Goal: Task Accomplishment & Management: Use online tool/utility

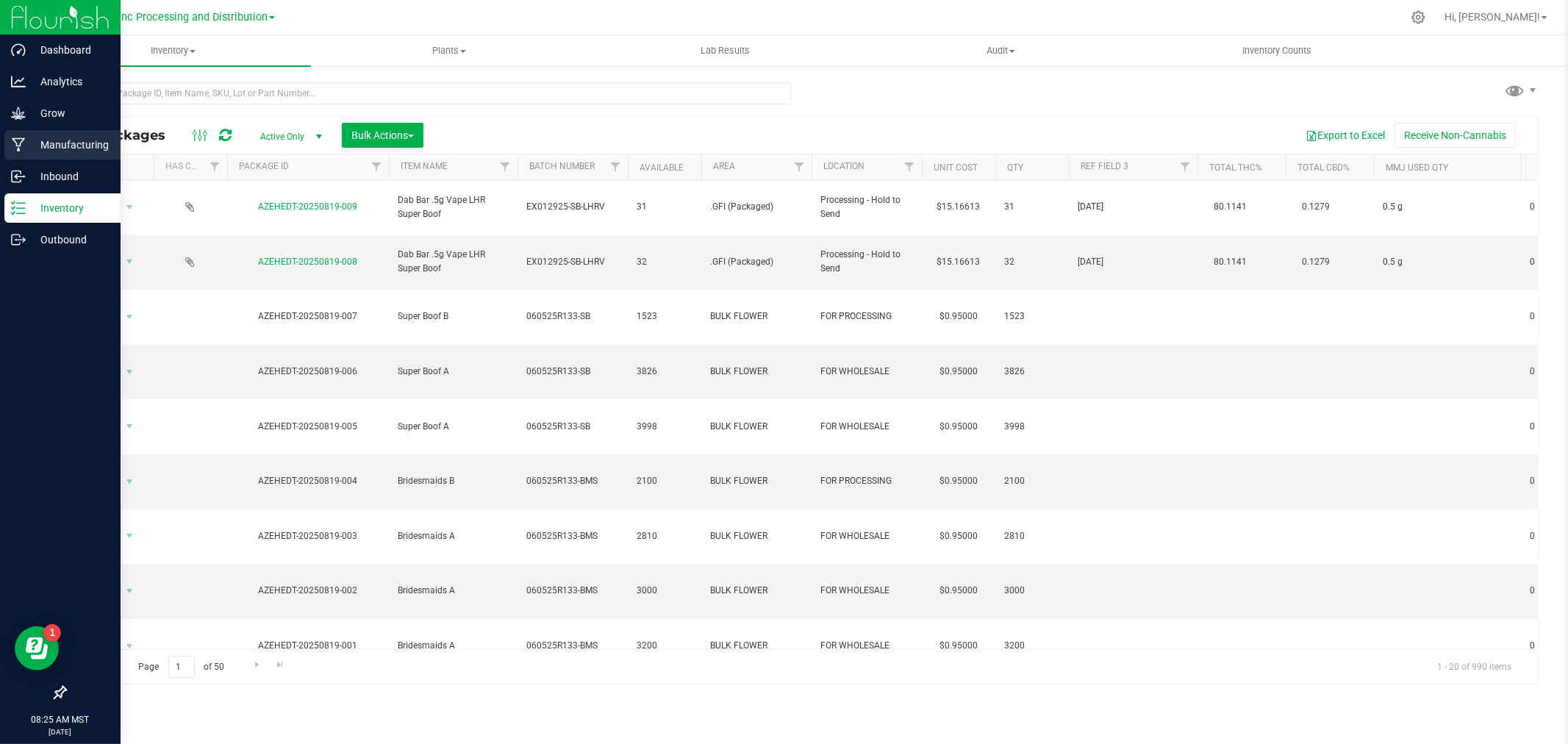
click at [0, 159] on link "Manufacturing" at bounding box center [60, 146] width 120 height 32
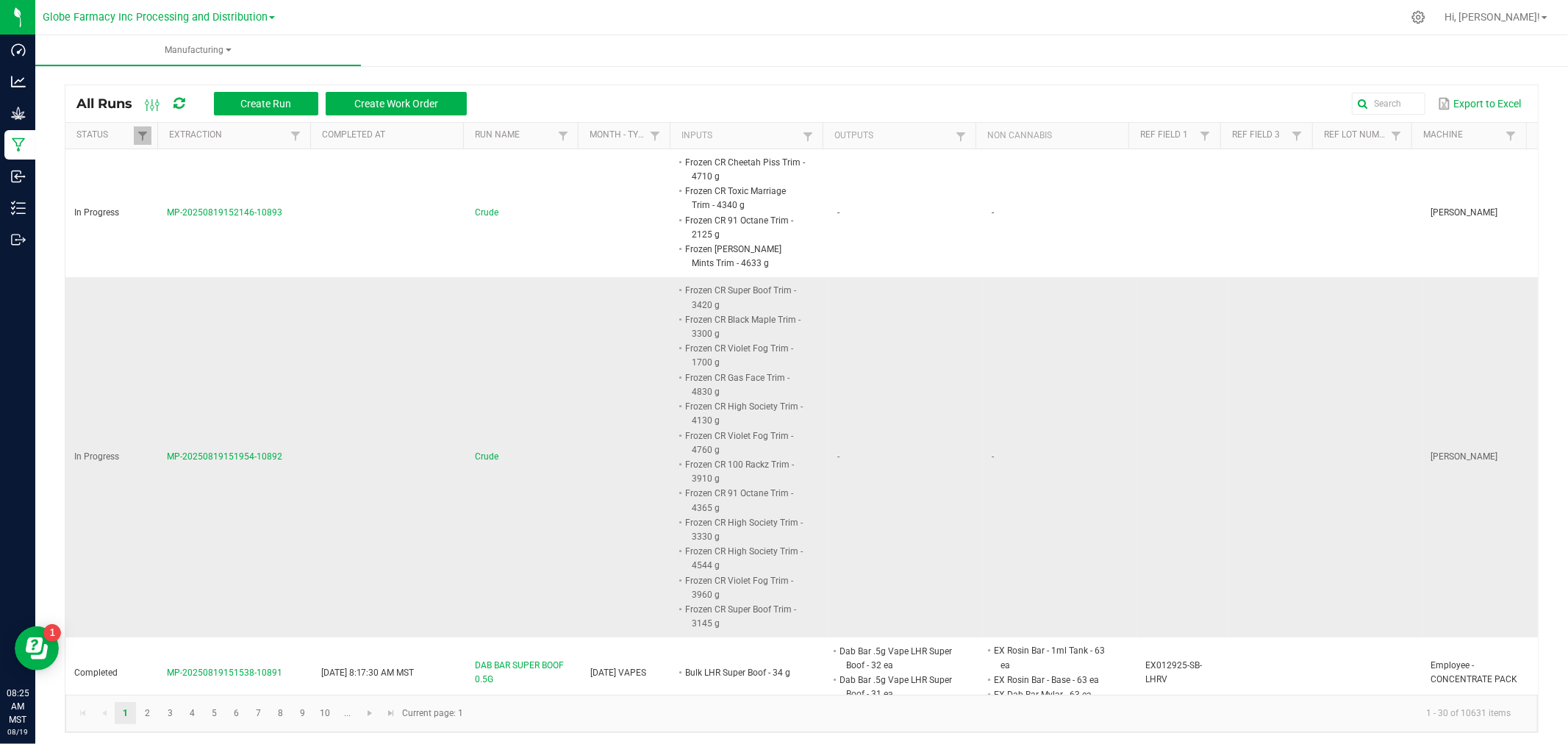
drag, startPoint x: 285, startPoint y: 478, endPoint x: 162, endPoint y: 474, distance: 123.1
click at [162, 474] on td "MP-20250819151954-10892" at bounding box center [235, 458] width 155 height 360
copy span "MP-20250819151954-10892"
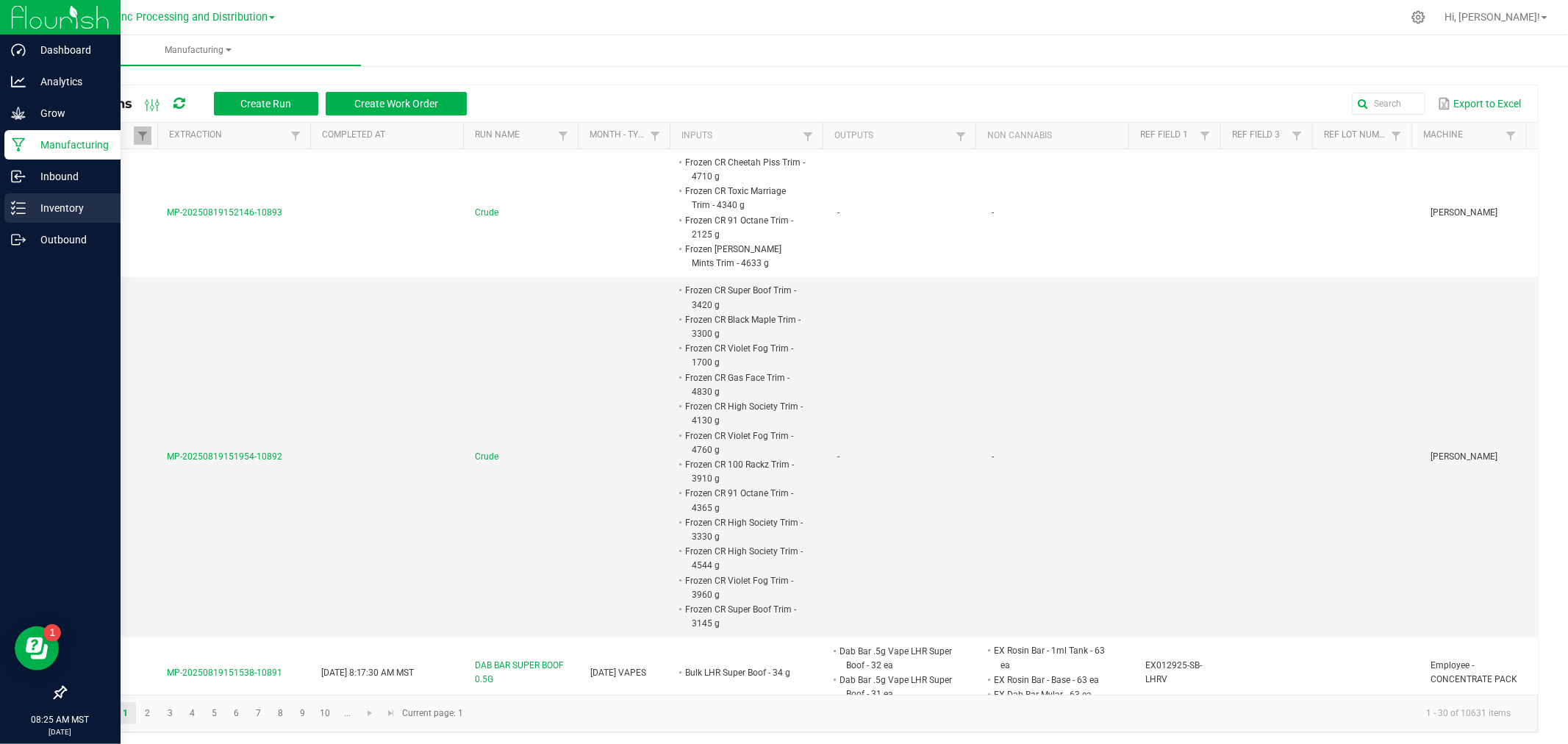
click at [0, 197] on link "Inventory" at bounding box center [60, 209] width 120 height 32
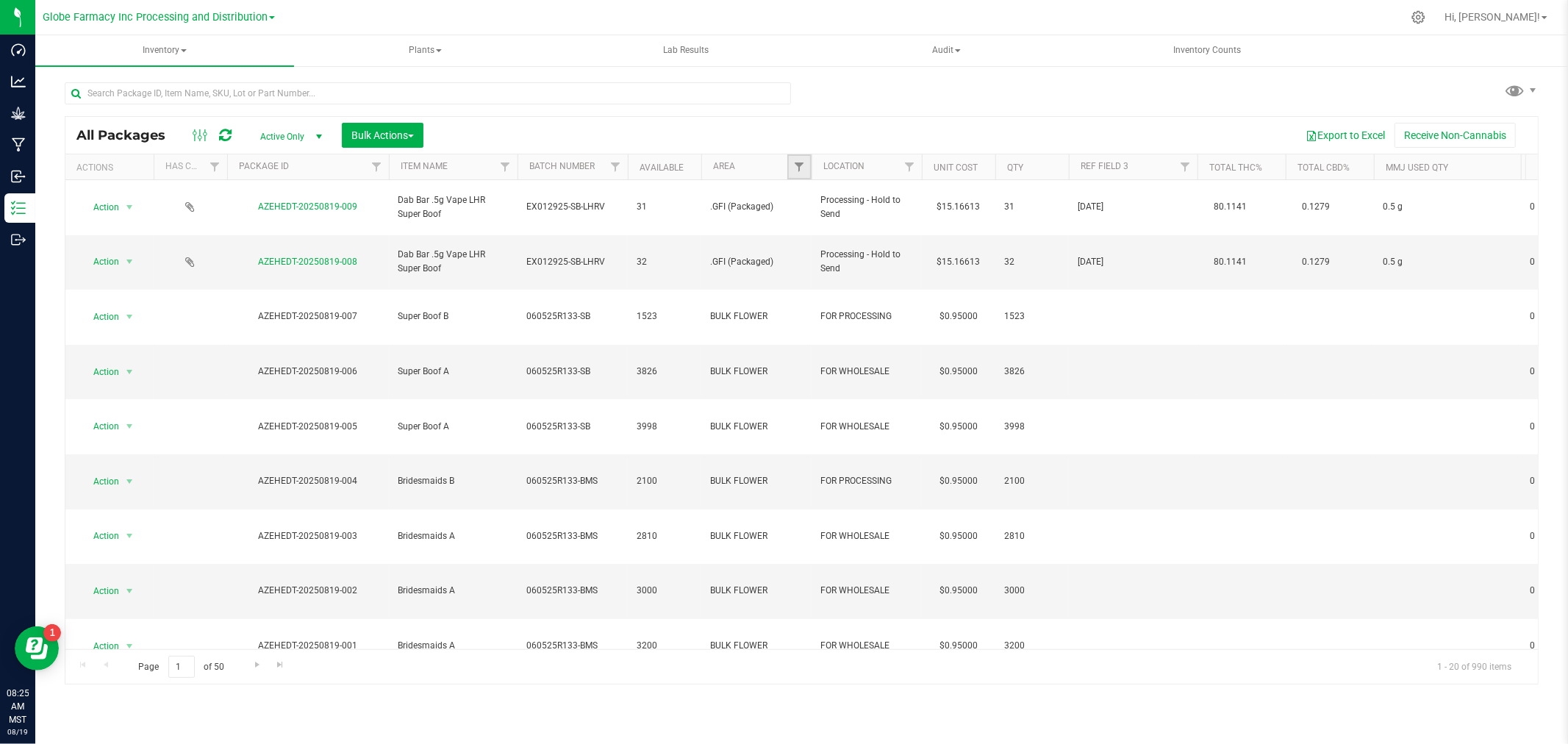
click at [801, 159] on link "Filter" at bounding box center [799, 167] width 24 height 25
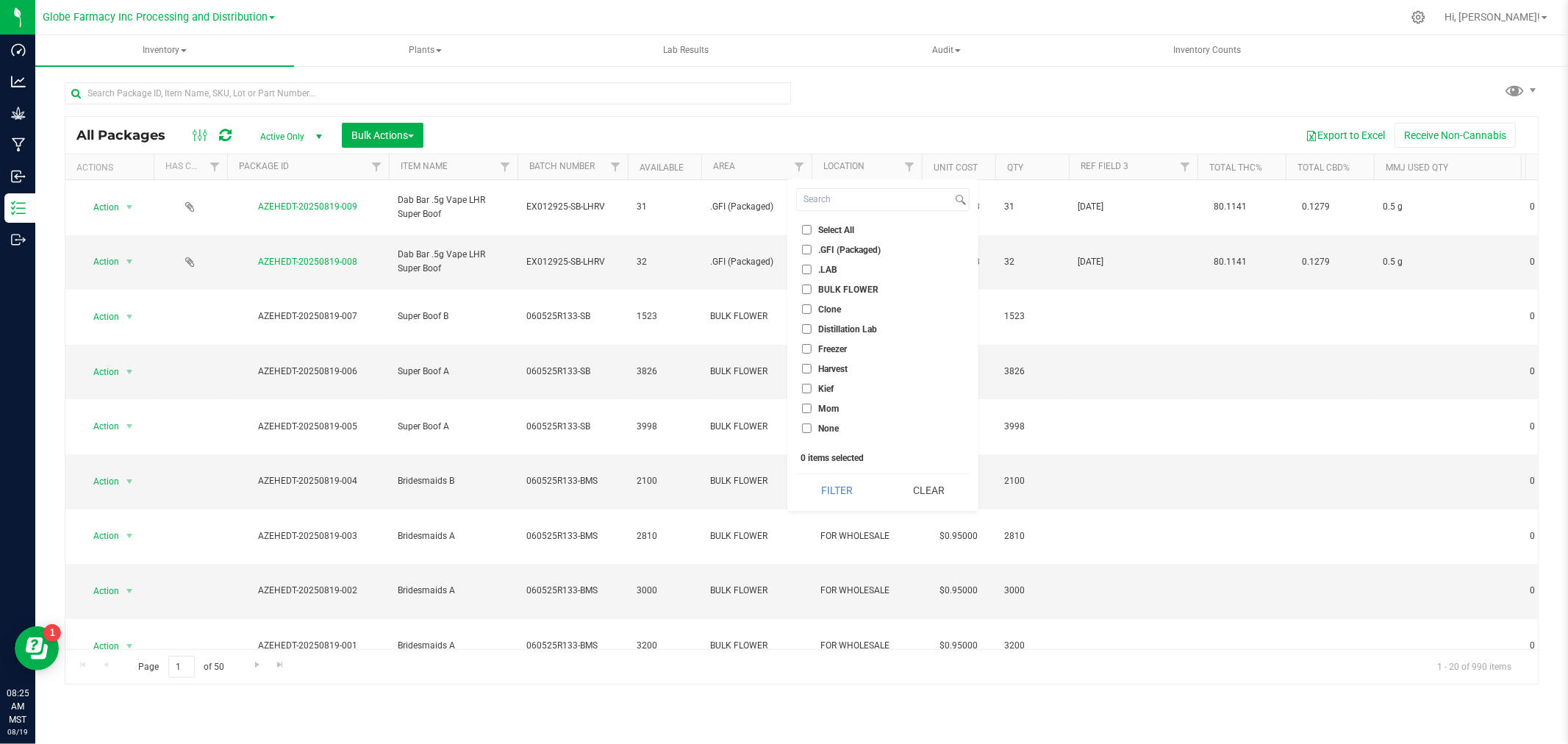
click at [822, 285] on span "BULK FLOWER" at bounding box center [848, 289] width 61 height 9
click at [812, 285] on input "BULK FLOWER" at bounding box center [807, 289] width 10 height 10
checkbox input "true"
click at [819, 491] on button "Filter" at bounding box center [837, 490] width 81 height 33
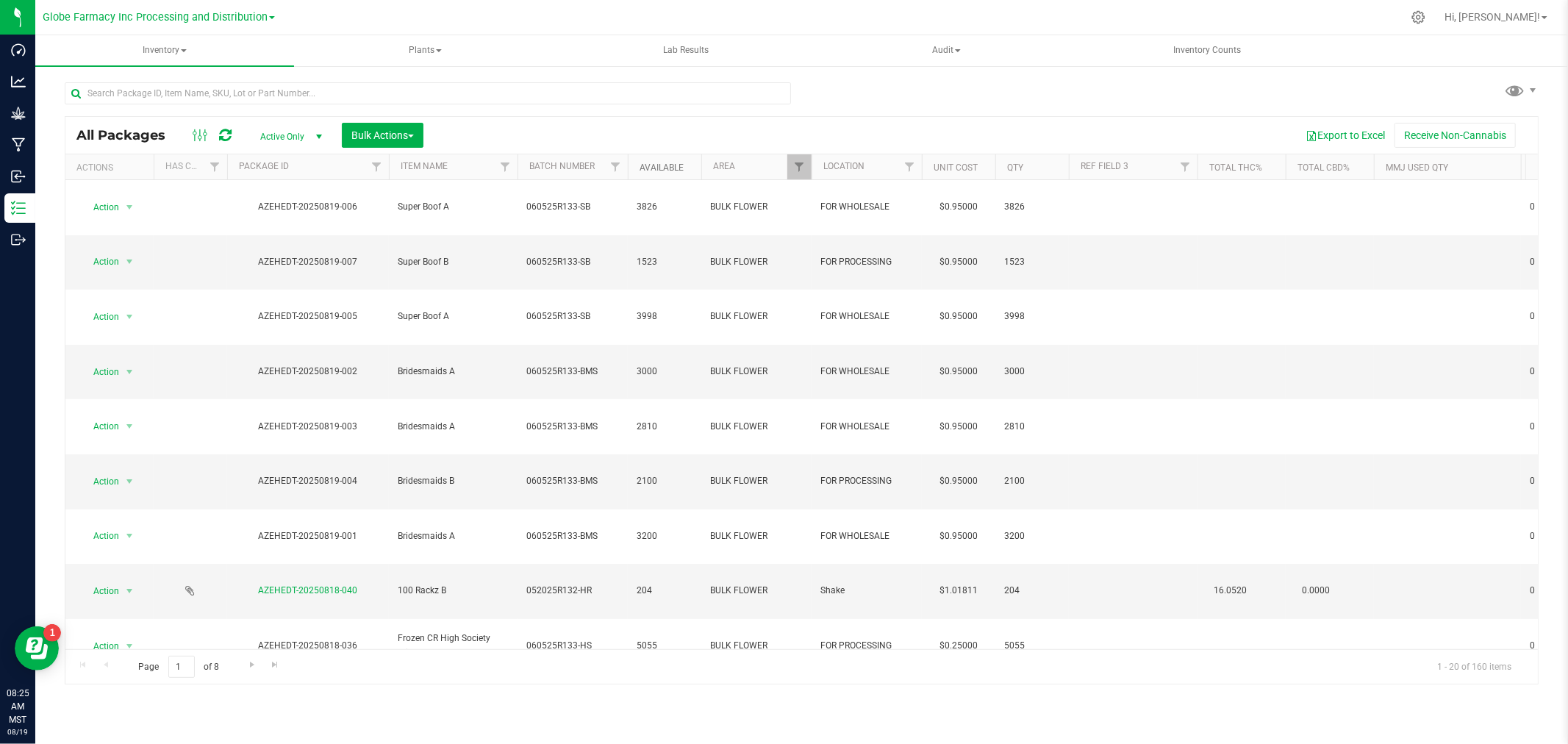
click at [647, 167] on link "Available" at bounding box center [661, 167] width 44 height 10
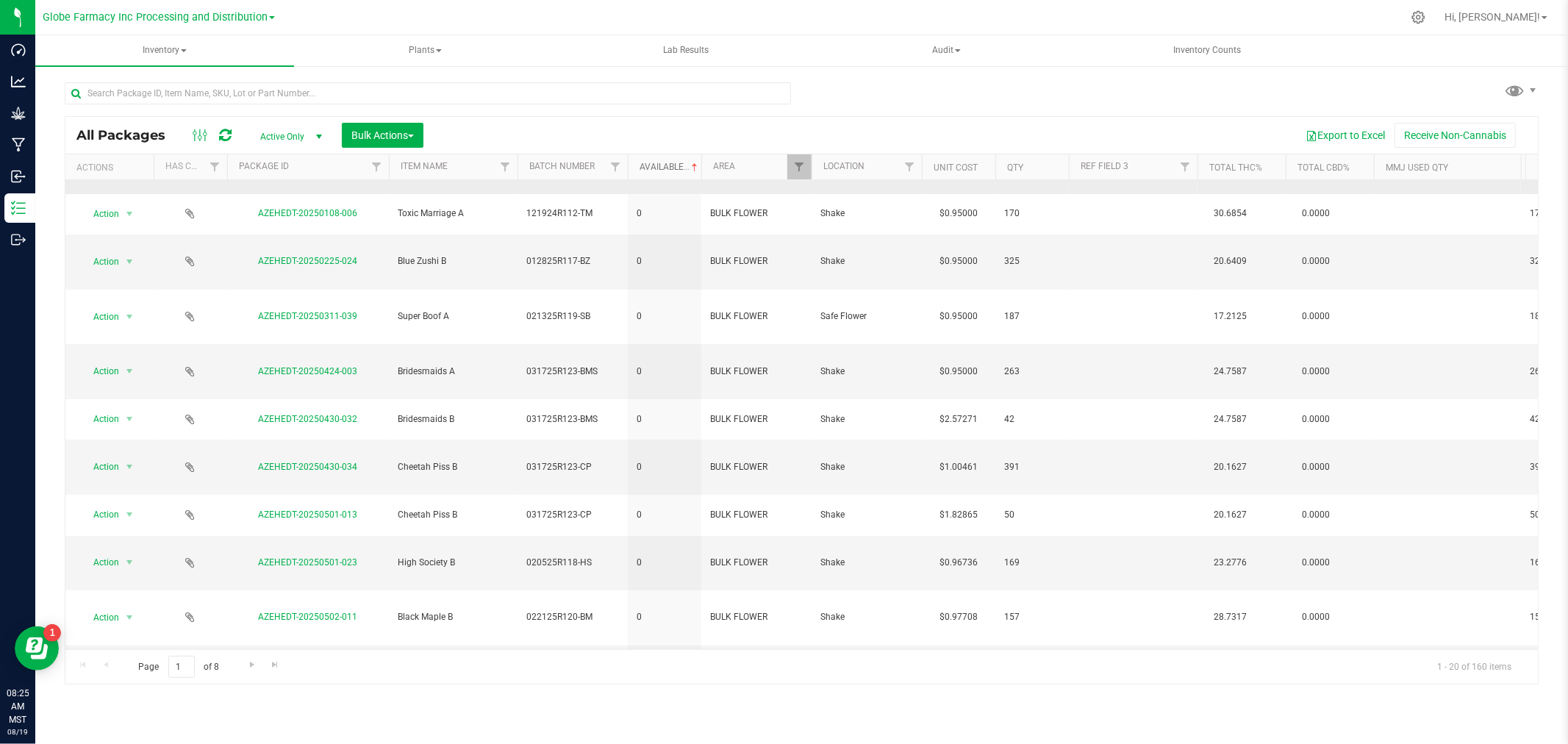
scroll to position [222, 0]
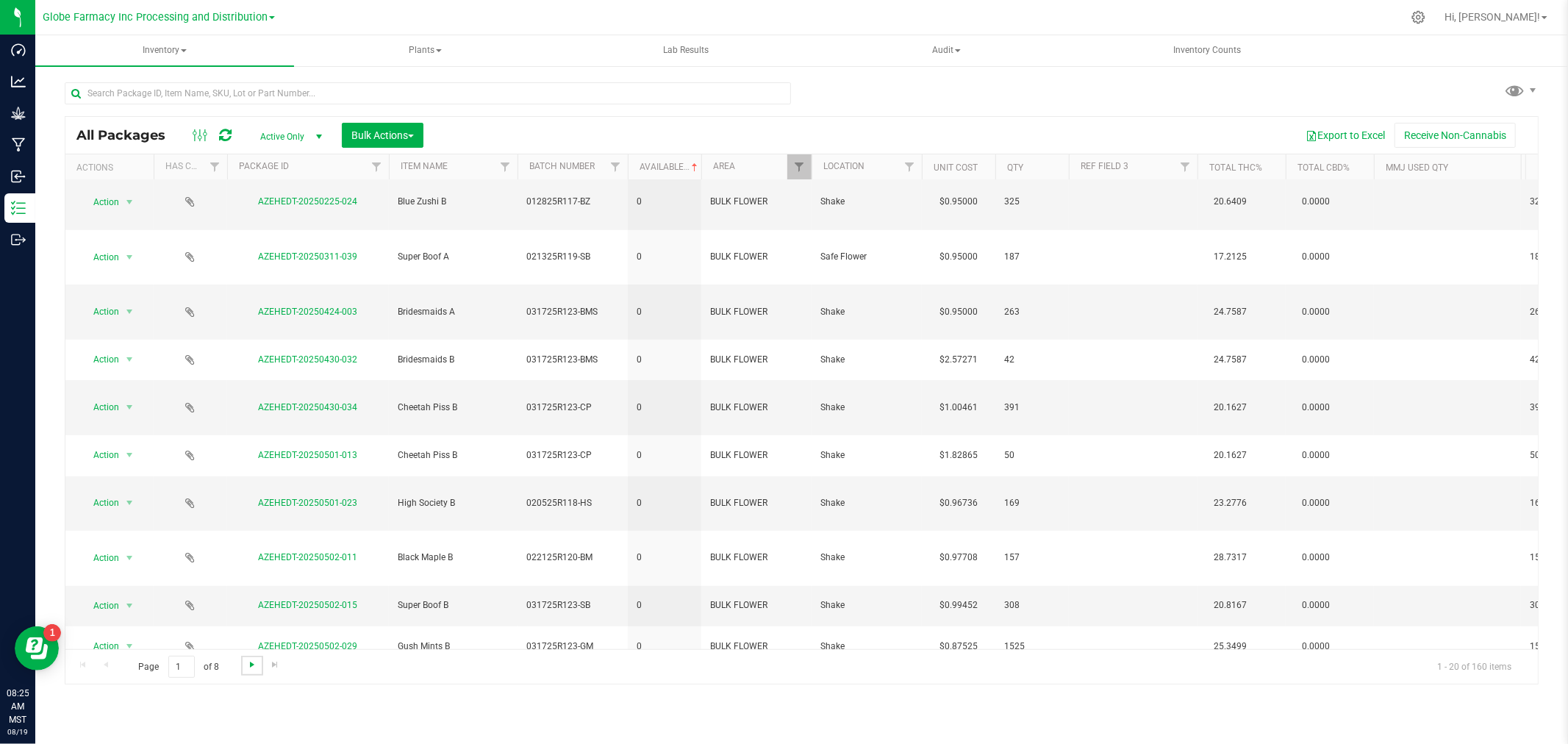
click at [253, 669] on span "Go to the next page" at bounding box center [252, 664] width 12 height 12
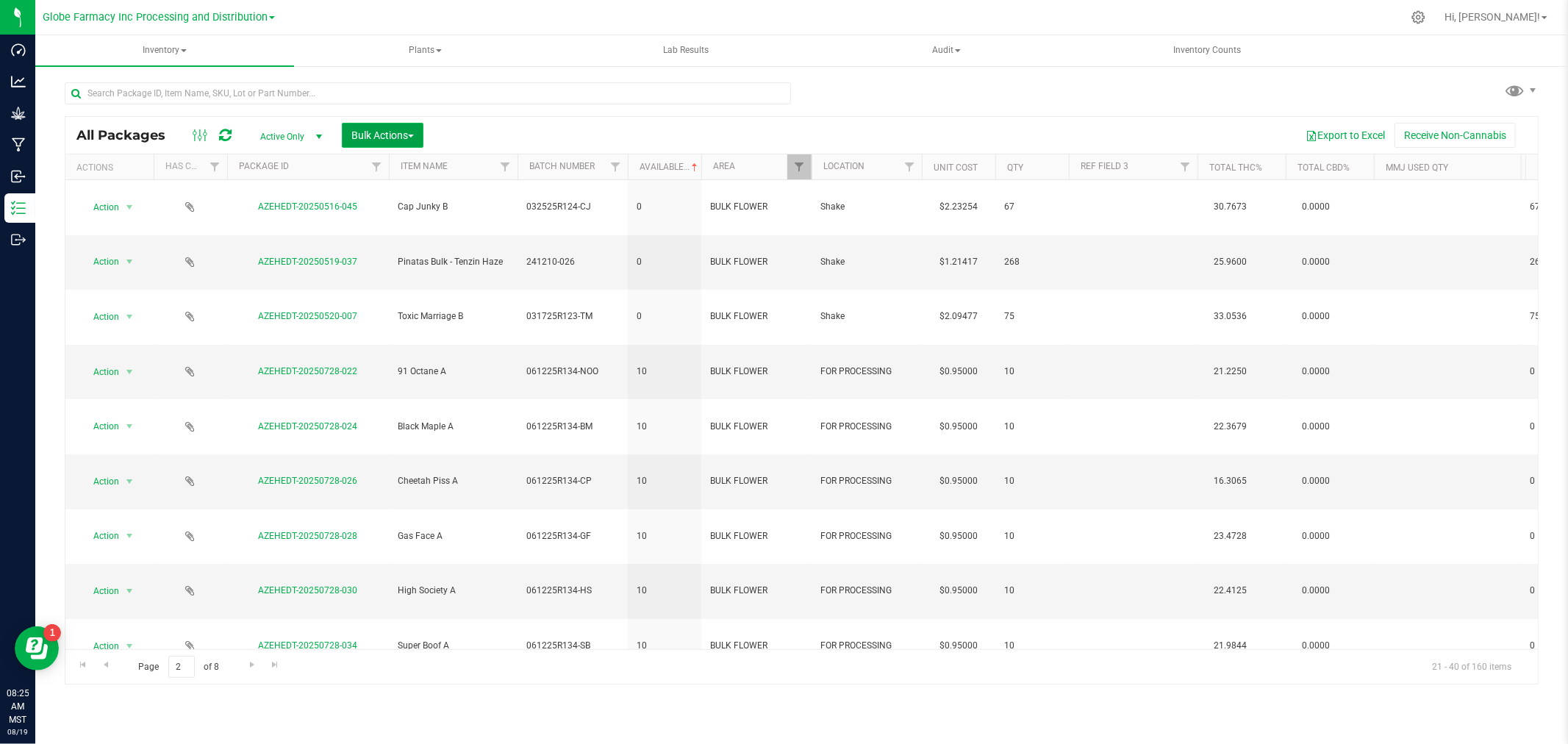
click at [387, 131] on span "Bulk Actions" at bounding box center [383, 135] width 62 height 12
click at [359, 175] on div "Add to manufacturing run" at bounding box center [416, 171] width 131 height 24
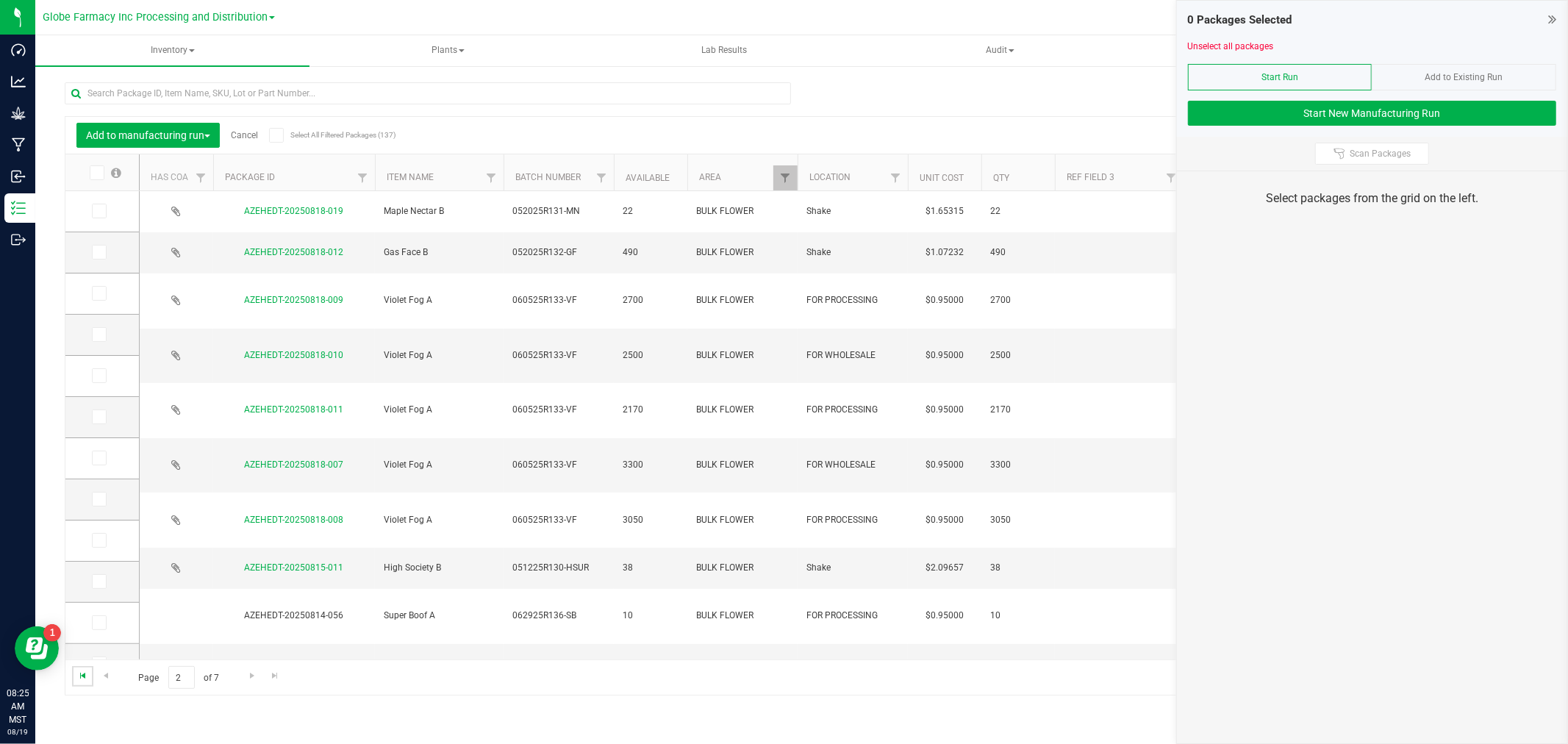
click at [82, 679] on span "Go to the first page" at bounding box center [83, 675] width 12 height 12
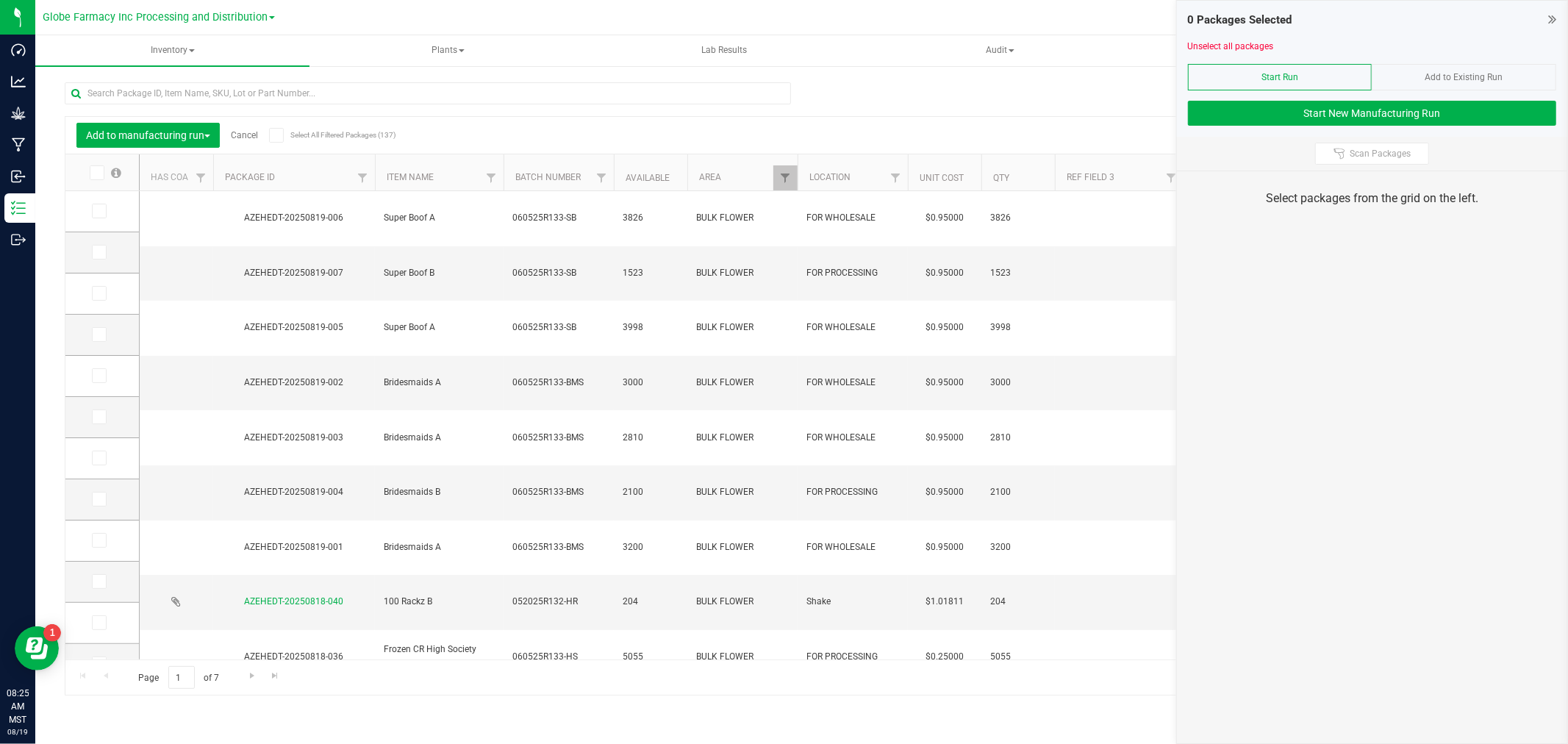
click at [674, 181] on th "Available" at bounding box center [650, 173] width 73 height 37
click at [96, 177] on span at bounding box center [96, 172] width 14 height 14
click at [0, 0] on input "checkbox" at bounding box center [0, 0] width 0 height 0
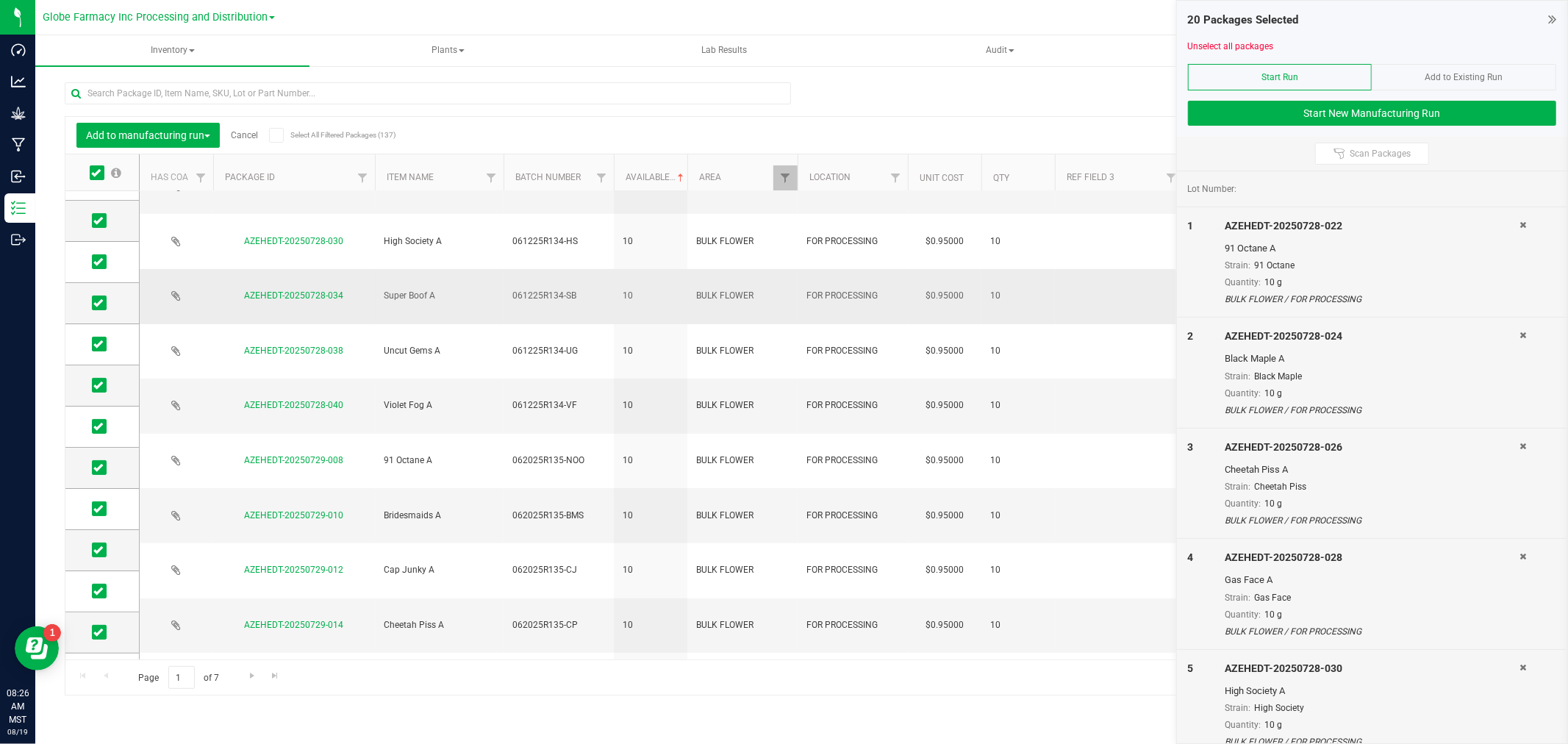
scroll to position [353, 0]
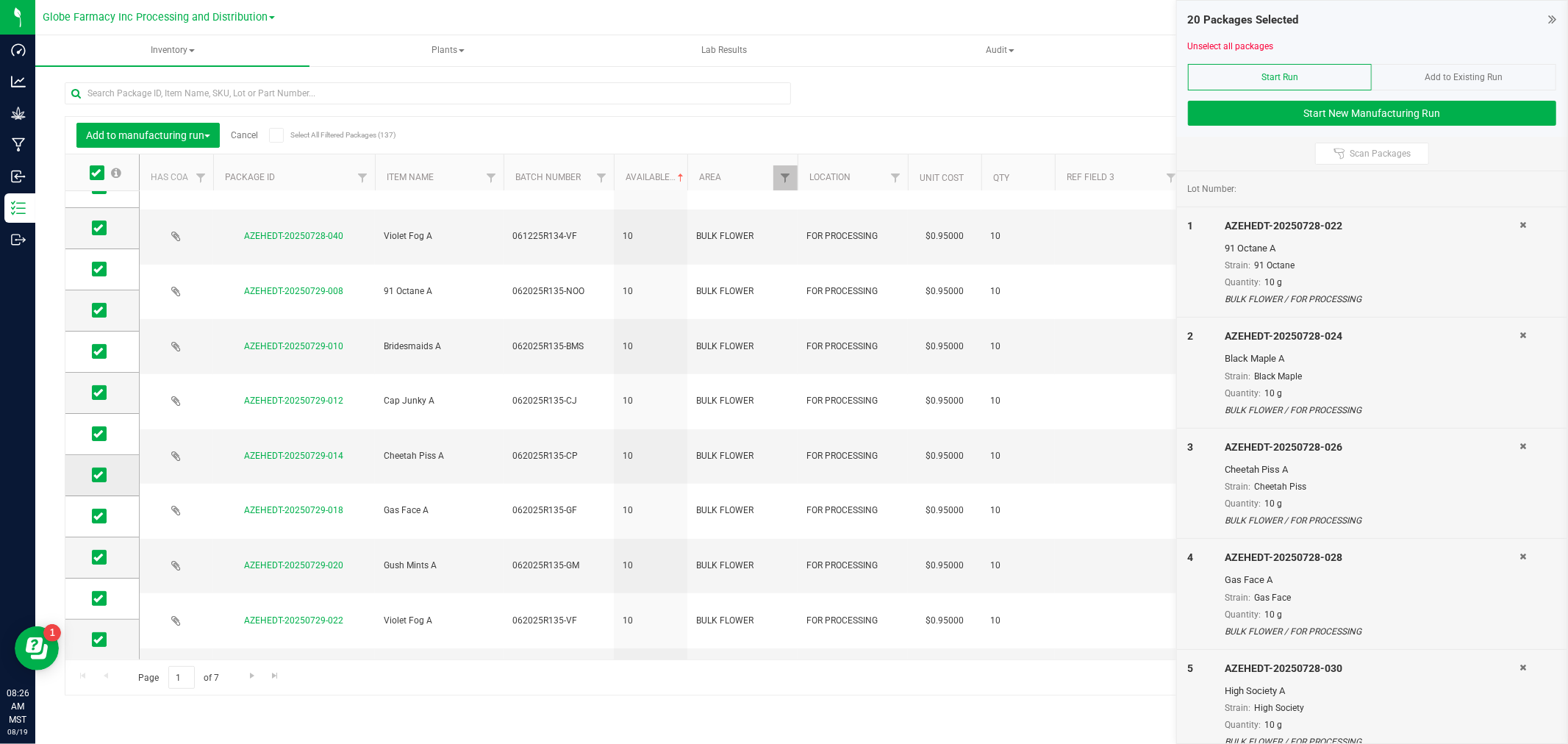
click at [100, 475] on icon at bounding box center [98, 475] width 10 height 0
click at [0, 0] on input "checkbox" at bounding box center [0, 0] width 0 height 0
click at [100, 516] on icon at bounding box center [98, 516] width 10 height 0
click at [0, 0] on input "checkbox" at bounding box center [0, 0] width 0 height 0
click at [99, 557] on icon at bounding box center [98, 557] width 10 height 0
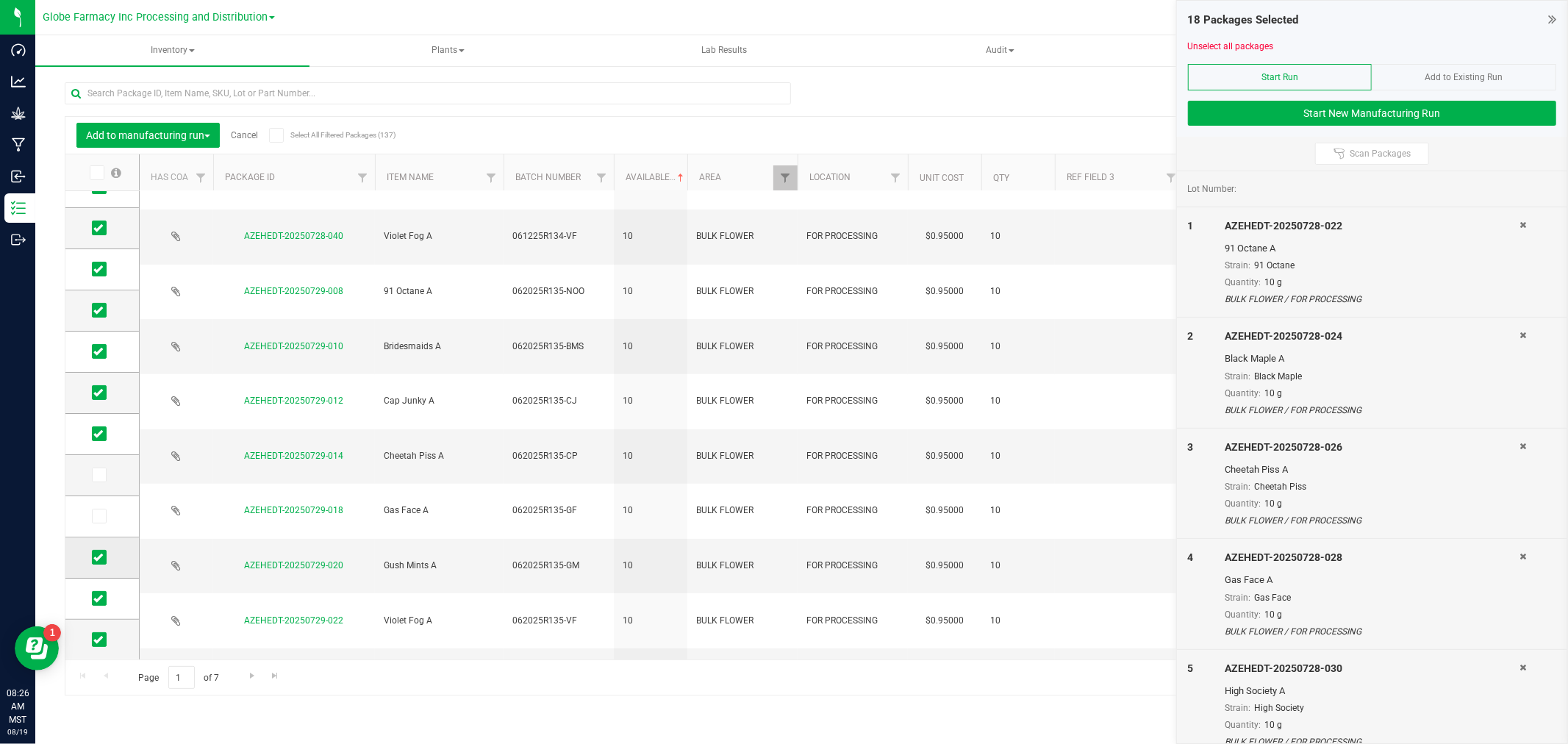
click at [0, 0] on input "checkbox" at bounding box center [0, 0] width 0 height 0
click at [100, 592] on span at bounding box center [99, 598] width 14 height 14
click at [0, 0] on input "checkbox" at bounding box center [0, 0] width 0 height 0
click at [99, 633] on span at bounding box center [99, 640] width 14 height 14
click at [0, 0] on input "checkbox" at bounding box center [0, 0] width 0 height 0
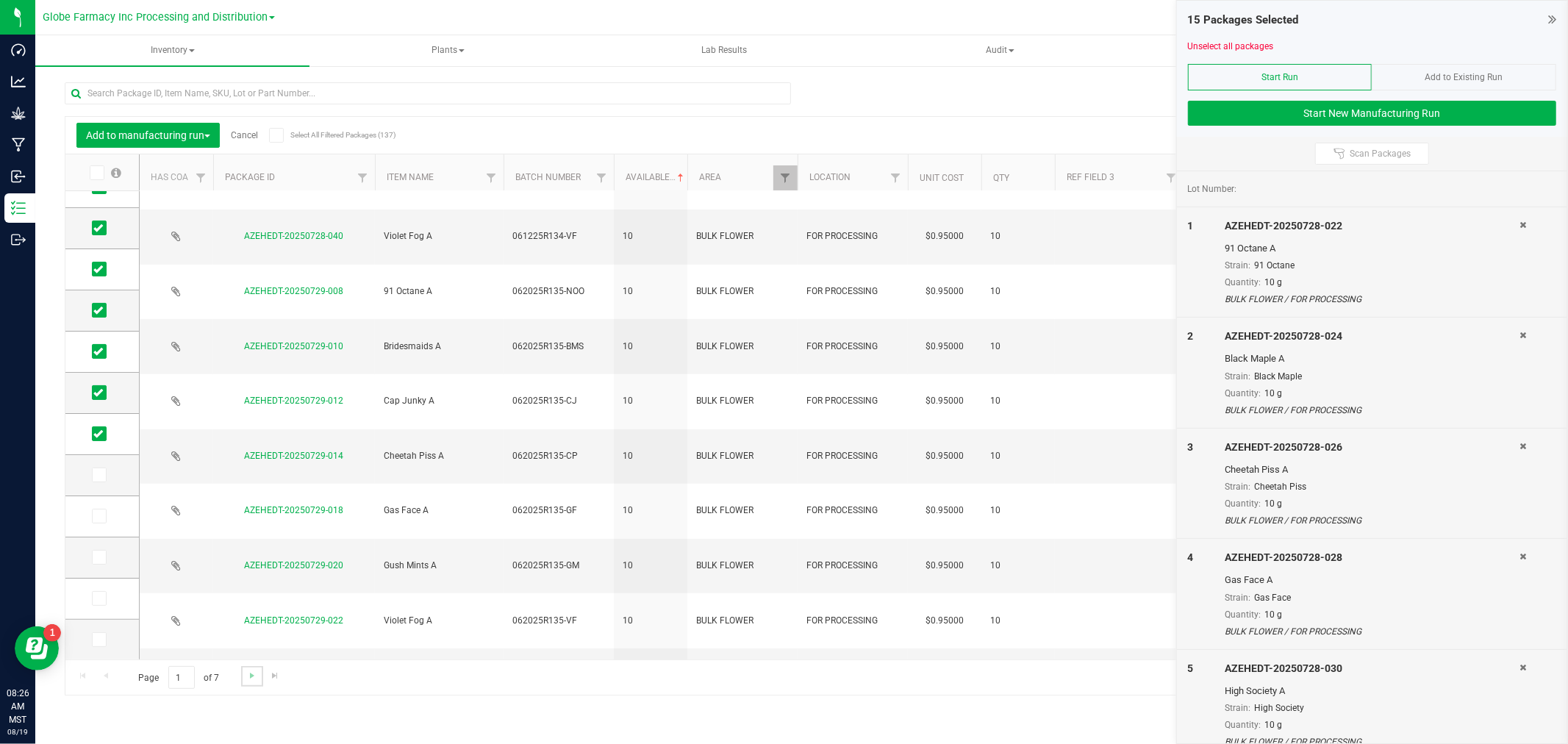
click at [253, 683] on link "Go to the next page" at bounding box center [251, 675] width 22 height 20
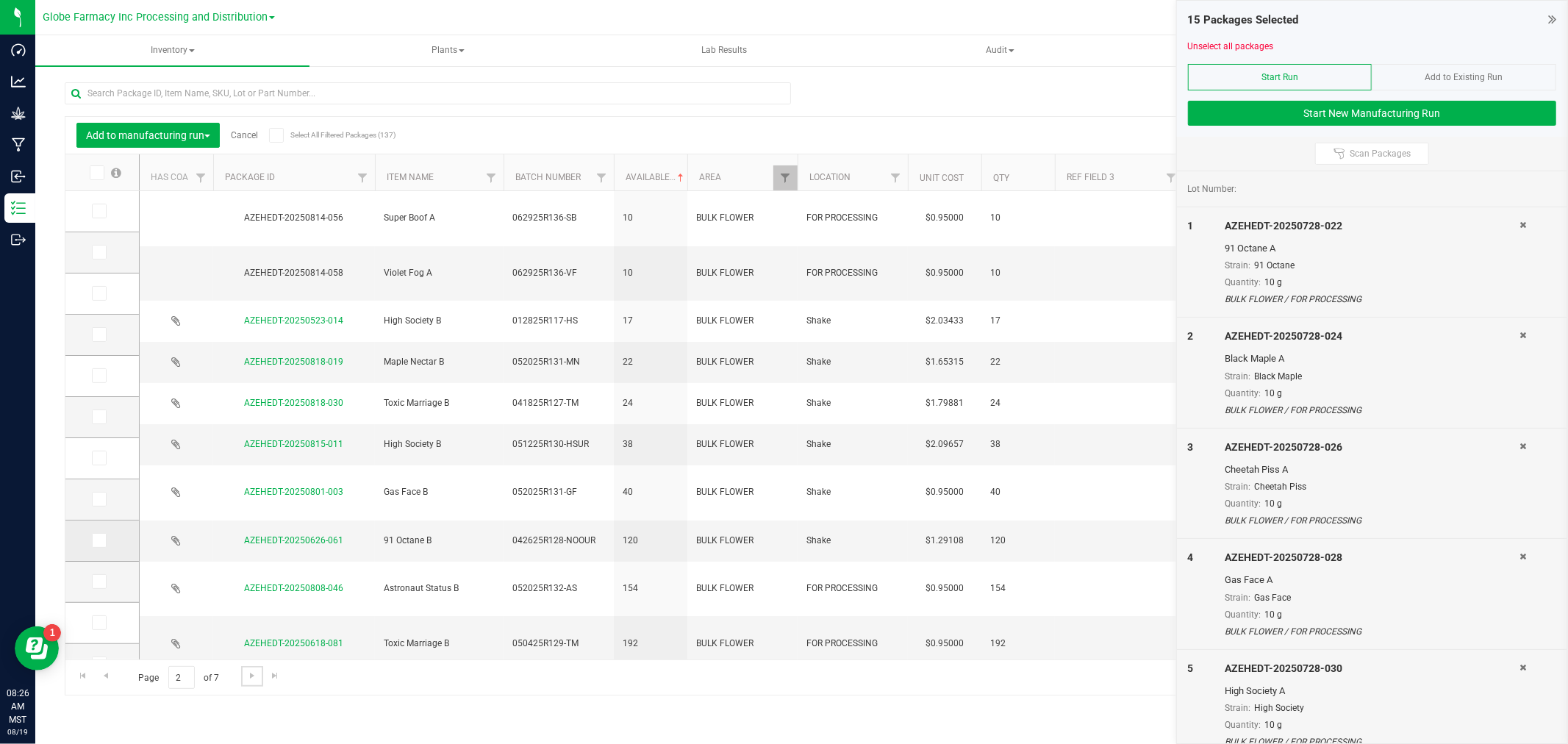
scroll to position [353, 0]
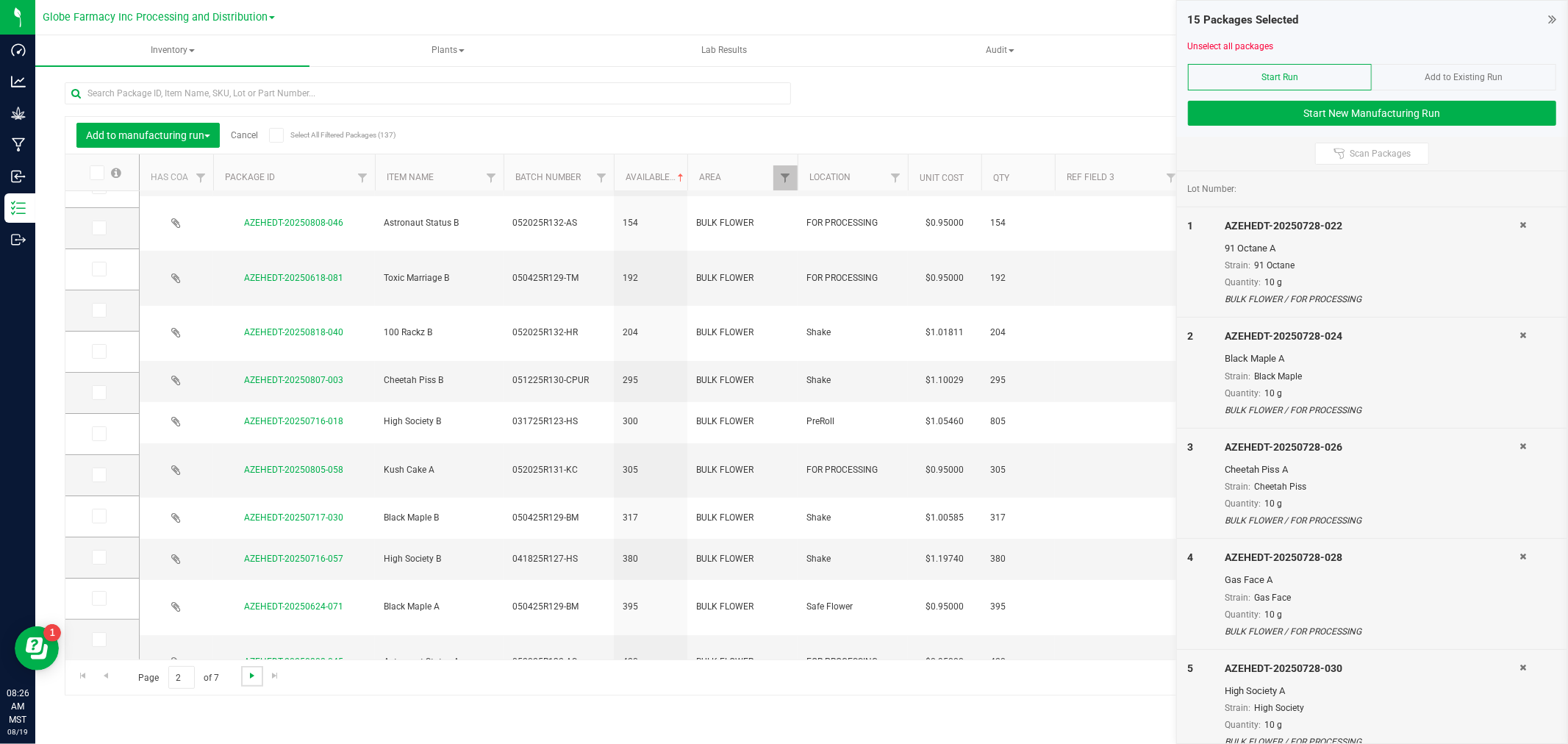
click at [256, 679] on span "Go to the next page" at bounding box center [252, 675] width 12 height 12
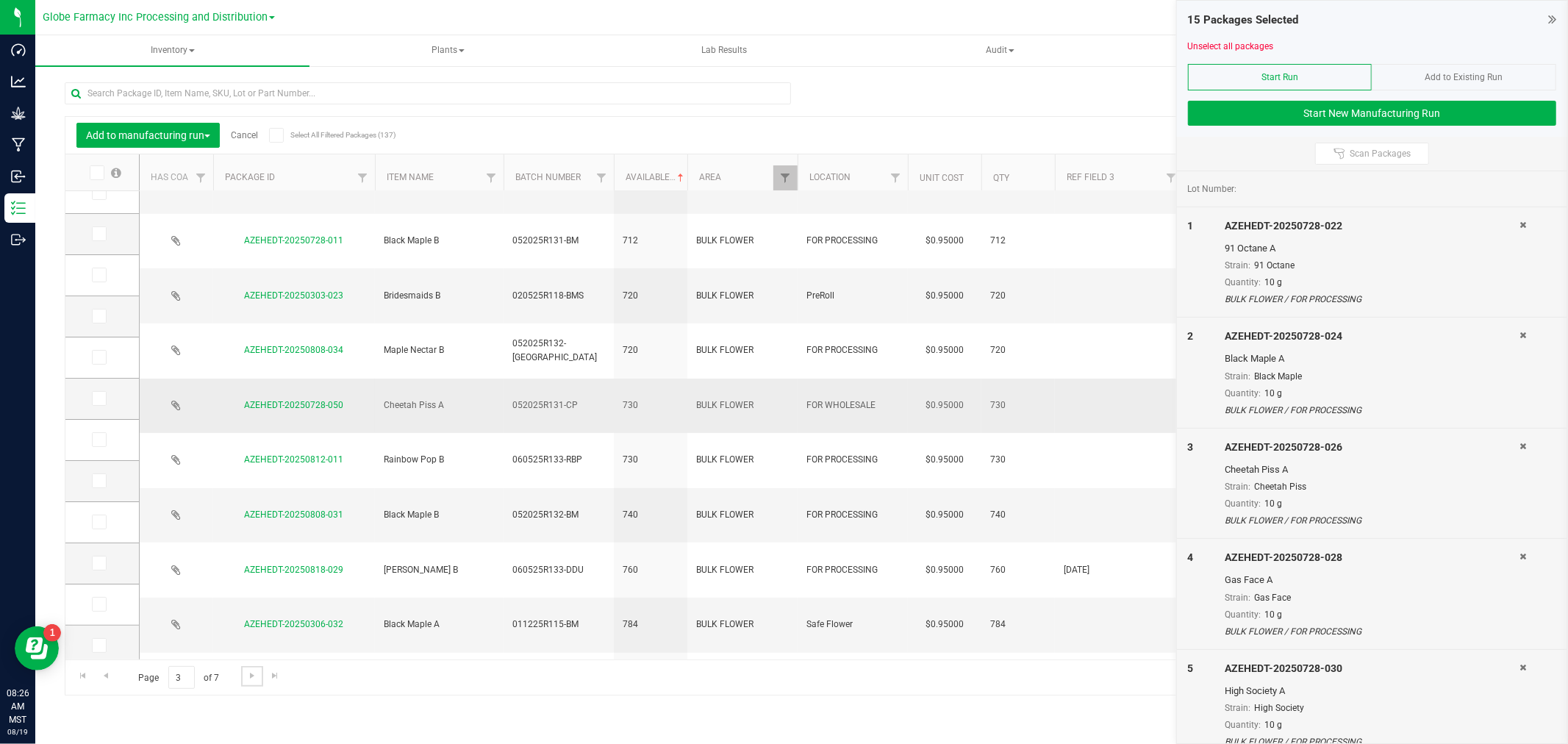
scroll to position [353, 0]
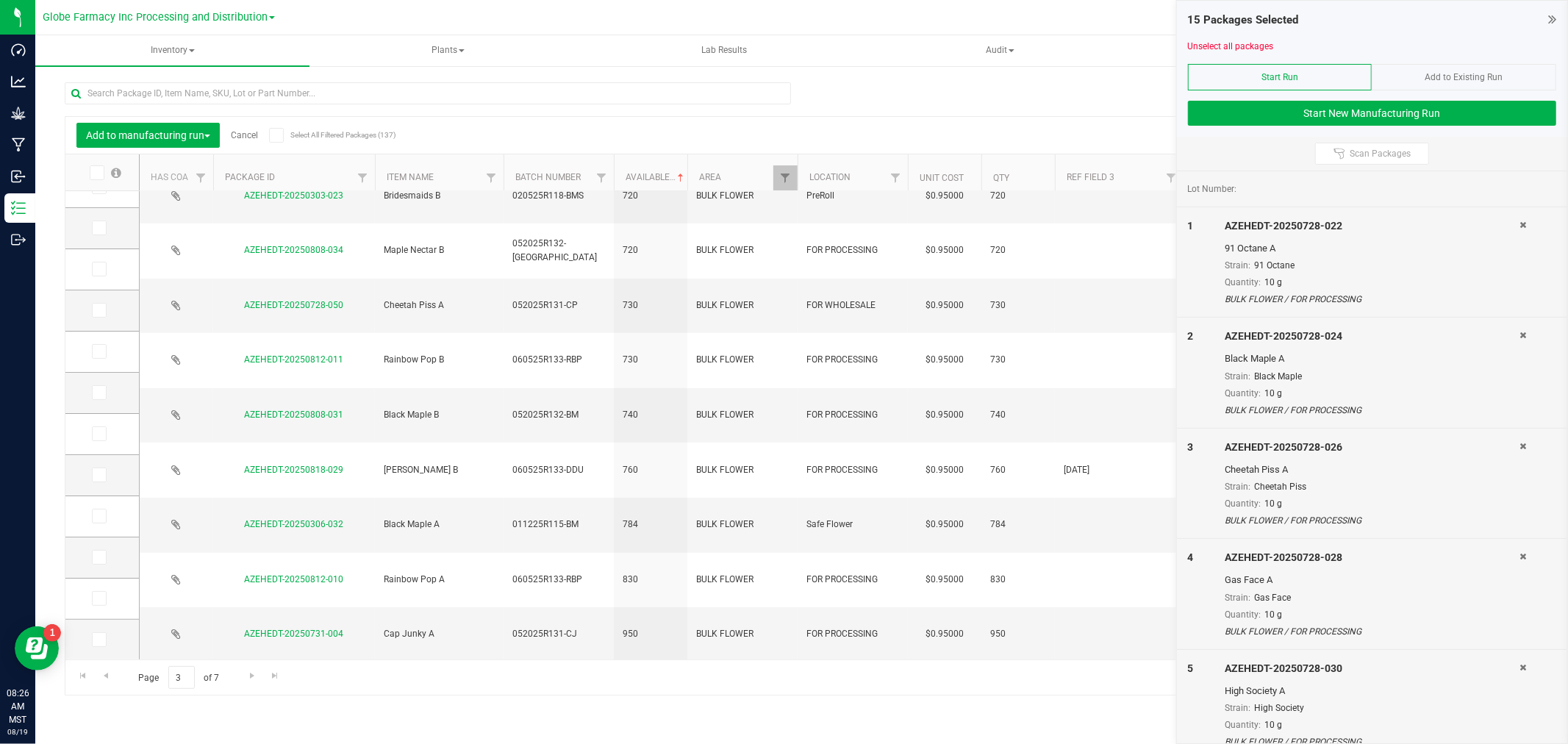
click at [1464, 74] on span "Add to Existing Run" at bounding box center [1464, 77] width 78 height 10
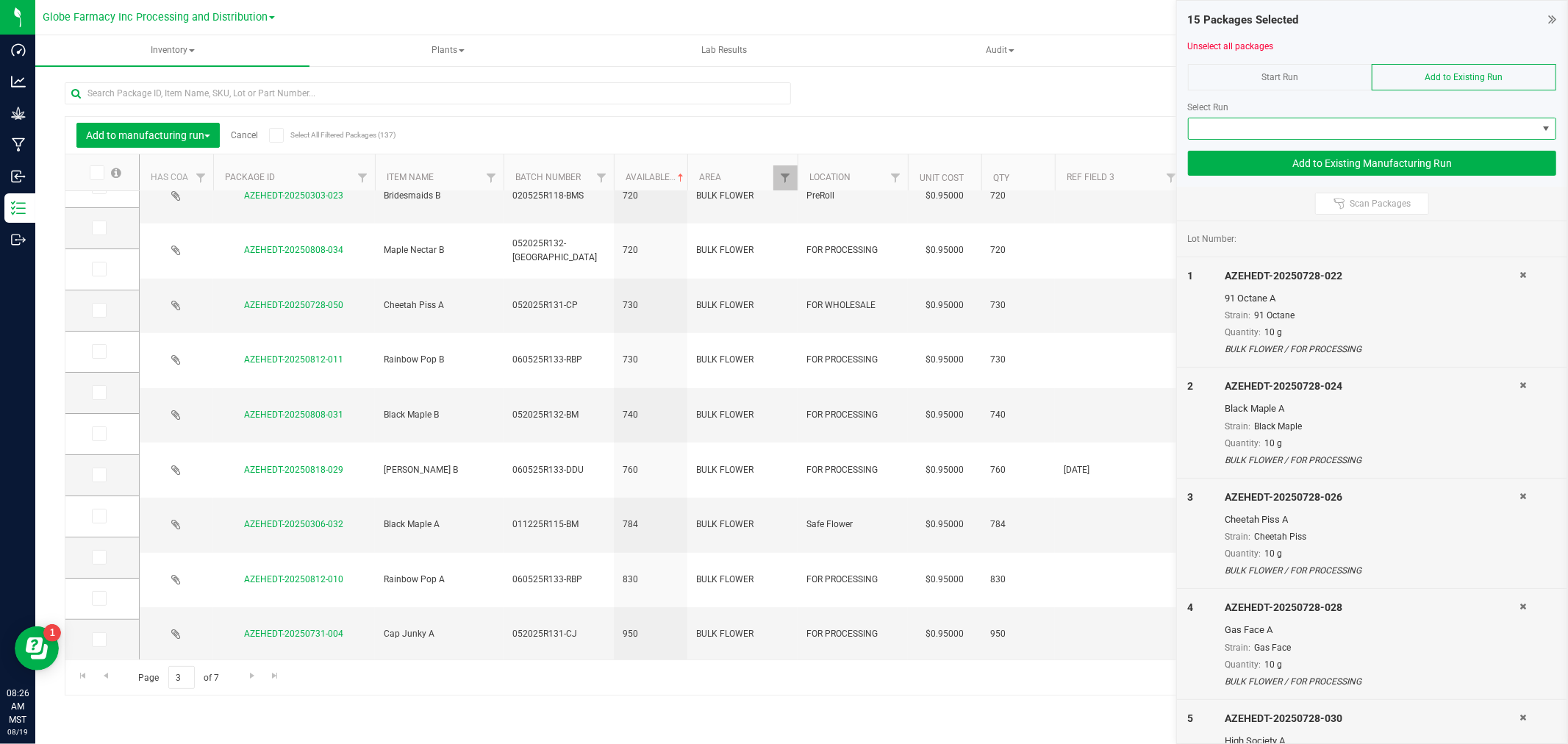
click at [1411, 125] on span at bounding box center [1362, 128] width 348 height 21
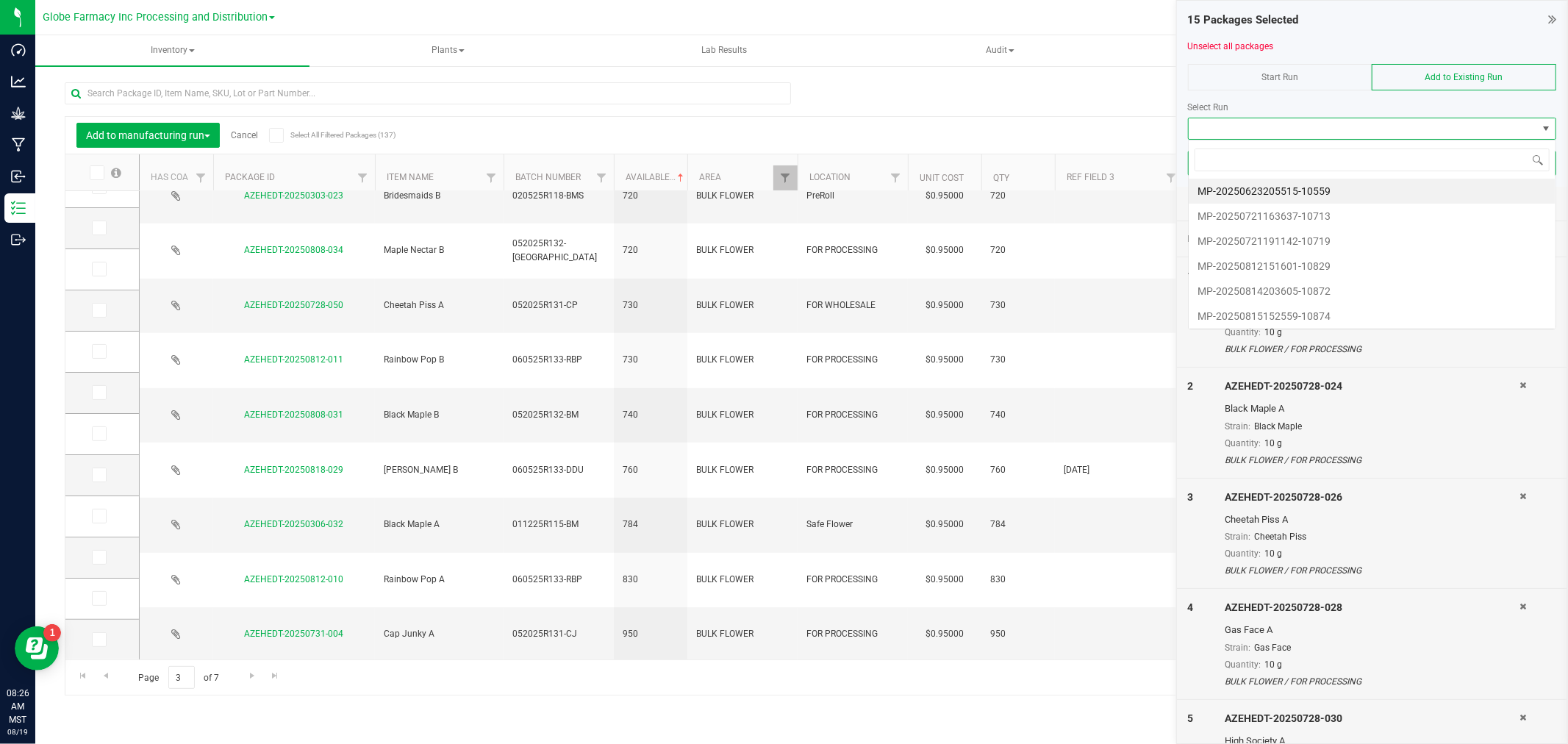
type input "MP-20250819151954-10892"
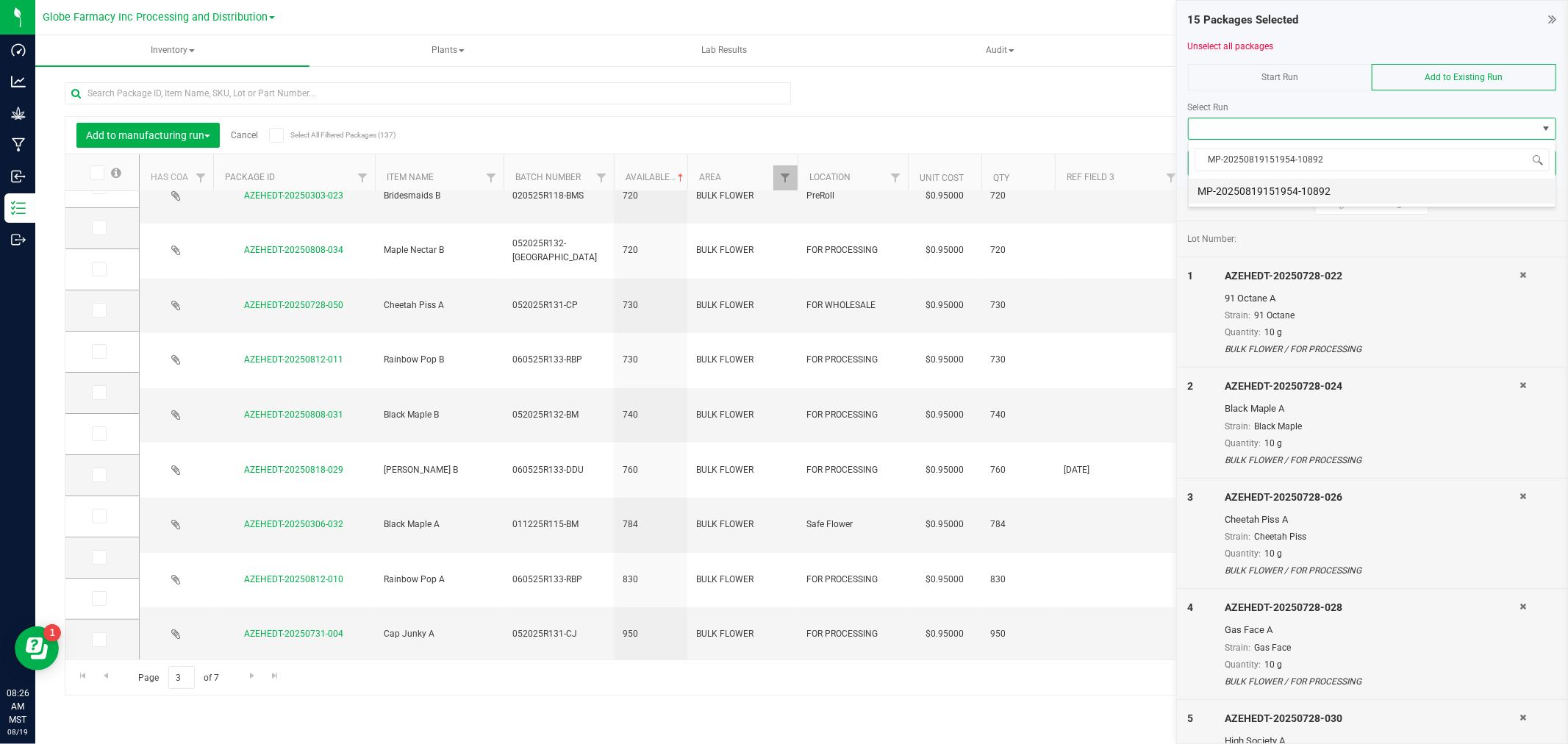
click at [1334, 191] on li "MP-20250819151954-10892" at bounding box center [1372, 191] width 367 height 25
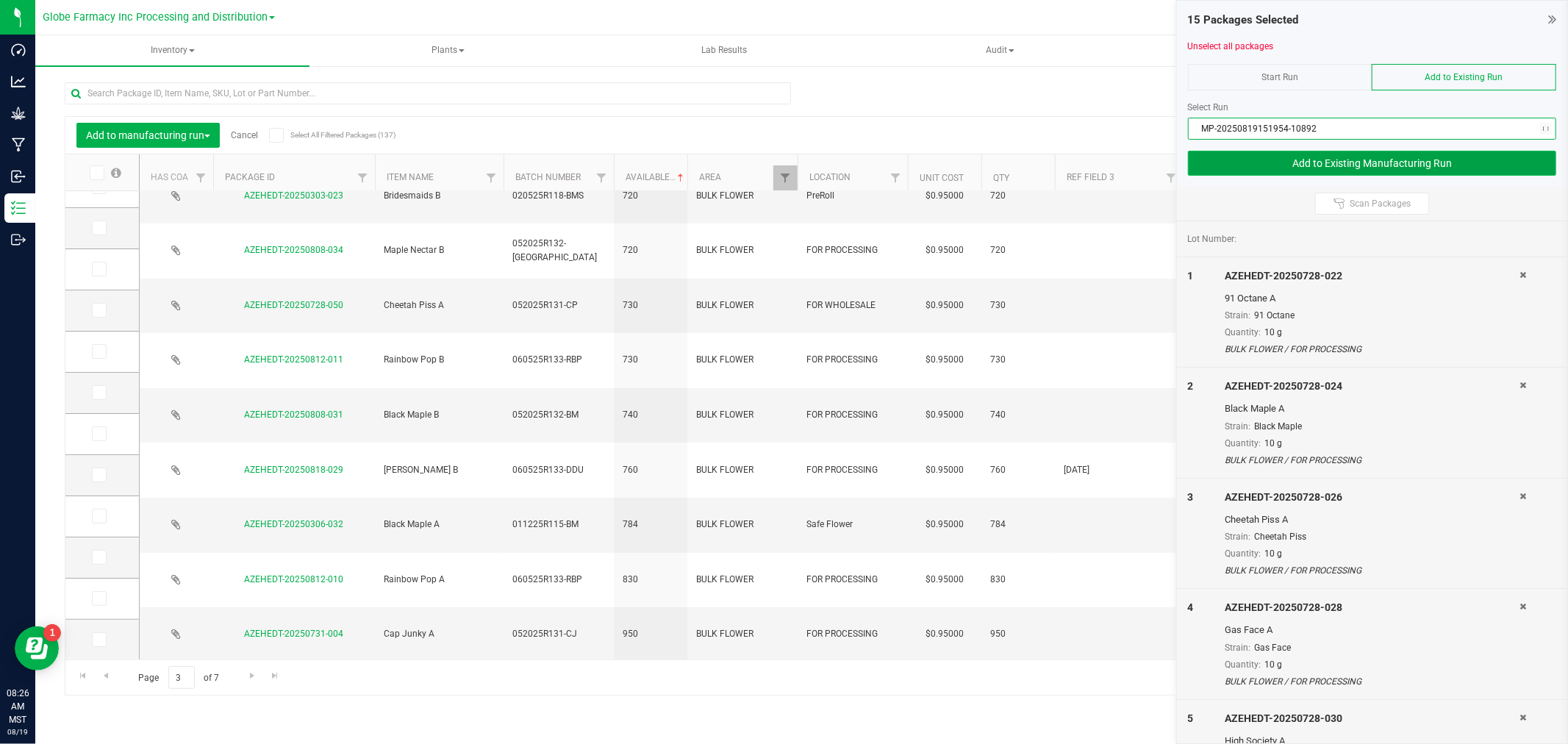
click at [1318, 165] on button "Add to Existing Manufacturing Run" at bounding box center [1372, 163] width 368 height 25
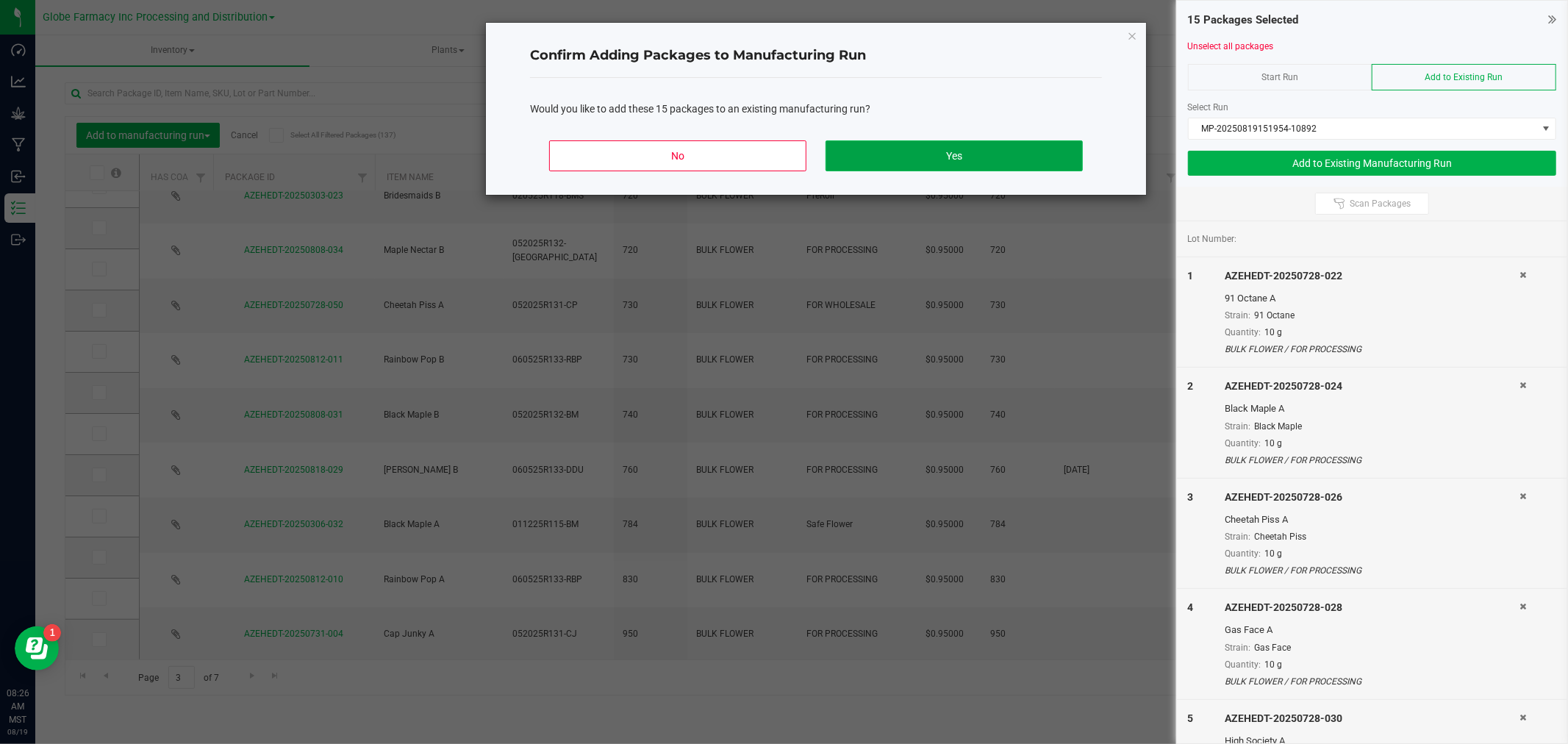
click at [947, 155] on button "Yes" at bounding box center [953, 155] width 257 height 31
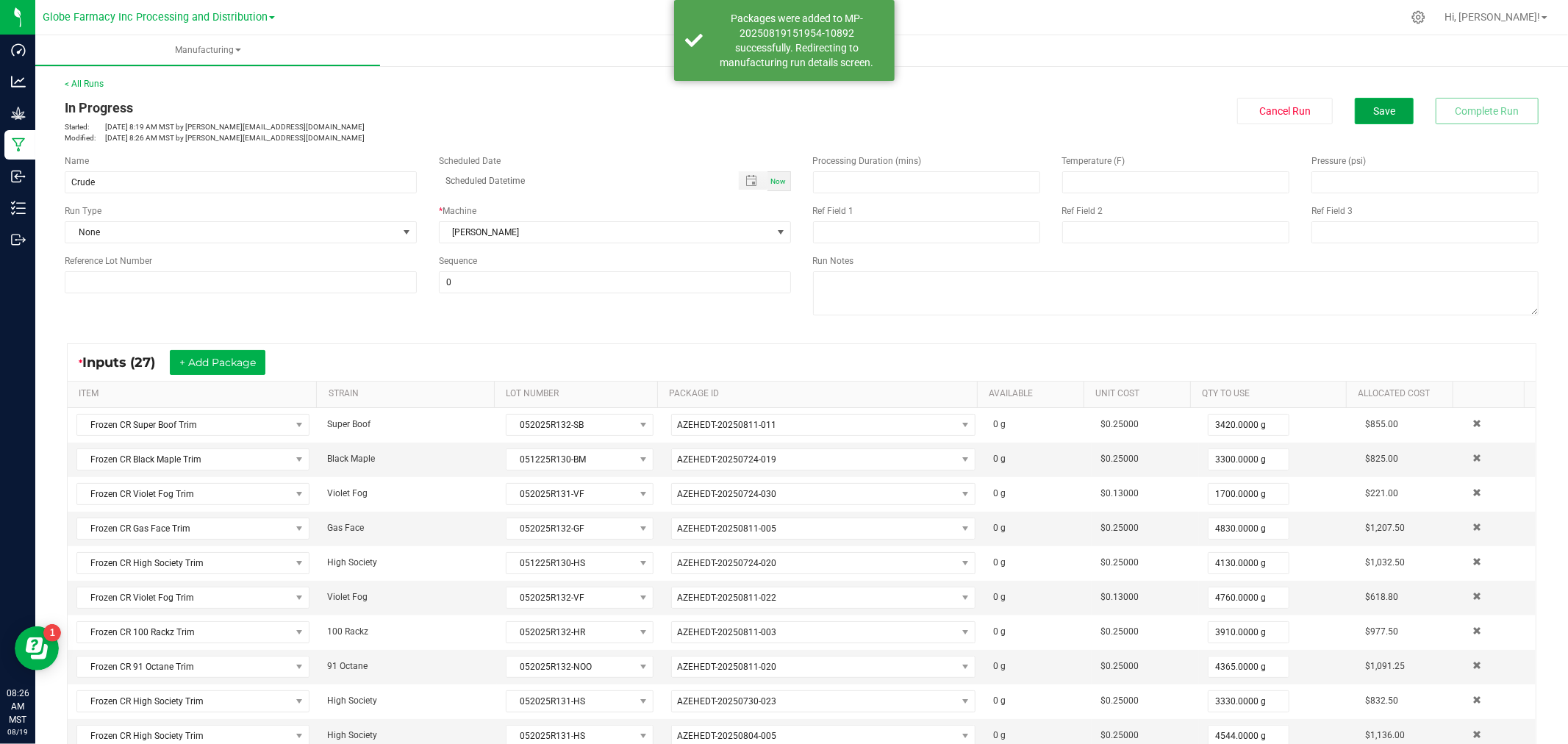
click at [1373, 107] on span "Save" at bounding box center [1384, 111] width 22 height 12
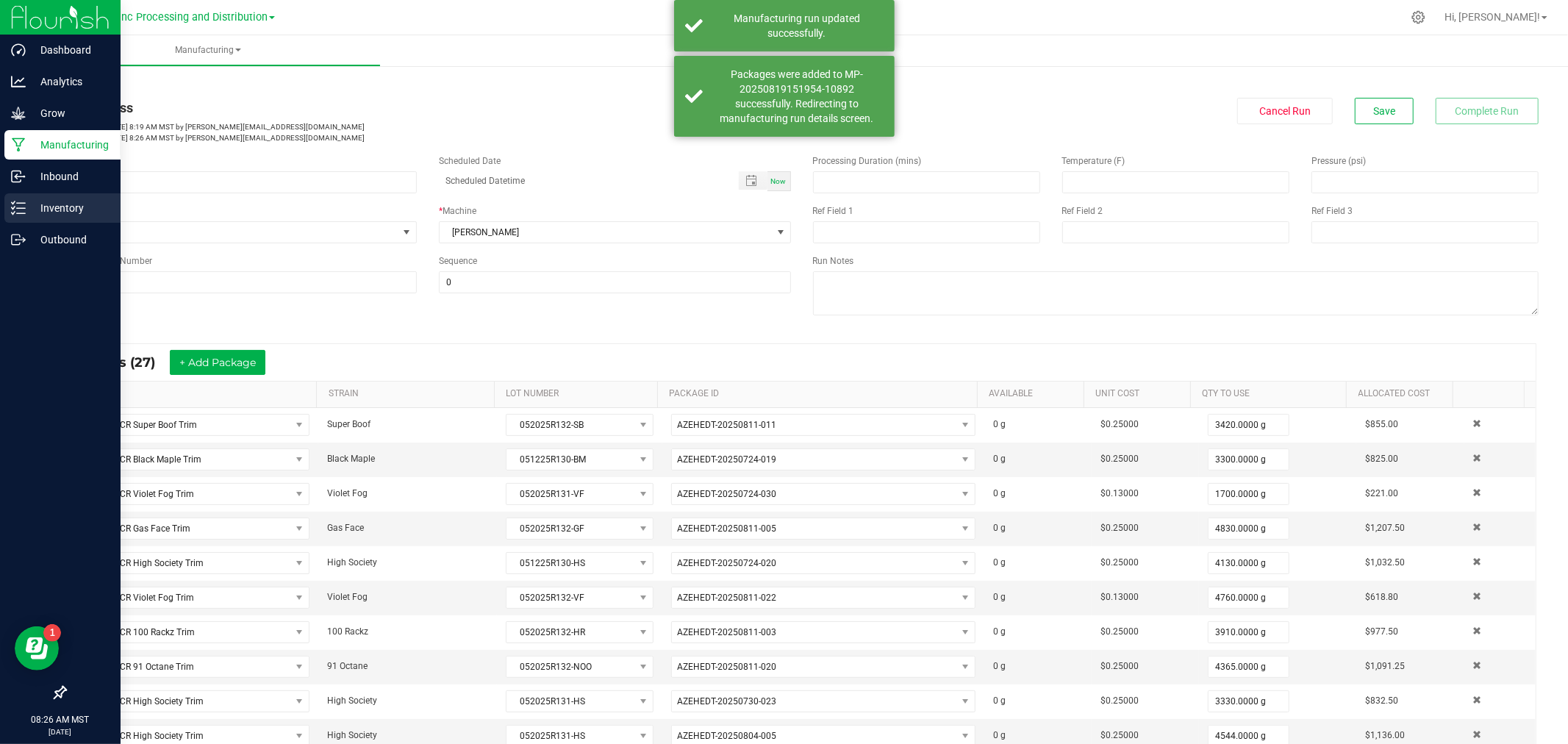
click at [7, 208] on div "Inventory" at bounding box center [63, 207] width 116 height 30
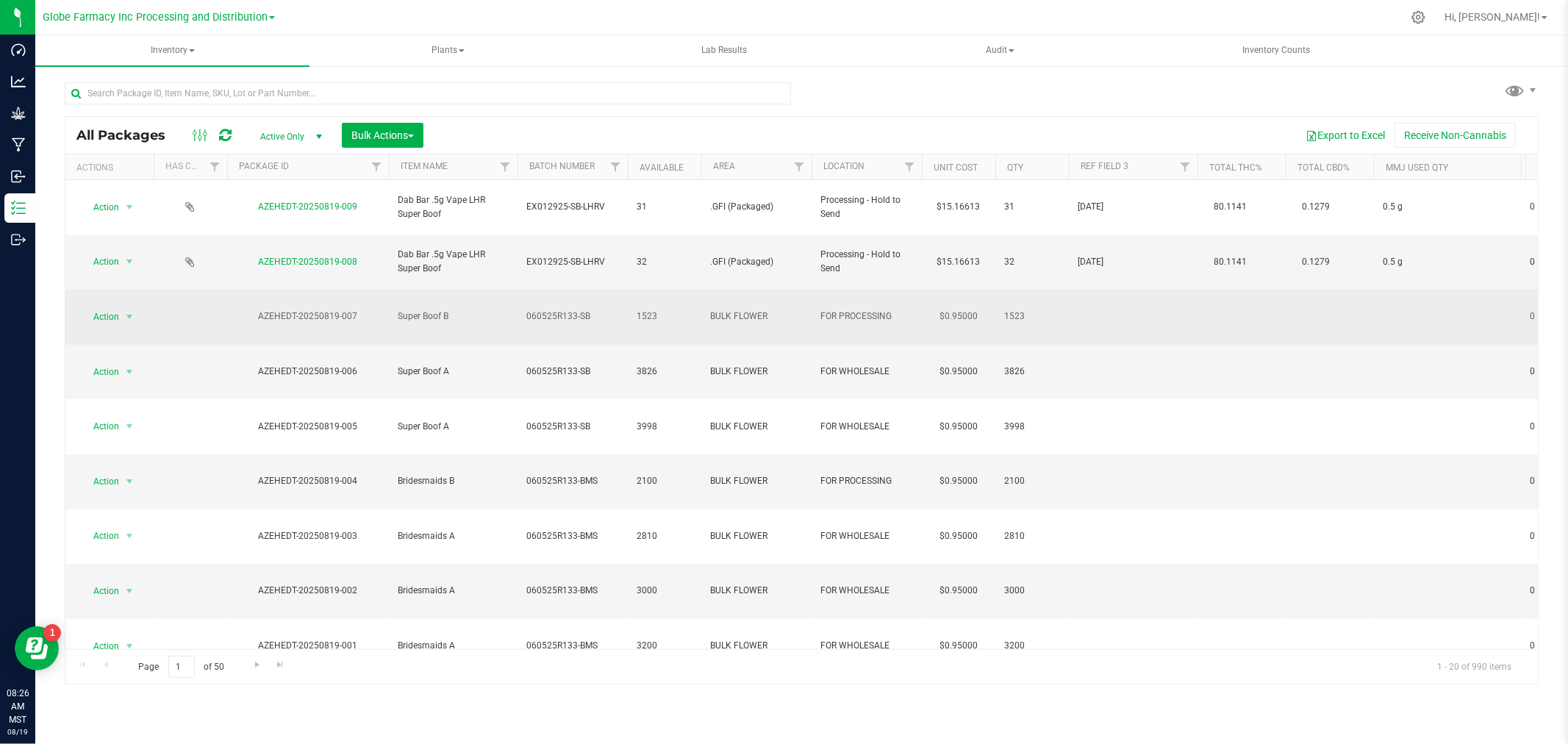
click at [605, 309] on span "060525R133-SB" at bounding box center [572, 317] width 92 height 14
click at [605, 305] on input "060525R133-SB" at bounding box center [569, 317] width 105 height 23
click at [473, 90] on input "text" at bounding box center [427, 93] width 726 height 22
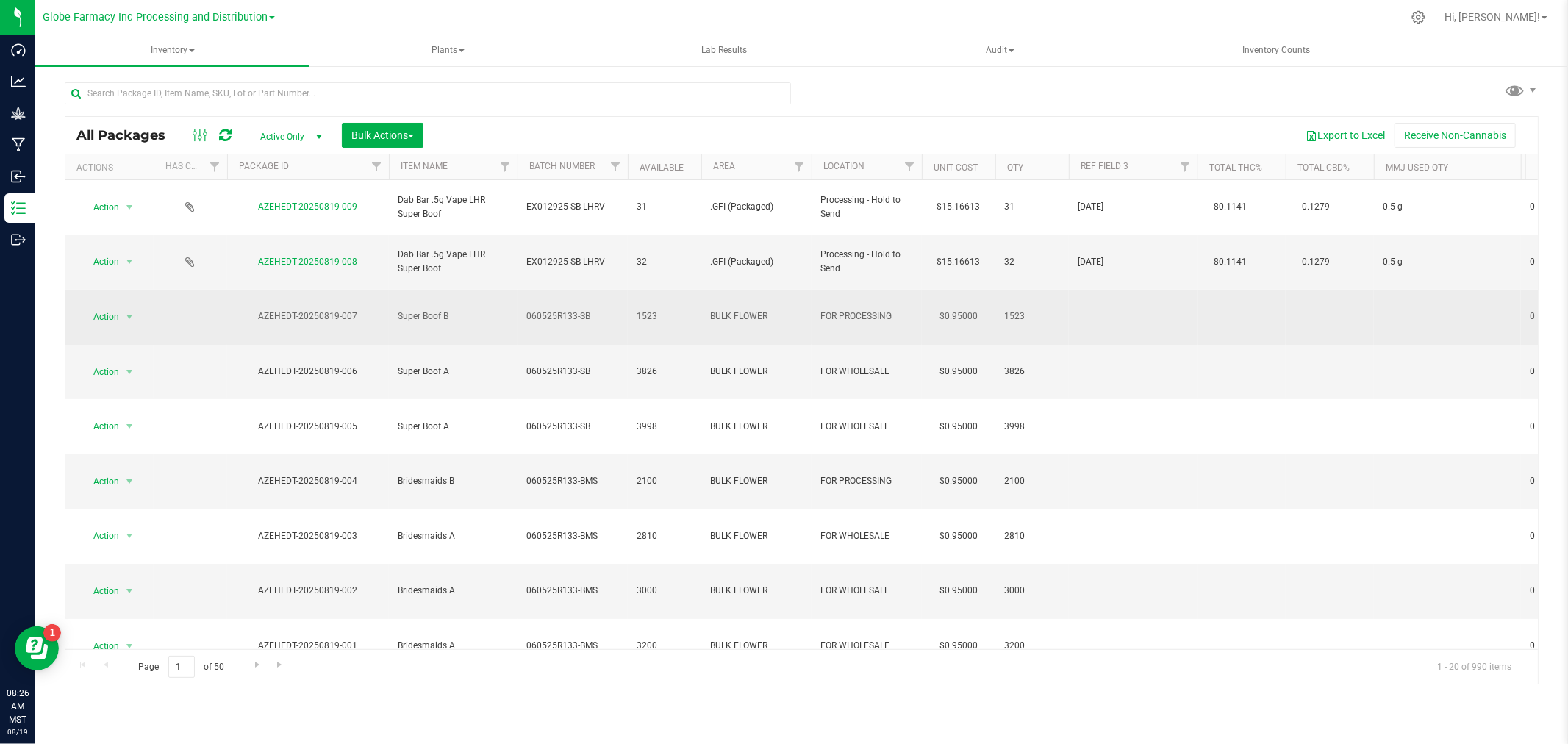
click at [604, 309] on span "060525R133-SB" at bounding box center [572, 317] width 92 height 14
type input "060525R133-S"
click at [599, 320] on div "All Packages Active Only Active Only Lab Samples Locked All Bulk Actions Add to…" at bounding box center [801, 401] width 1474 height 569
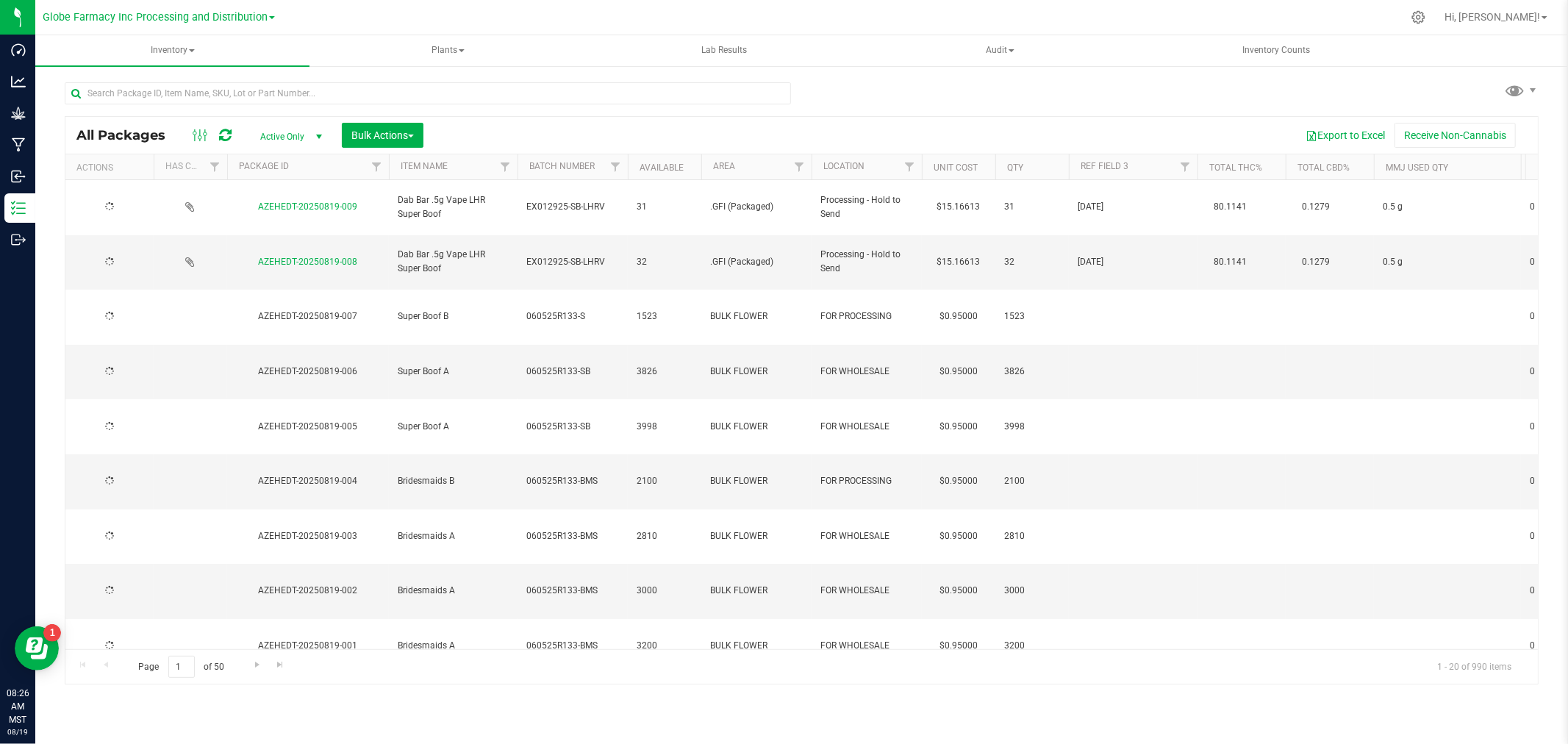
click at [599, 364] on span "060525R133-SB" at bounding box center [572, 372] width 92 height 14
type input "060525R133-S"
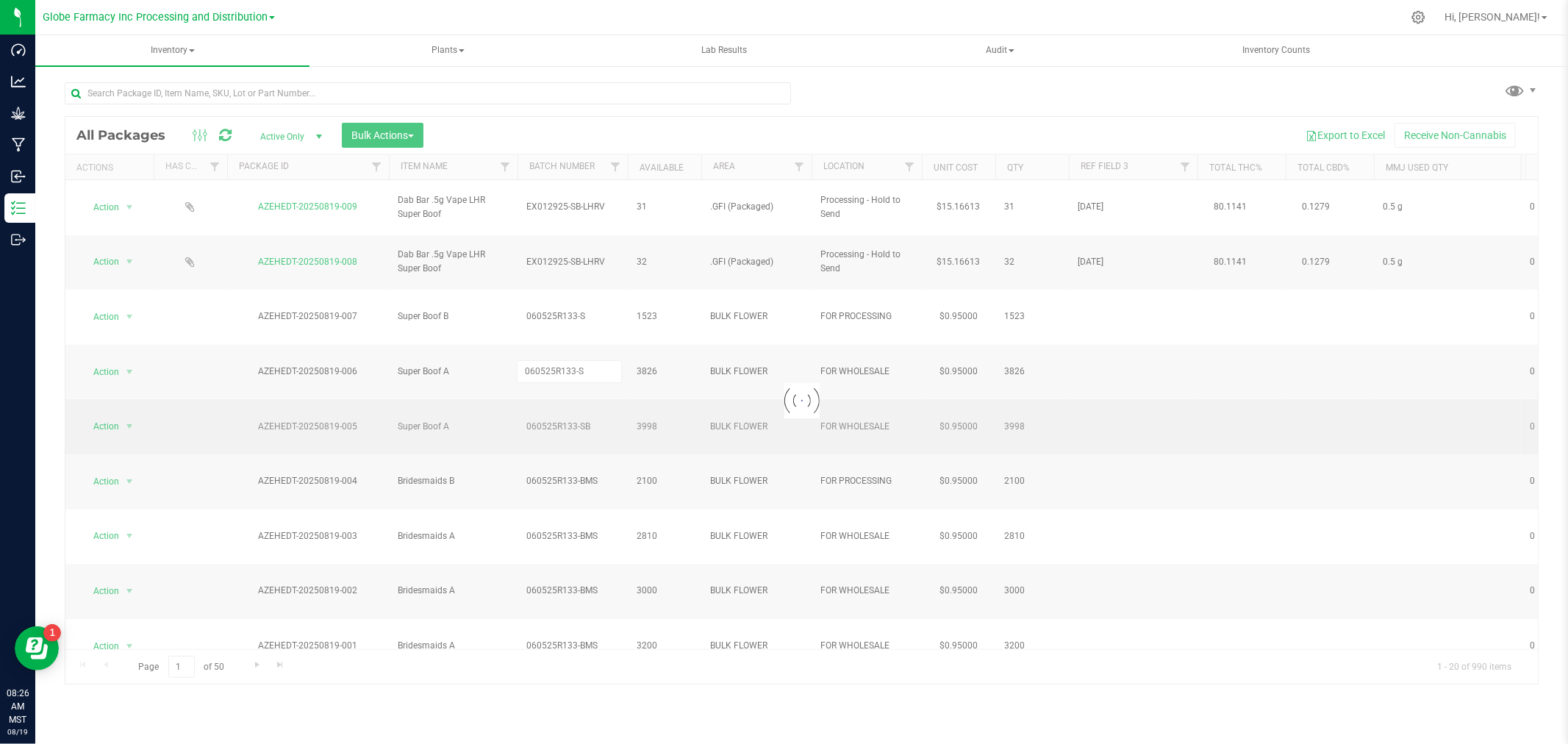
click at [597, 344] on div "Loading... All Packages Active Only Active Only Lab Samples Locked All Bulk Act…" at bounding box center [801, 401] width 1474 height 569
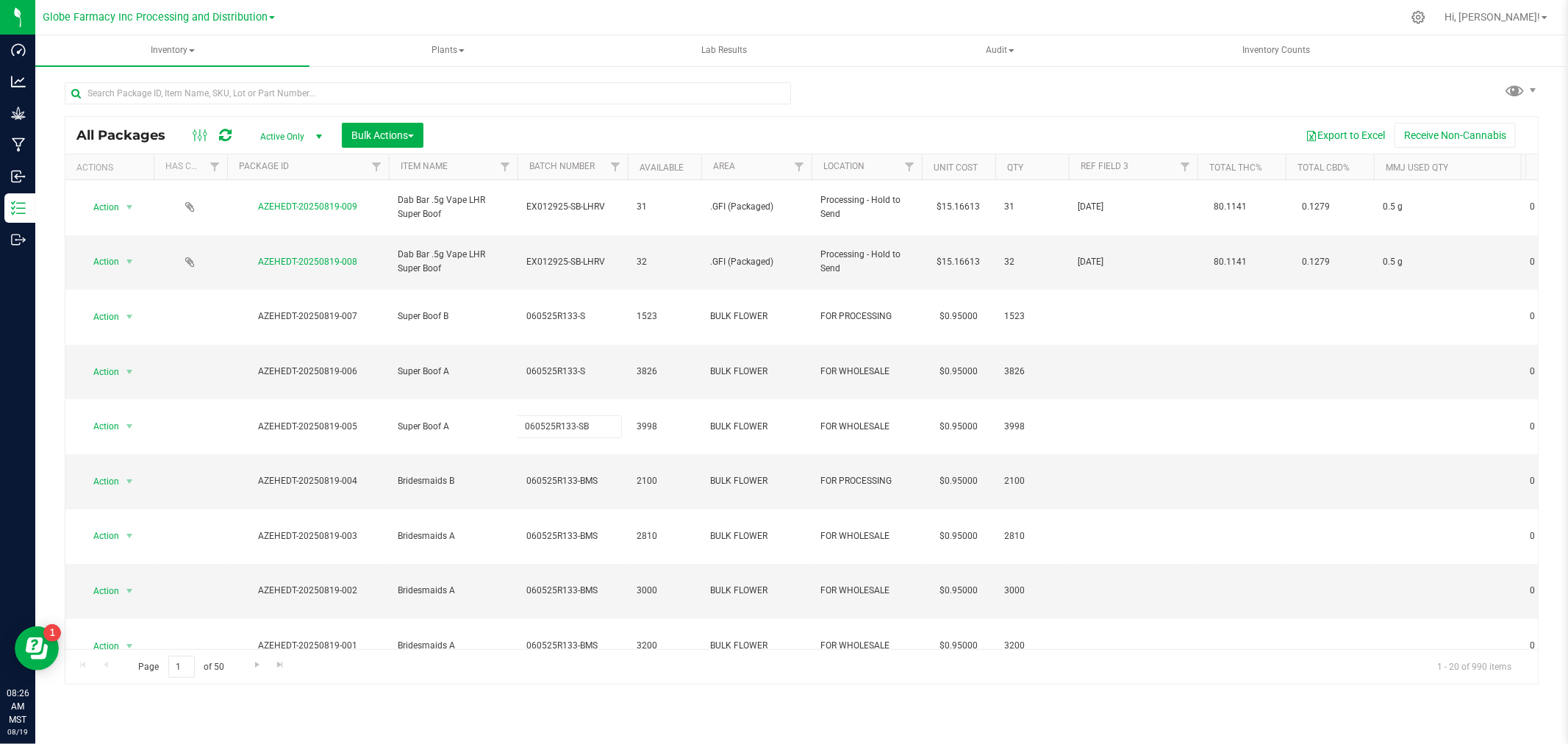
type input "060525R133-S"
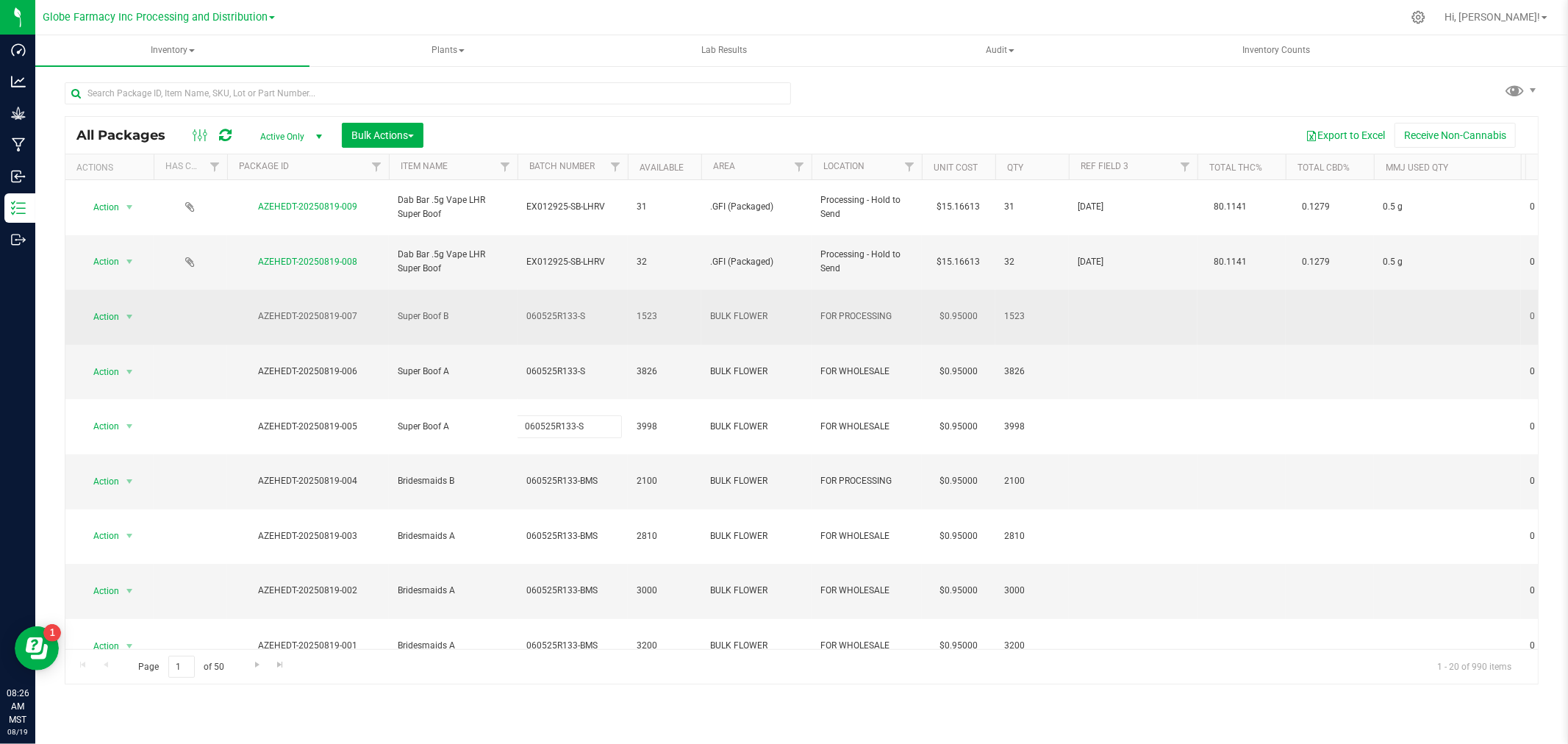
click at [597, 276] on div "All Packages Active Only Active Only Lab Samples Locked All Bulk Actions Add to…" at bounding box center [801, 401] width 1474 height 569
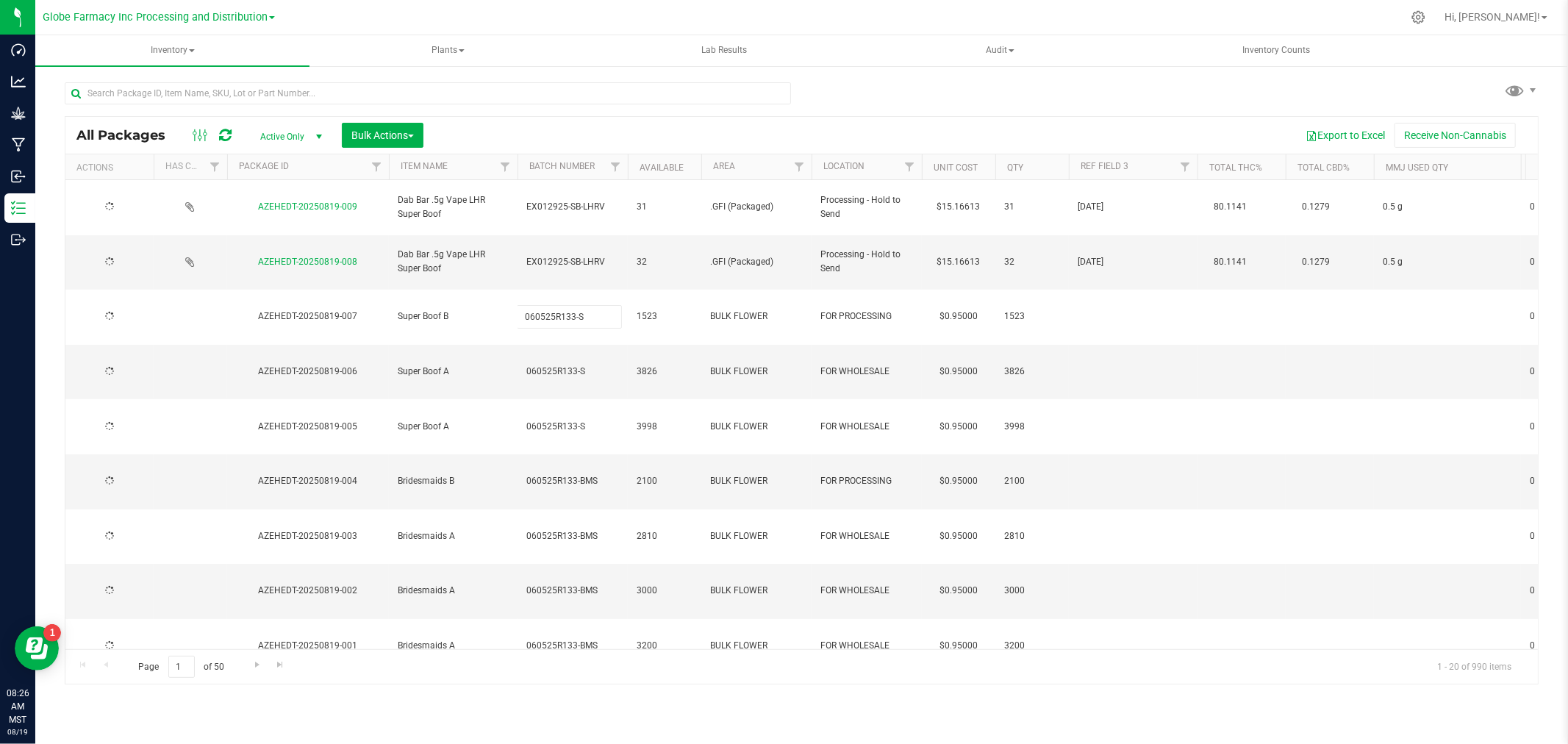
click at [597, 305] on input "060525R133-S" at bounding box center [569, 317] width 105 height 23
type input "060525R133-SB"
click at [587, 310] on div "All Packages Active Only Active Only Lab Samples Locked All Bulk Actions Add to…" at bounding box center [801, 401] width 1474 height 569
type input "060525R133-SB"
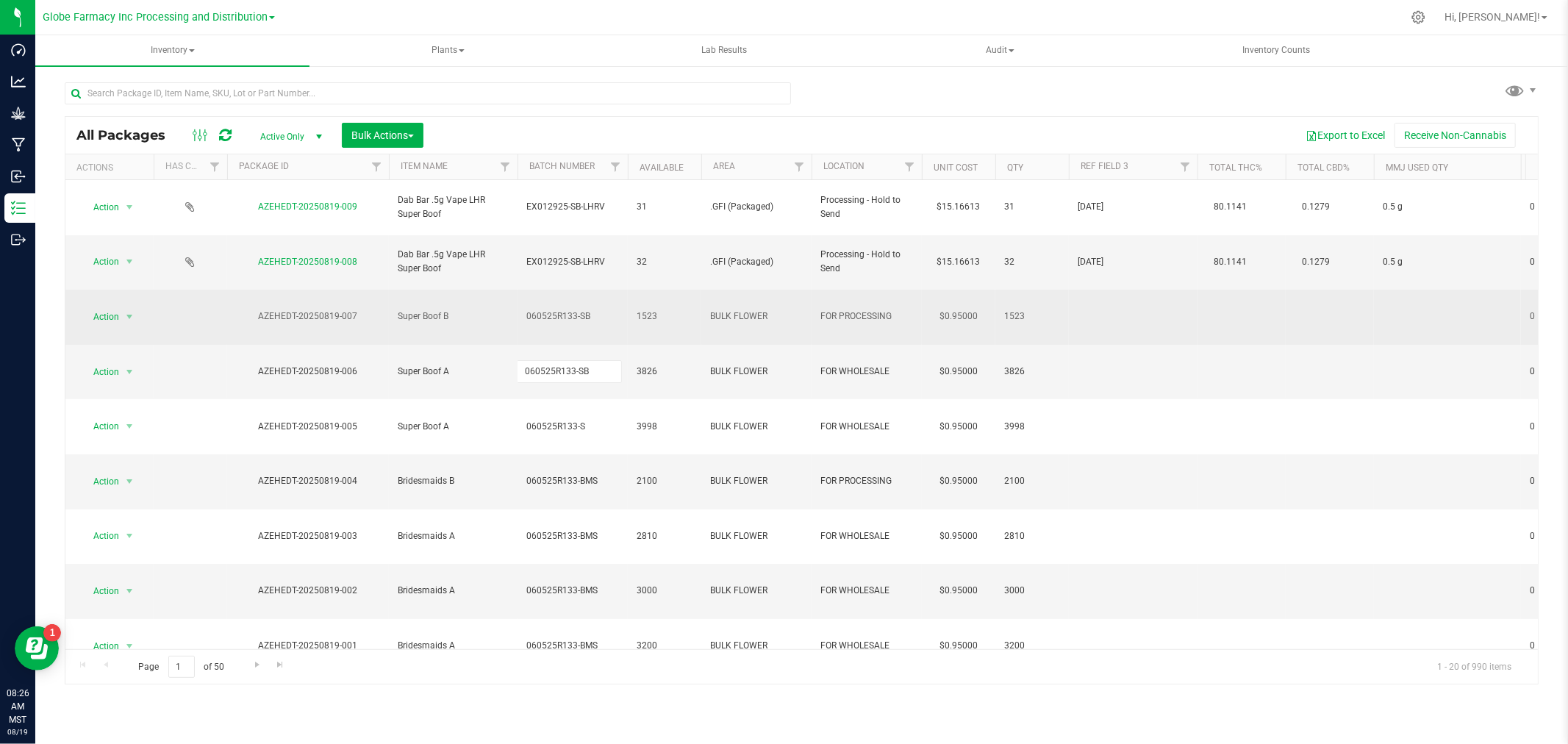
click at [587, 282] on div "All Packages Active Only Active Only Lab Samples Locked All Bulk Actions Add to…" at bounding box center [801, 401] width 1474 height 569
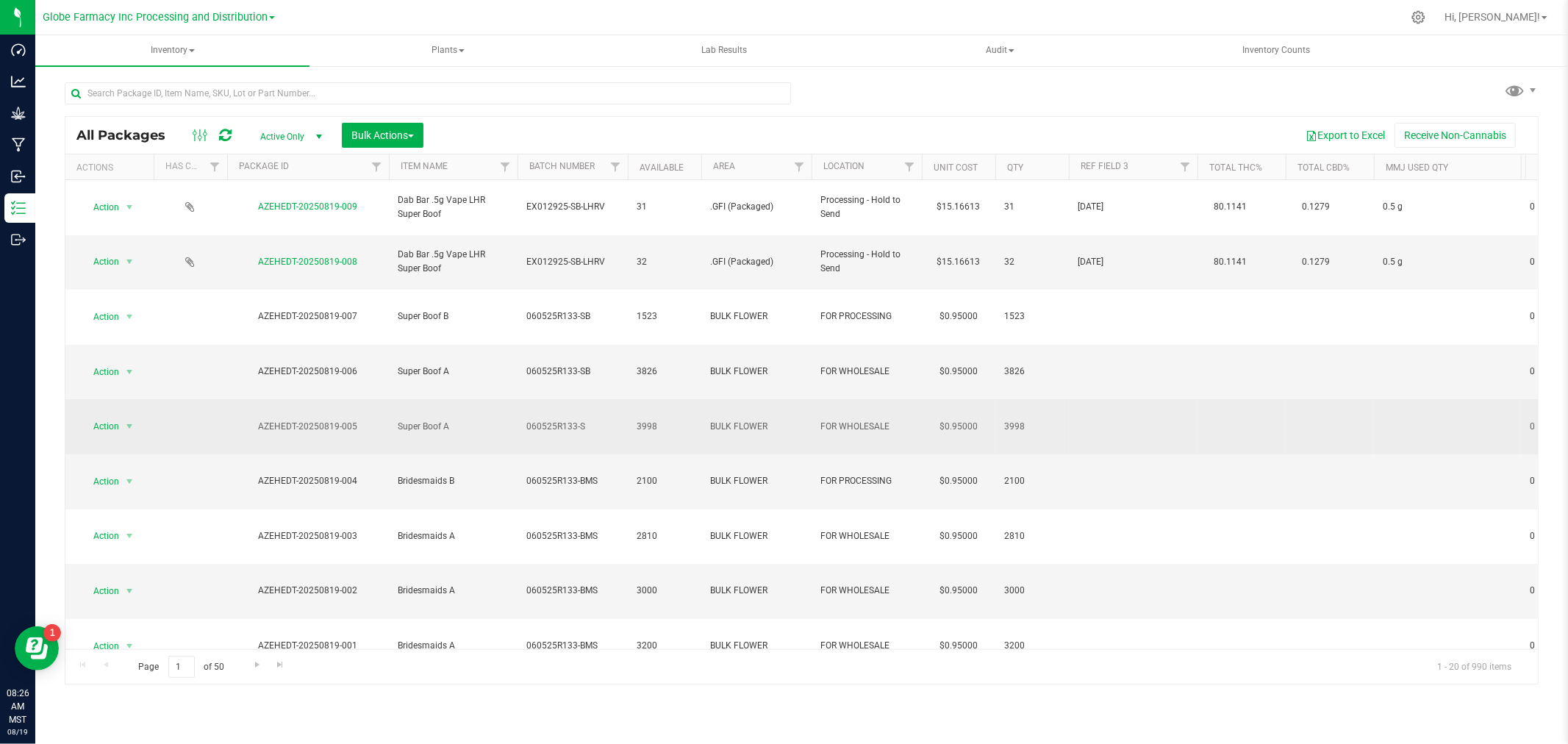
click at [584, 419] on span "060525R133-S" at bounding box center [572, 427] width 92 height 14
click at [584, 415] on input "060525R133-S" at bounding box center [569, 427] width 105 height 23
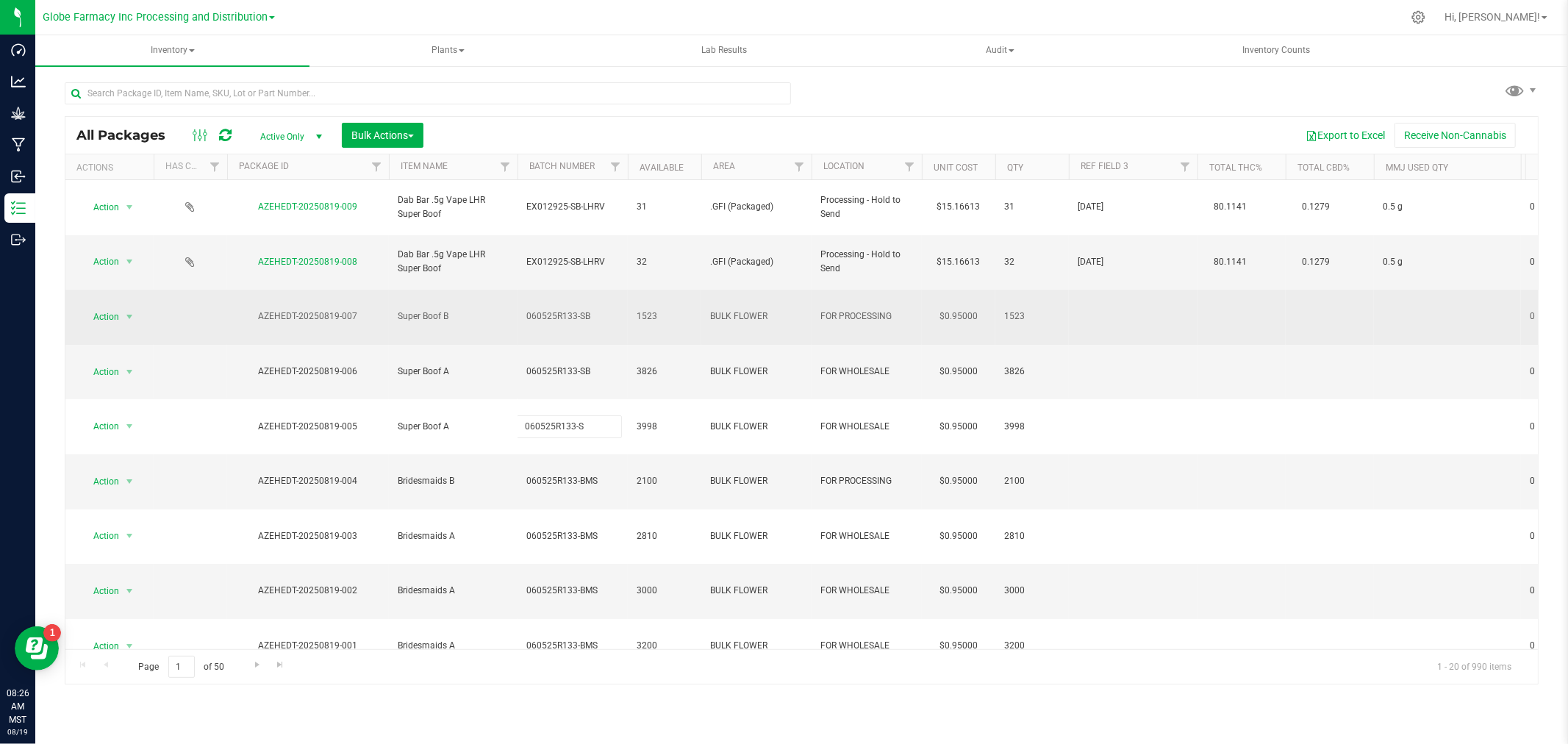
type input "060525R133-SB"
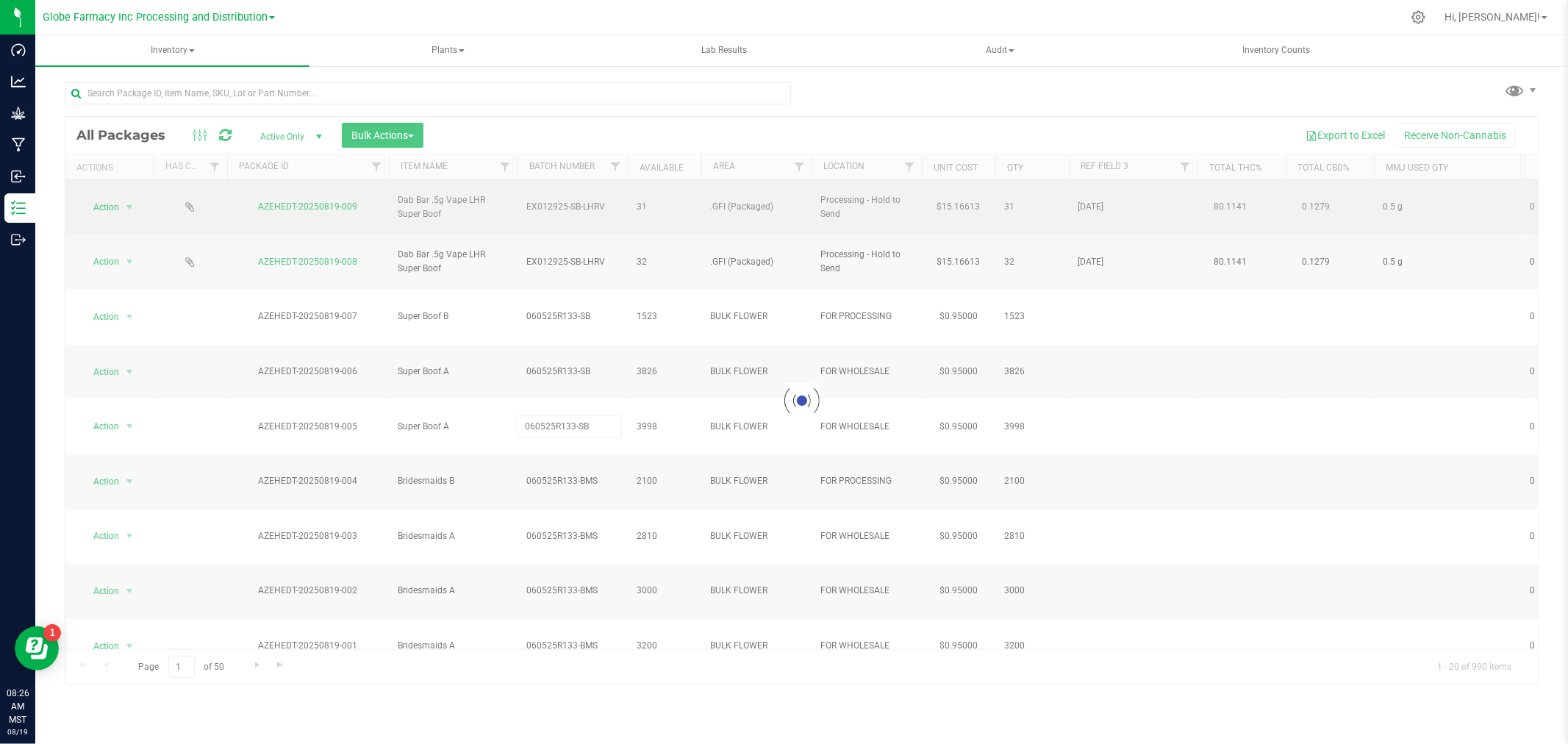
click at [592, 208] on div "Loading... All Packages Active Only Active Only Lab Samples Locked All Bulk Act…" at bounding box center [801, 401] width 1474 height 569
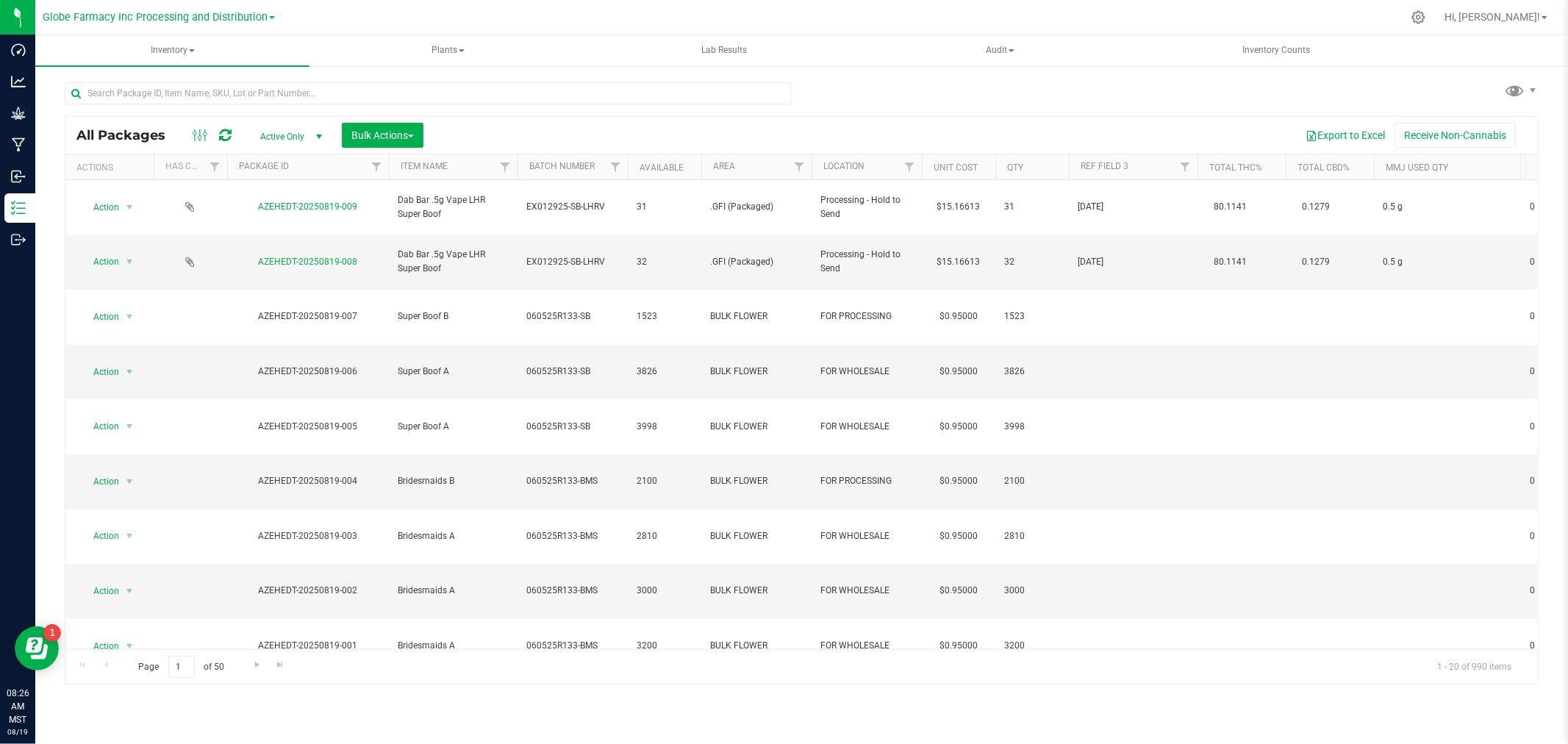
click at [222, 136] on icon at bounding box center [226, 135] width 13 height 14
click at [589, 455] on td "060525R133-BMS" at bounding box center [572, 482] width 110 height 55
type input "060525R133-BM"
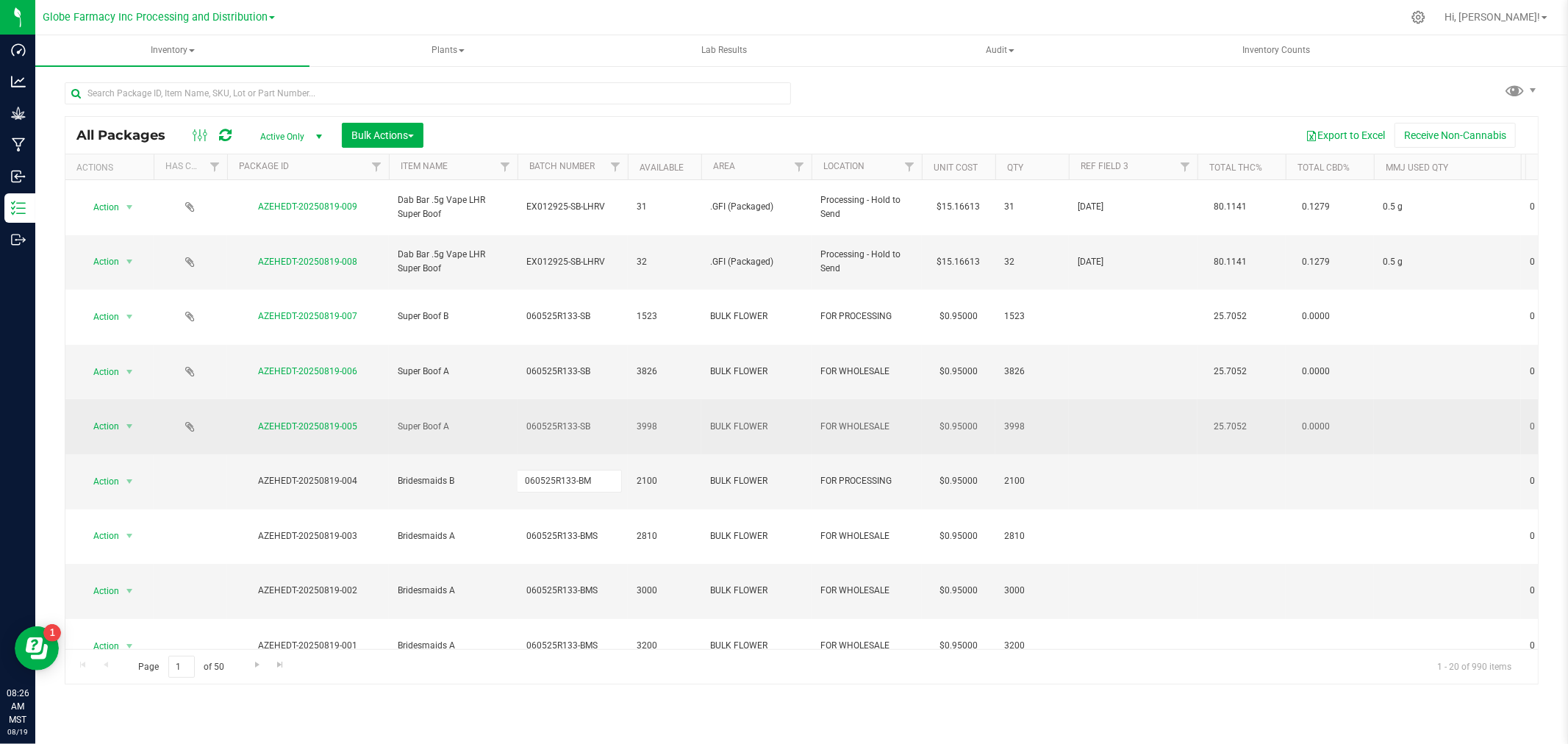
click at [603, 346] on div "All Packages Active Only Active Only Lab Samples Locked All Bulk Actions Add to…" at bounding box center [801, 401] width 1474 height 569
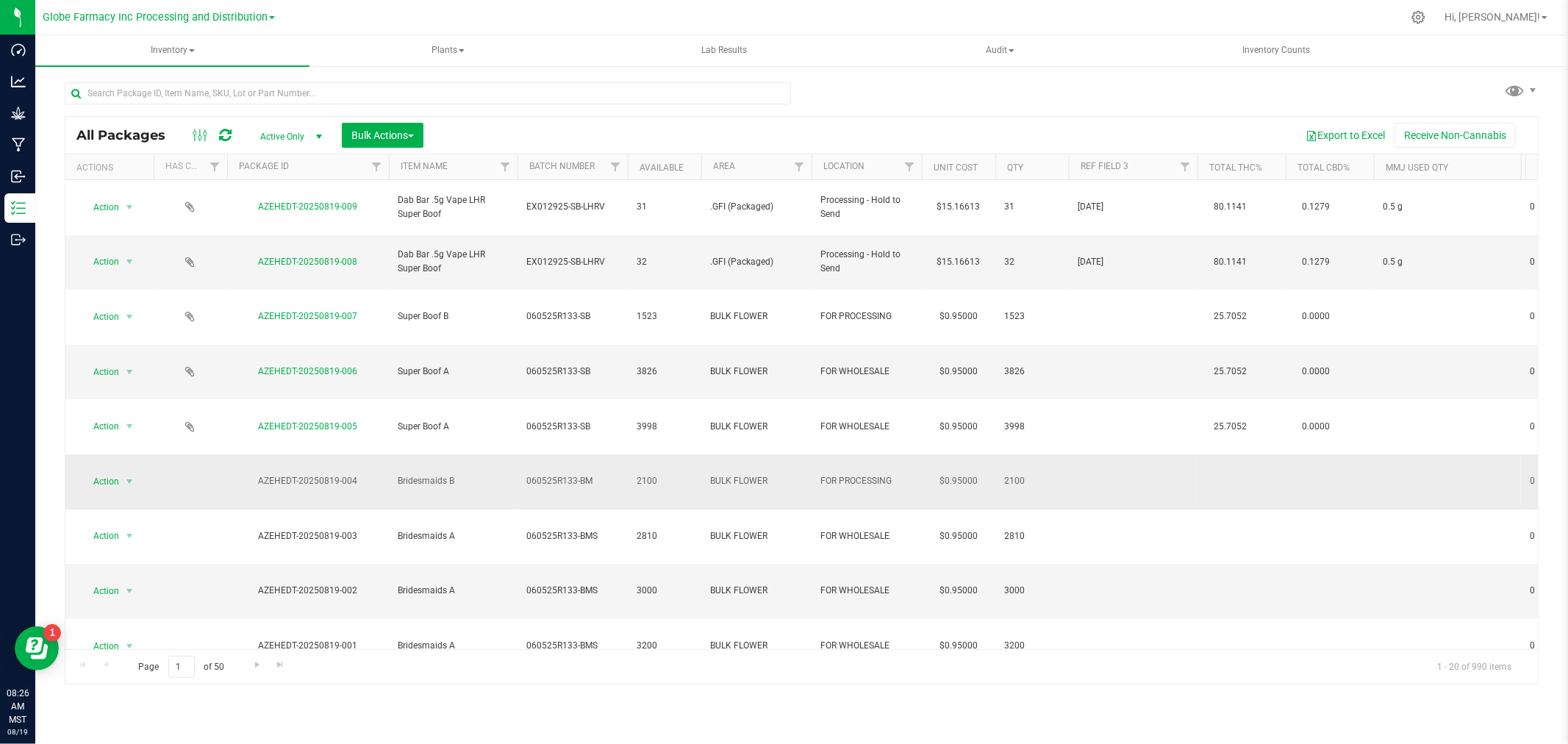
click at [606, 474] on span "060525R133-BM" at bounding box center [572, 482] width 92 height 14
type input "060525R133-BMS"
click at [532, 106] on div at bounding box center [427, 99] width 726 height 33
click at [225, 136] on icon at bounding box center [226, 135] width 13 height 14
click at [118, 471] on span "Action" at bounding box center [100, 482] width 40 height 21
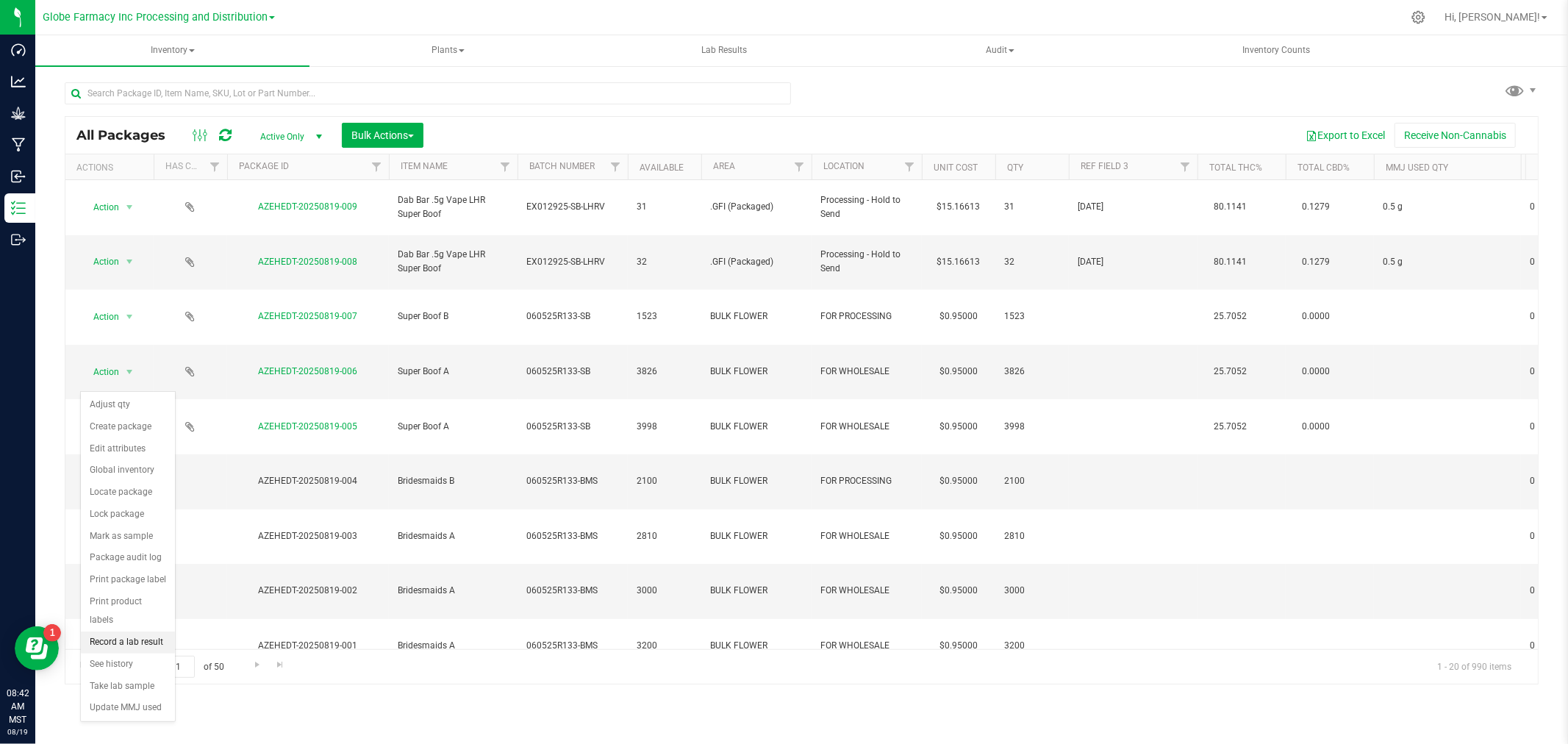
click at [140, 651] on li "Record a lab result" at bounding box center [128, 643] width 94 height 22
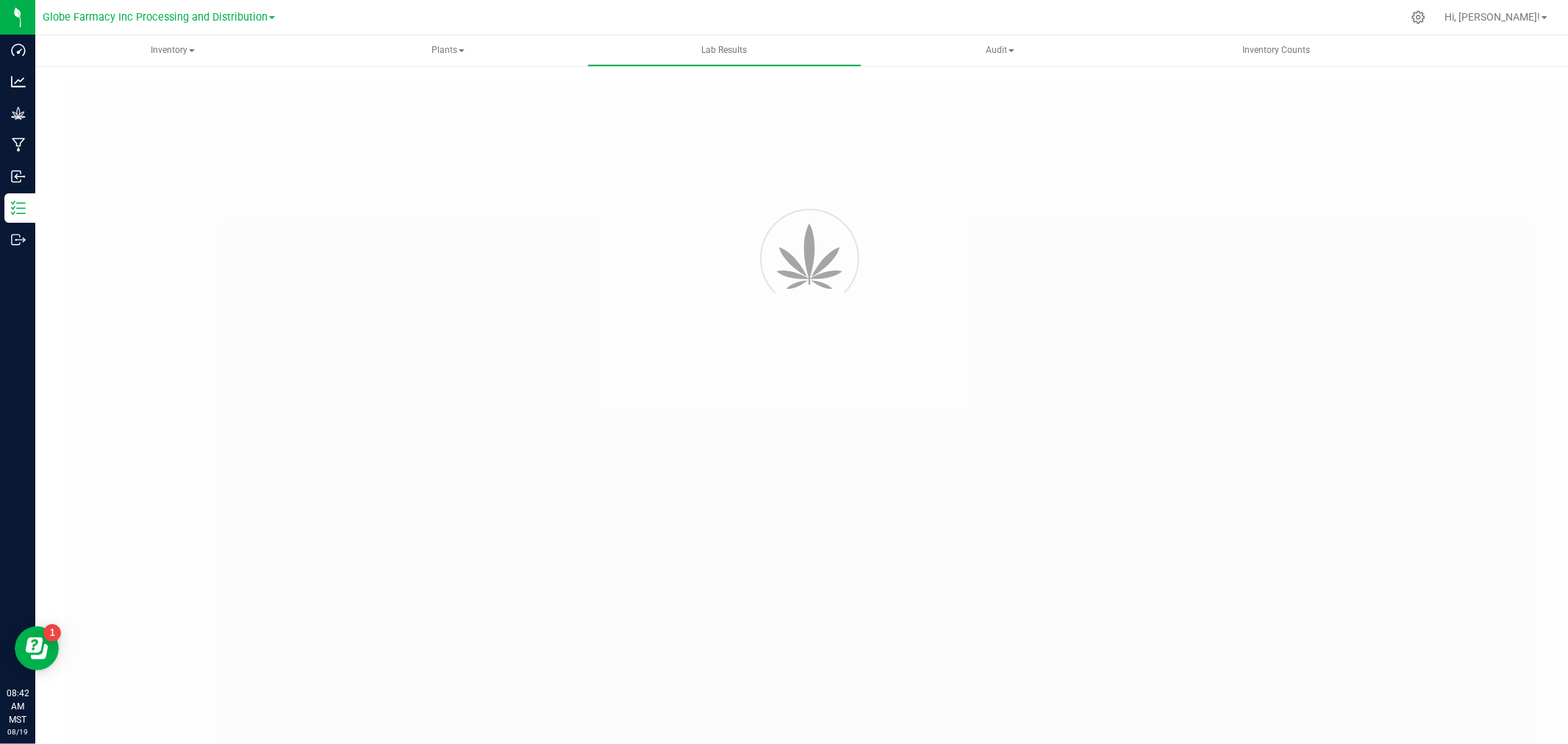
type input "AZEHEDT-20250819-004"
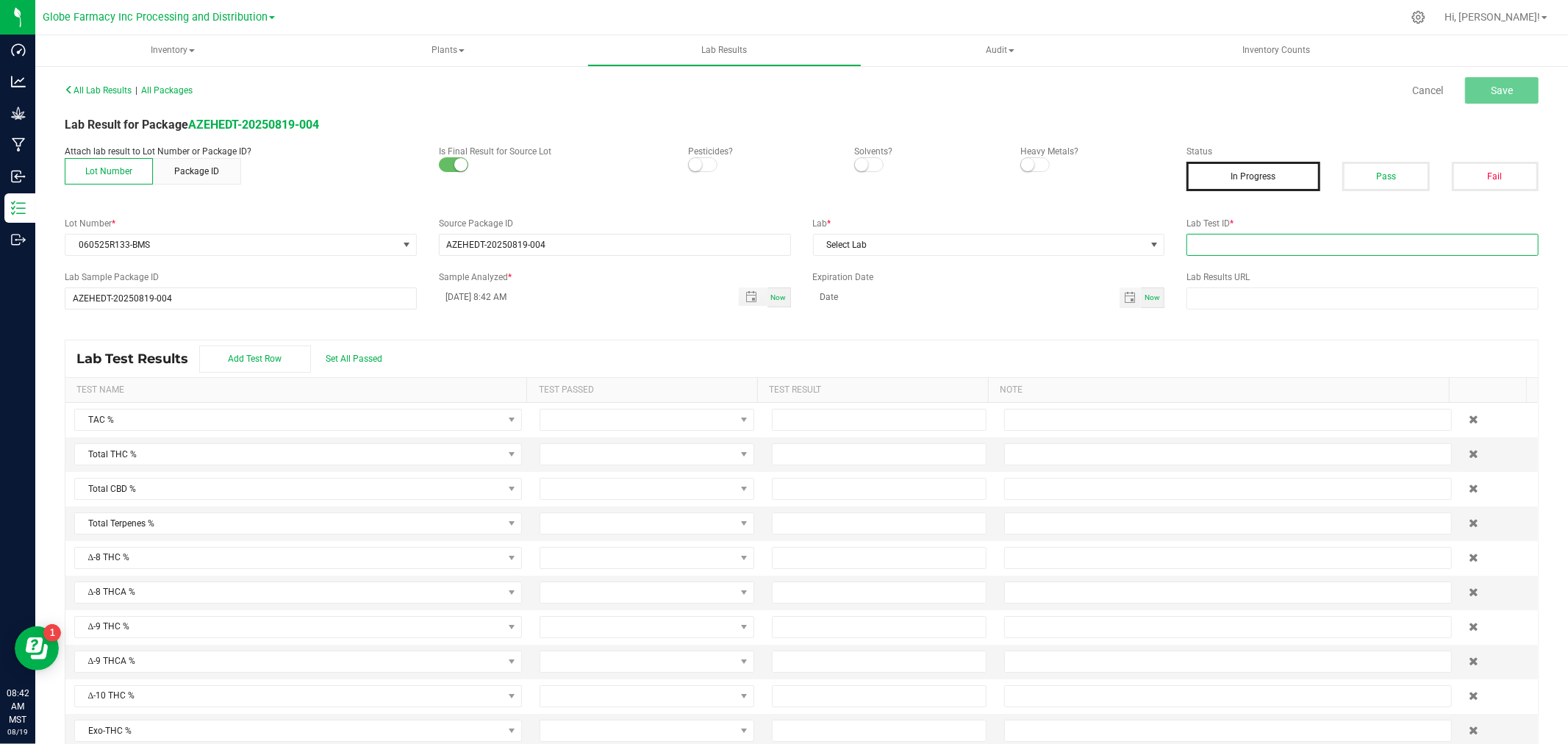
drag, startPoint x: 1205, startPoint y: 240, endPoint x: 1248, endPoint y: 214, distance: 50.2
click at [1205, 240] on input "text" at bounding box center [1362, 245] width 352 height 22
paste input "2507APO3181.16146"
type input "2507APO3181.16146"
click at [1393, 145] on label "Status" at bounding box center [1362, 152] width 352 height 14
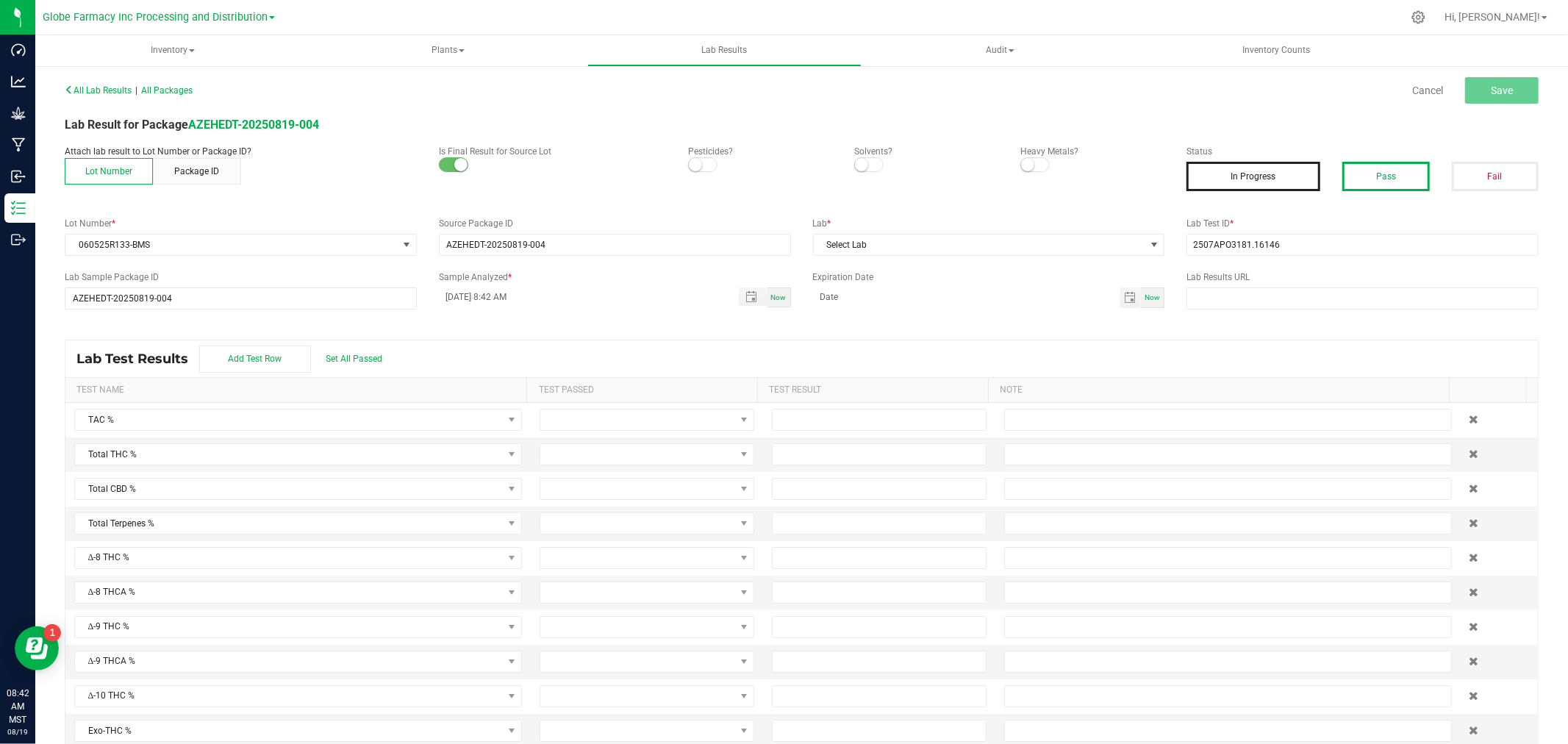
click at [1391, 167] on button "Pass" at bounding box center [1385, 176] width 87 height 30
click at [919, 246] on span "Select Lab" at bounding box center [980, 245] width 332 height 21
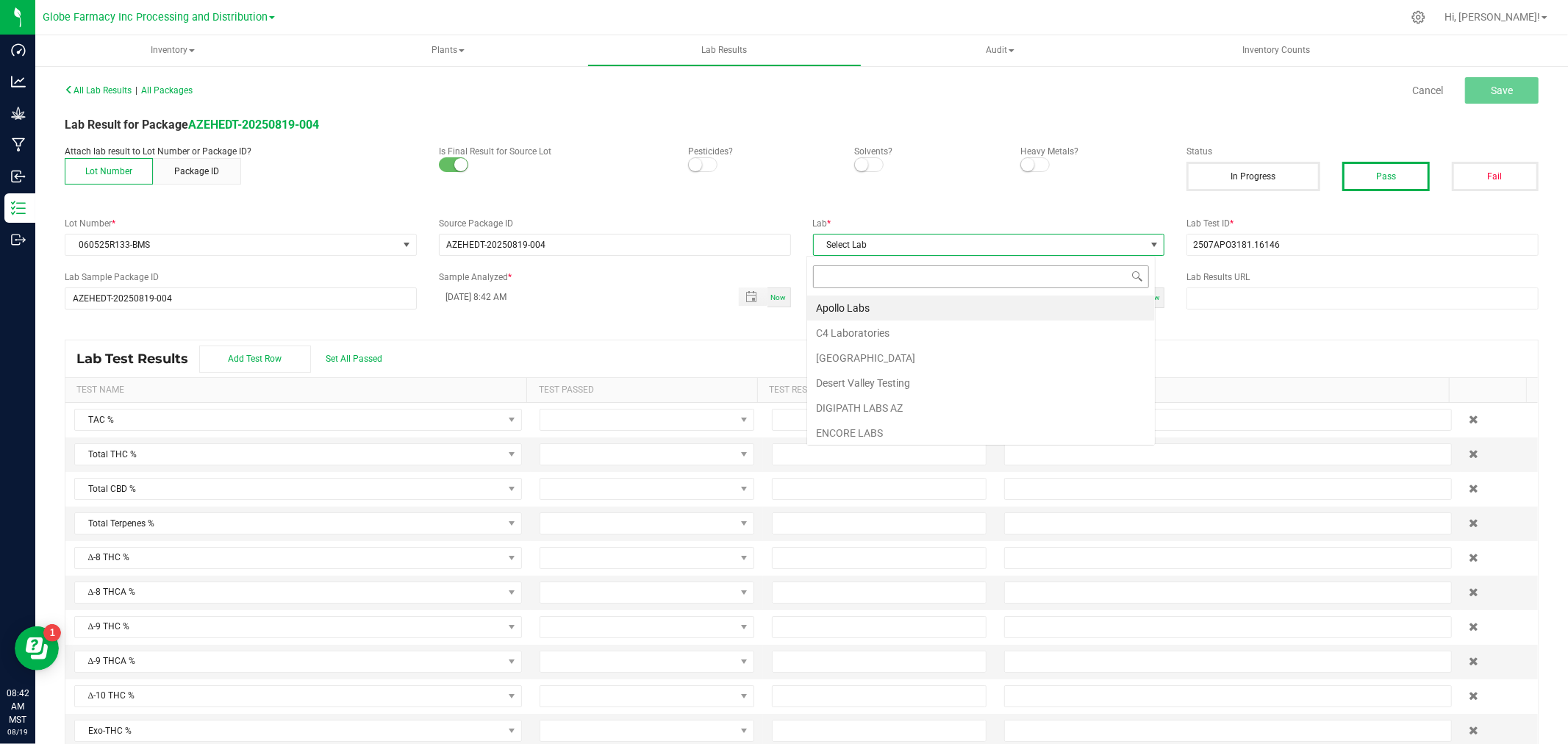
scroll to position [22, 348]
click at [847, 287] on input at bounding box center [980, 277] width 336 height 23
click at [845, 309] on li "Apollo Labs" at bounding box center [980, 308] width 348 height 25
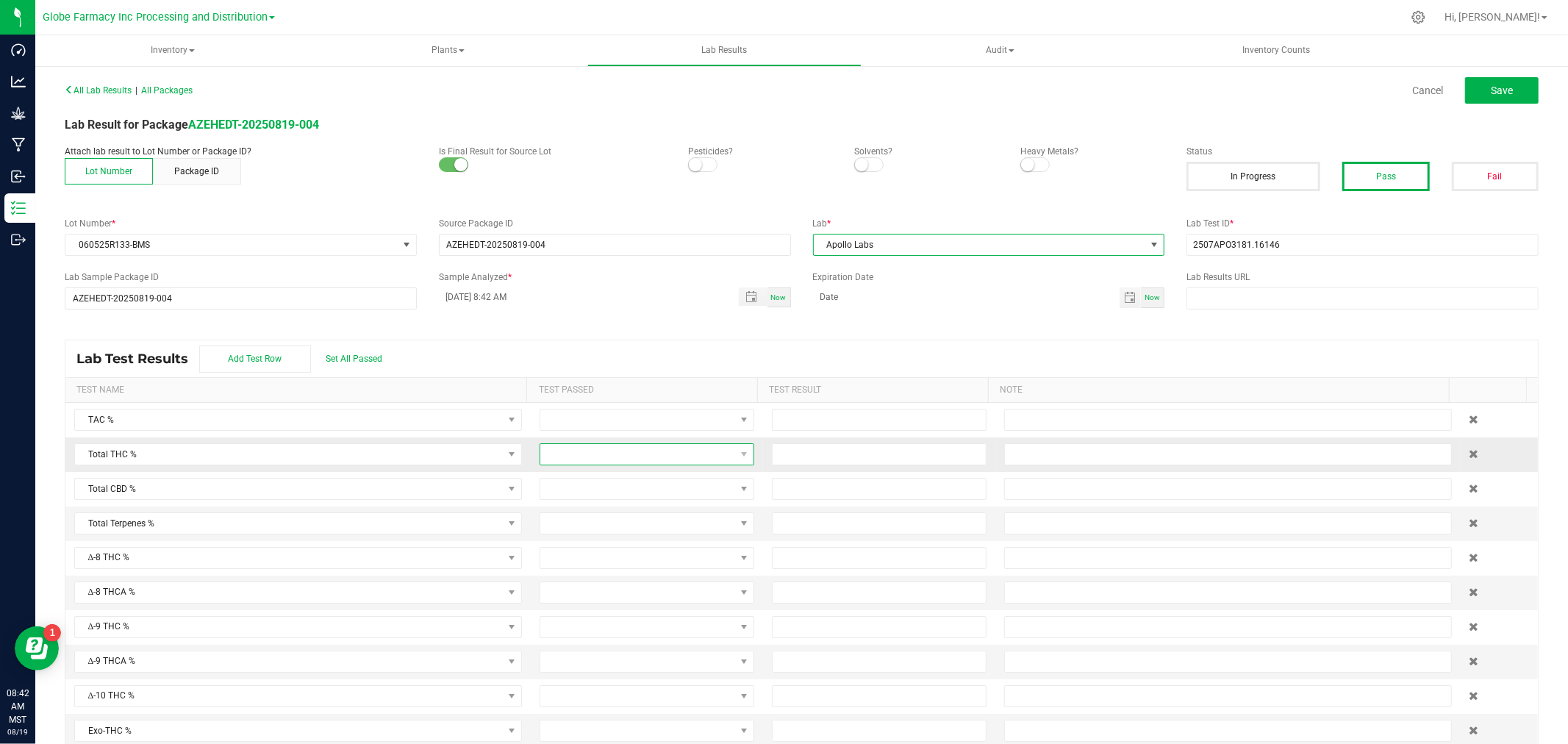
click at [552, 455] on span at bounding box center [638, 455] width 195 height 21
click at [580, 509] on li "Passed" at bounding box center [637, 518] width 210 height 25
click at [580, 508] on td at bounding box center [646, 523] width 232 height 34
click at [572, 493] on span at bounding box center [638, 489] width 195 height 21
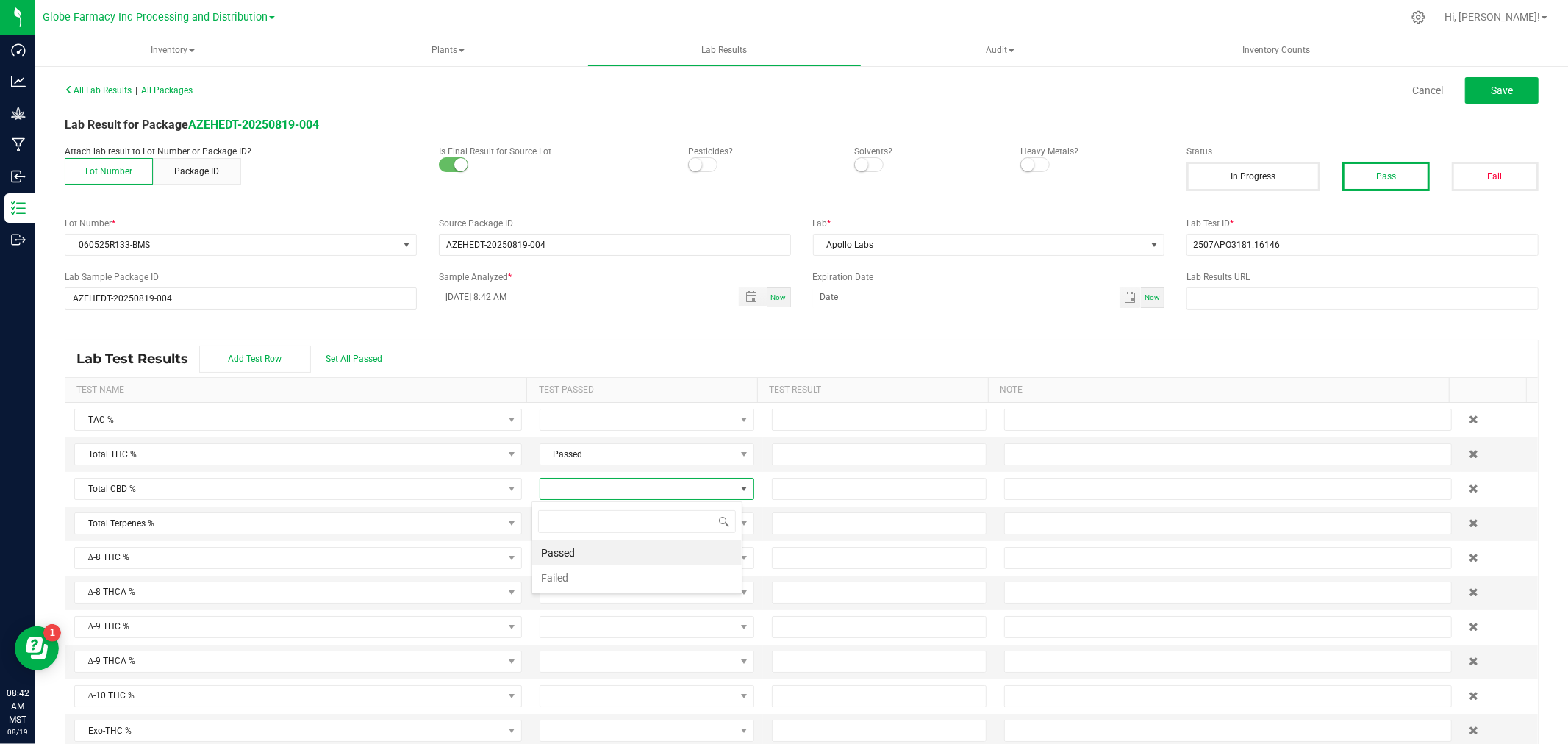
click at [568, 537] on span at bounding box center [637, 521] width 210 height 34
click at [567, 547] on li "Passed" at bounding box center [637, 553] width 210 height 25
click at [820, 449] on input at bounding box center [878, 455] width 213 height 21
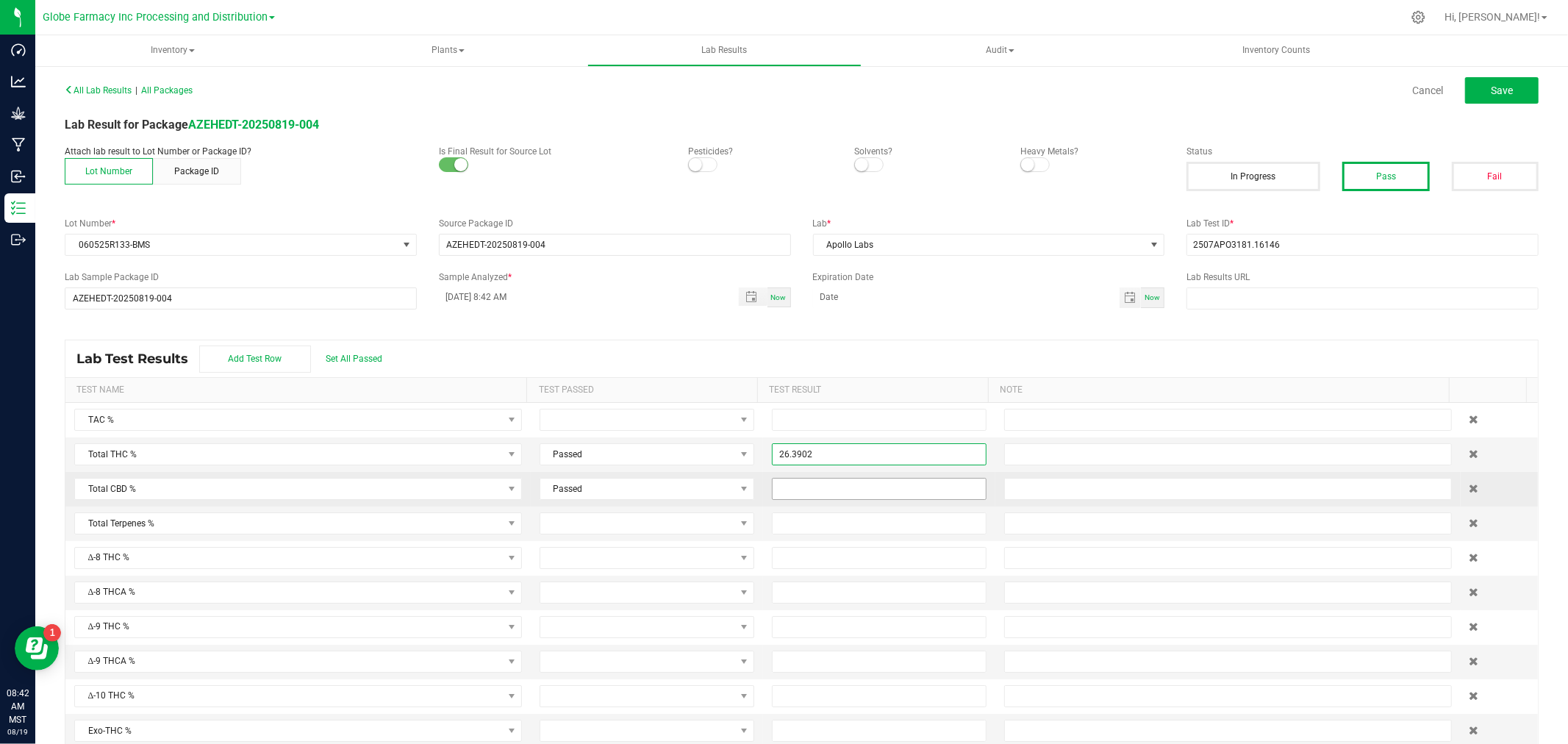
type input "26.3902"
click at [816, 486] on input at bounding box center [878, 489] width 213 height 21
type input "0.0000"
click at [1029, 486] on input "text" at bounding box center [1228, 489] width 448 height 22
type input "ND"
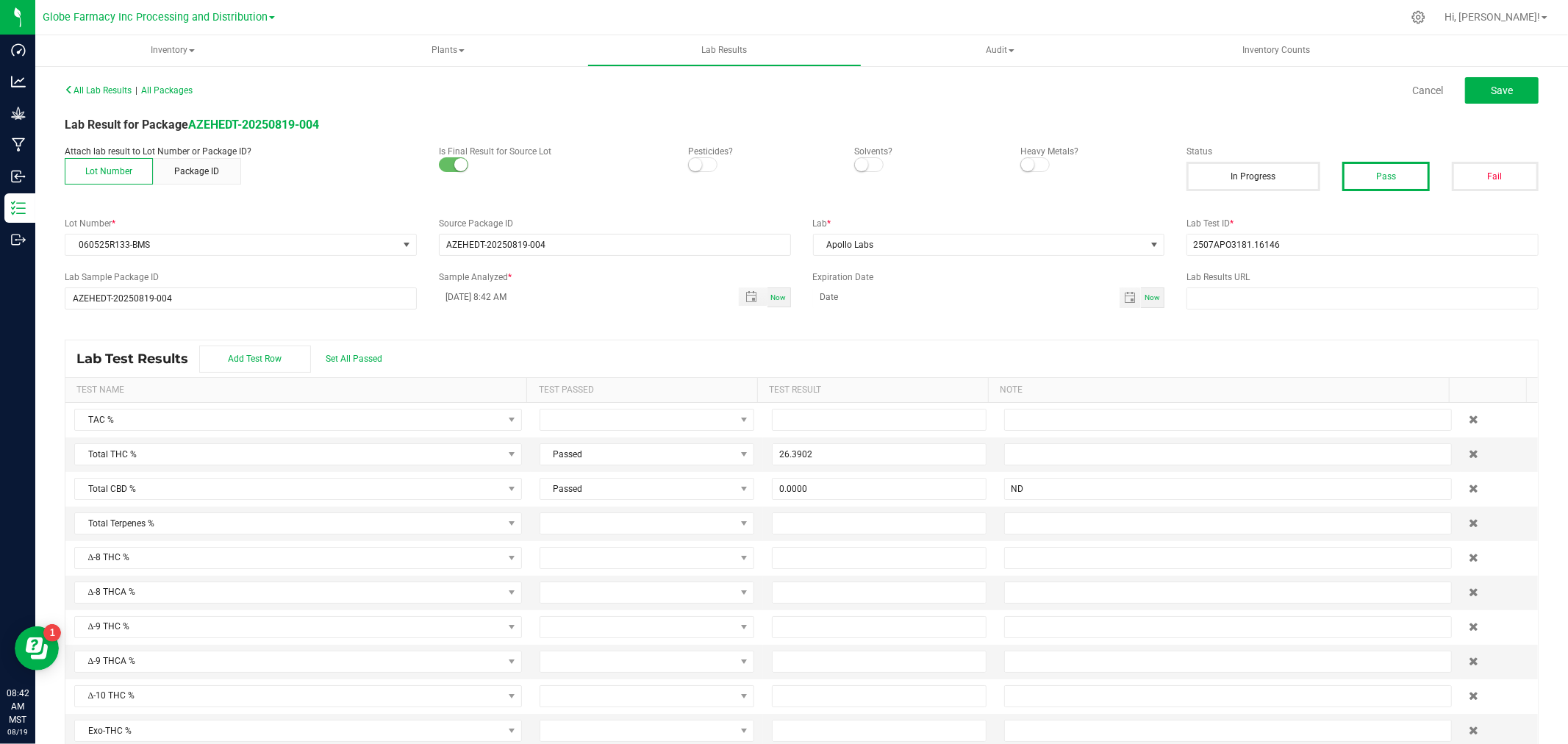
click at [1134, 354] on div "Lab Test Results Add Test Row Set All Passed" at bounding box center [801, 359] width 1472 height 37
click at [1477, 90] on button "Save" at bounding box center [1502, 90] width 73 height 26
type input "26.3902"
type input "0.0000"
type input "ND"
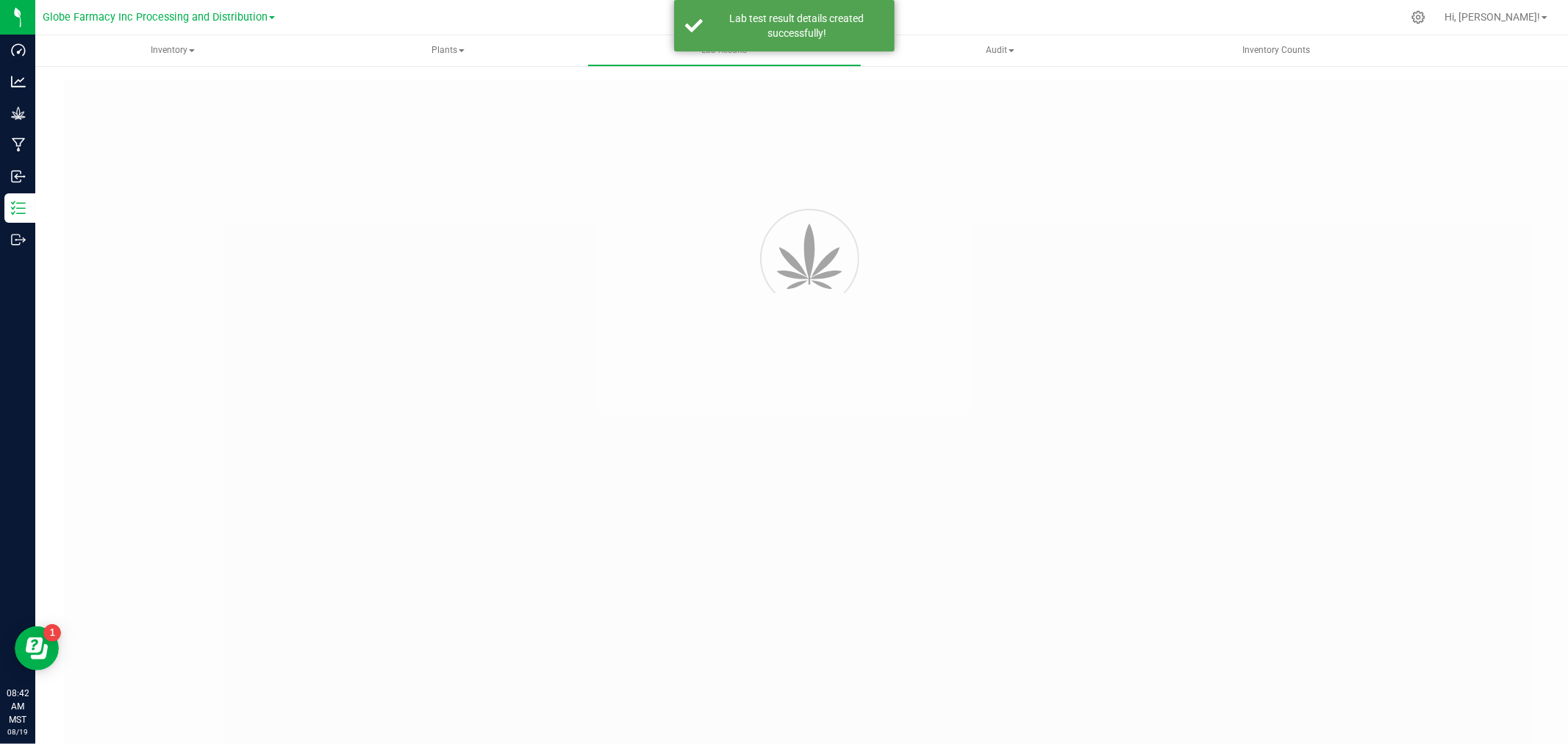
type input "AZEHEDT-20250819-004"
type input "2507APO3181.16146"
type input "AZEHEDT-20250819-004"
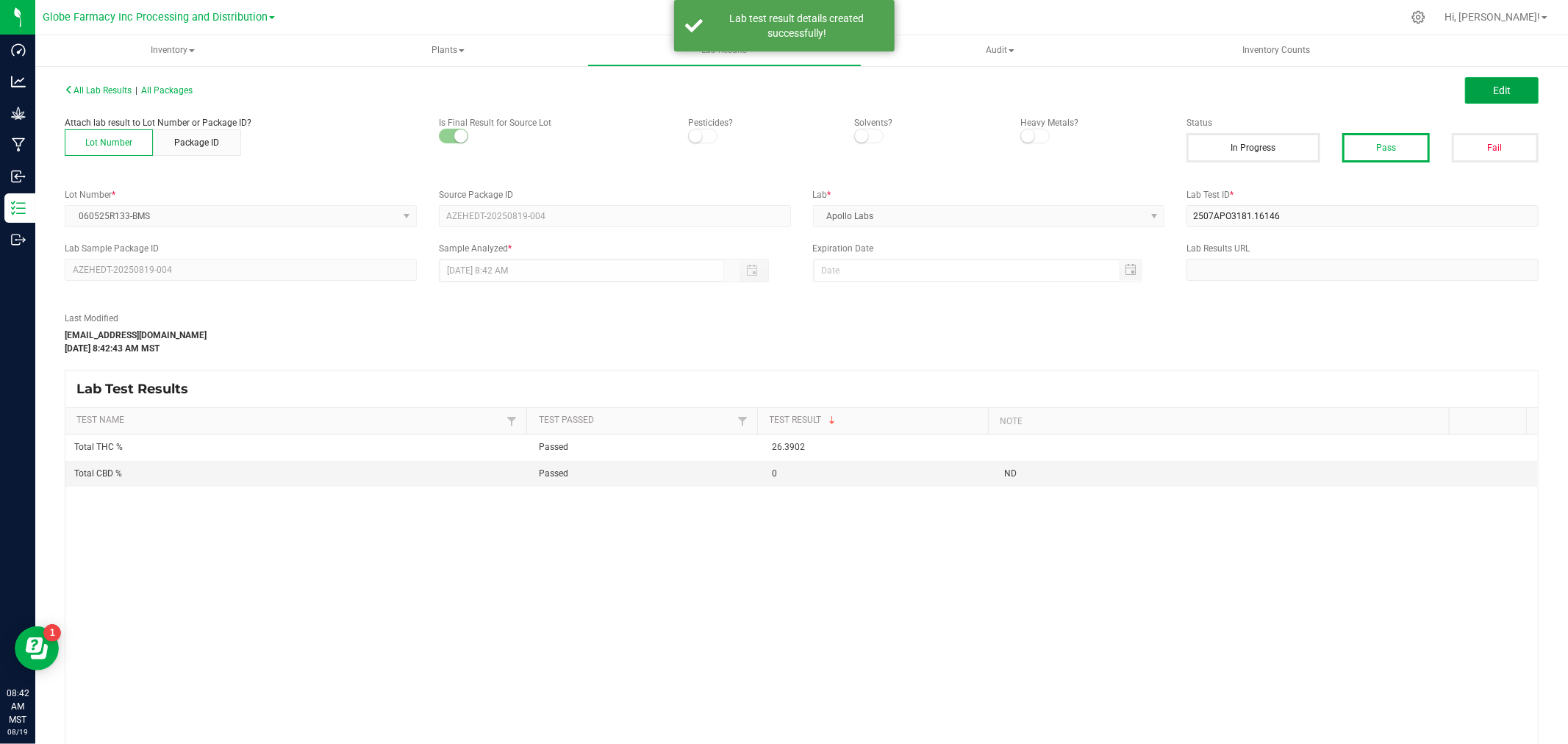
click at [1477, 90] on button "Edit" at bounding box center [1502, 90] width 73 height 26
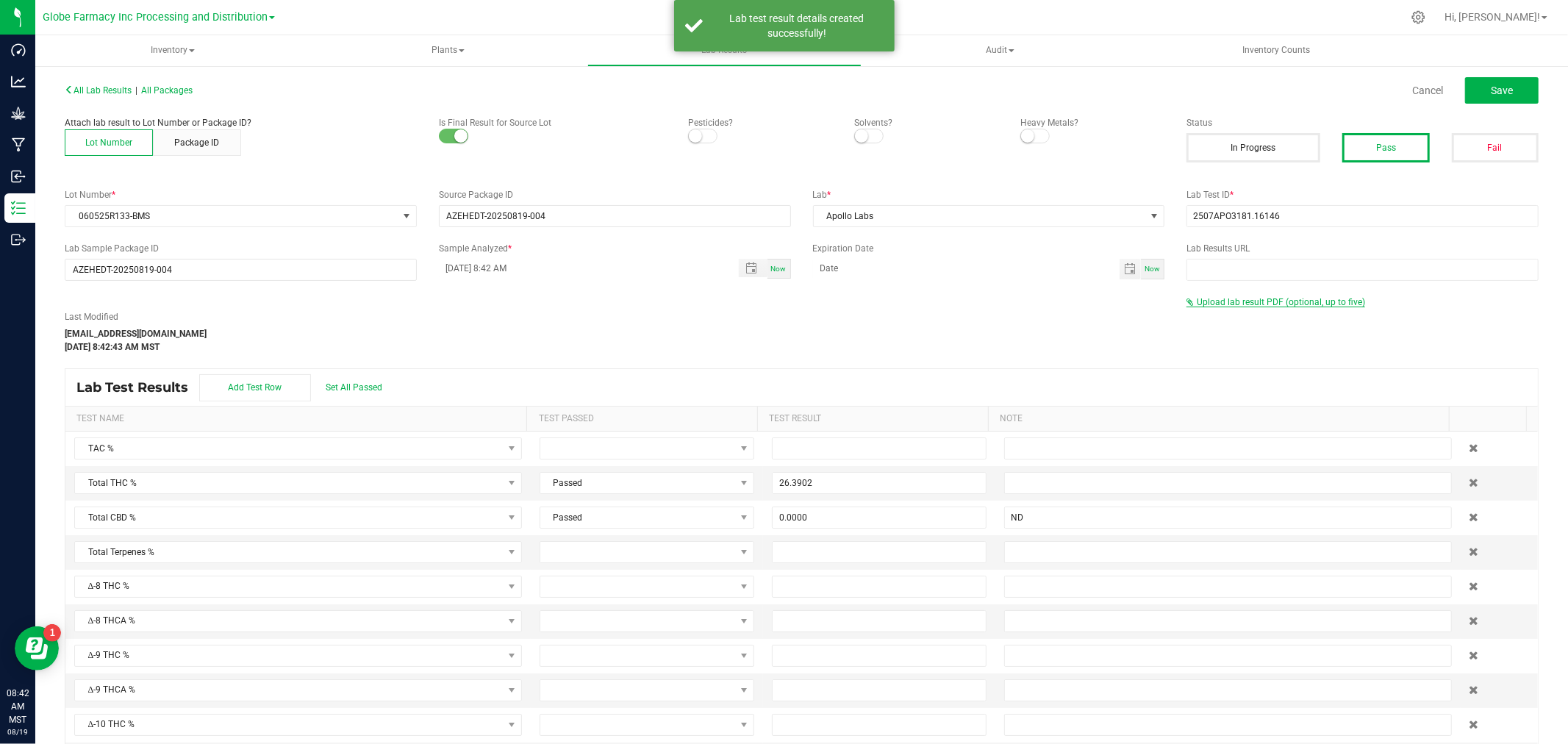
click at [1207, 306] on span "Upload lab result PDF (optional, up to five)" at bounding box center [1275, 301] width 179 height 10
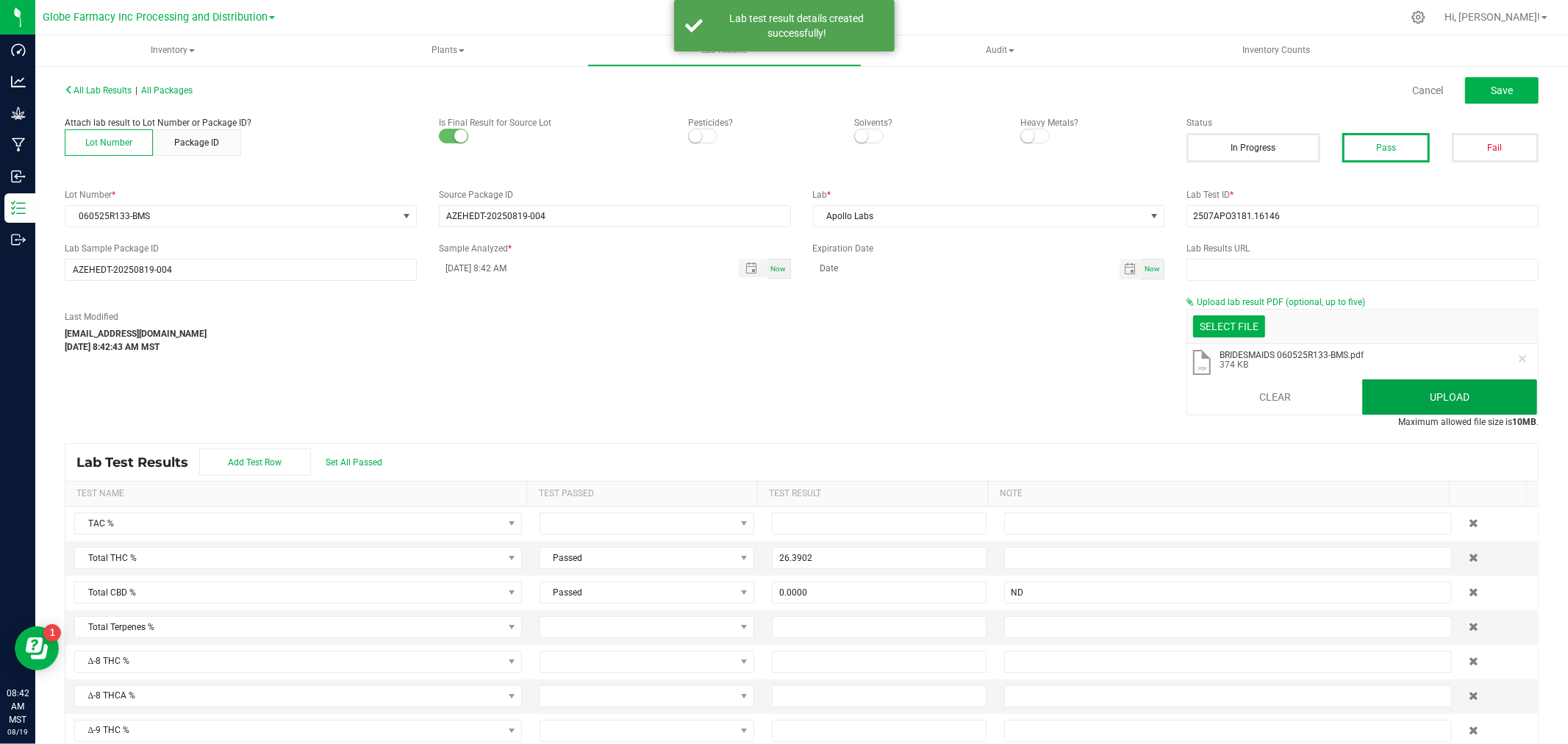
click at [1465, 409] on button "Upload" at bounding box center [1448, 397] width 175 height 35
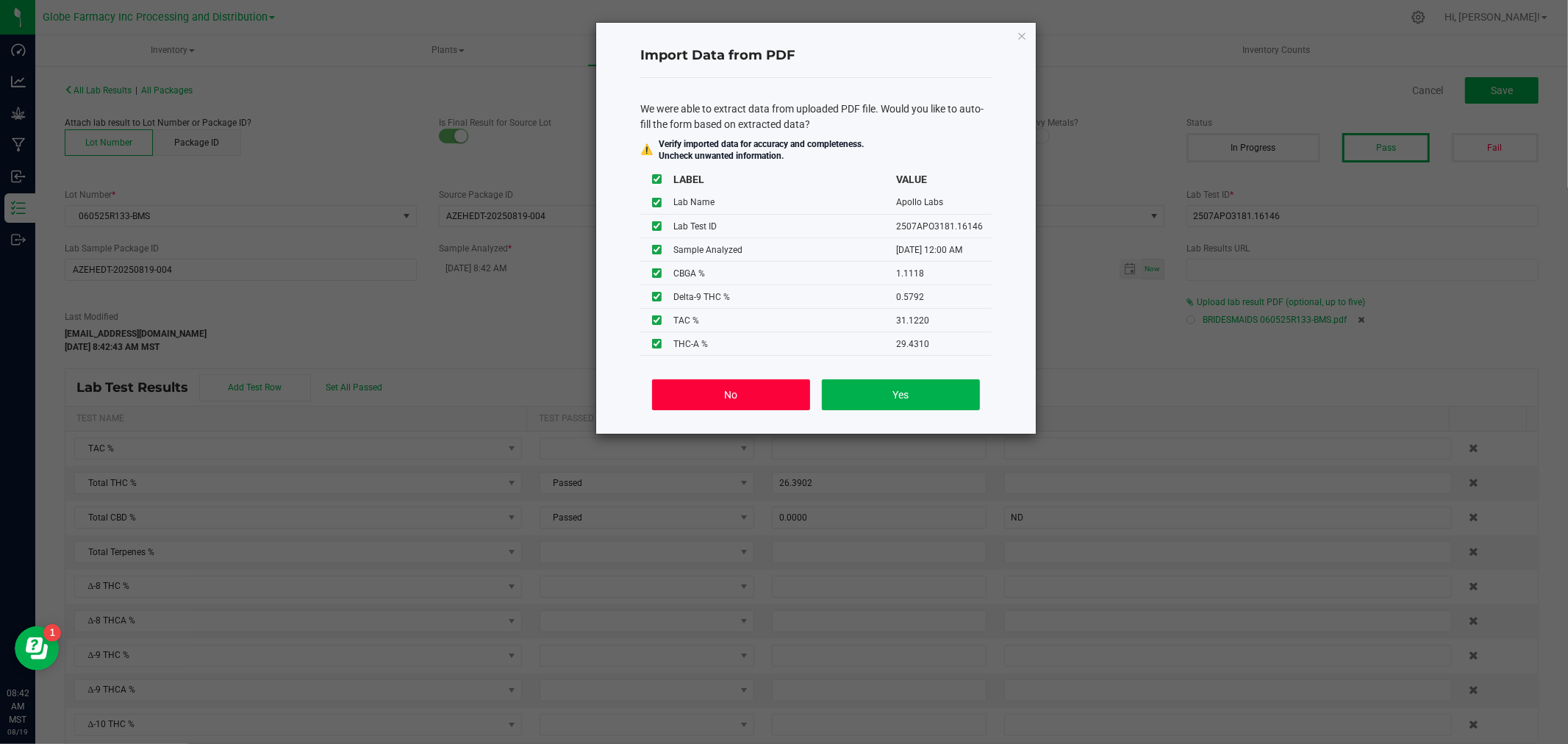
click at [744, 399] on button "No" at bounding box center [731, 395] width 158 height 31
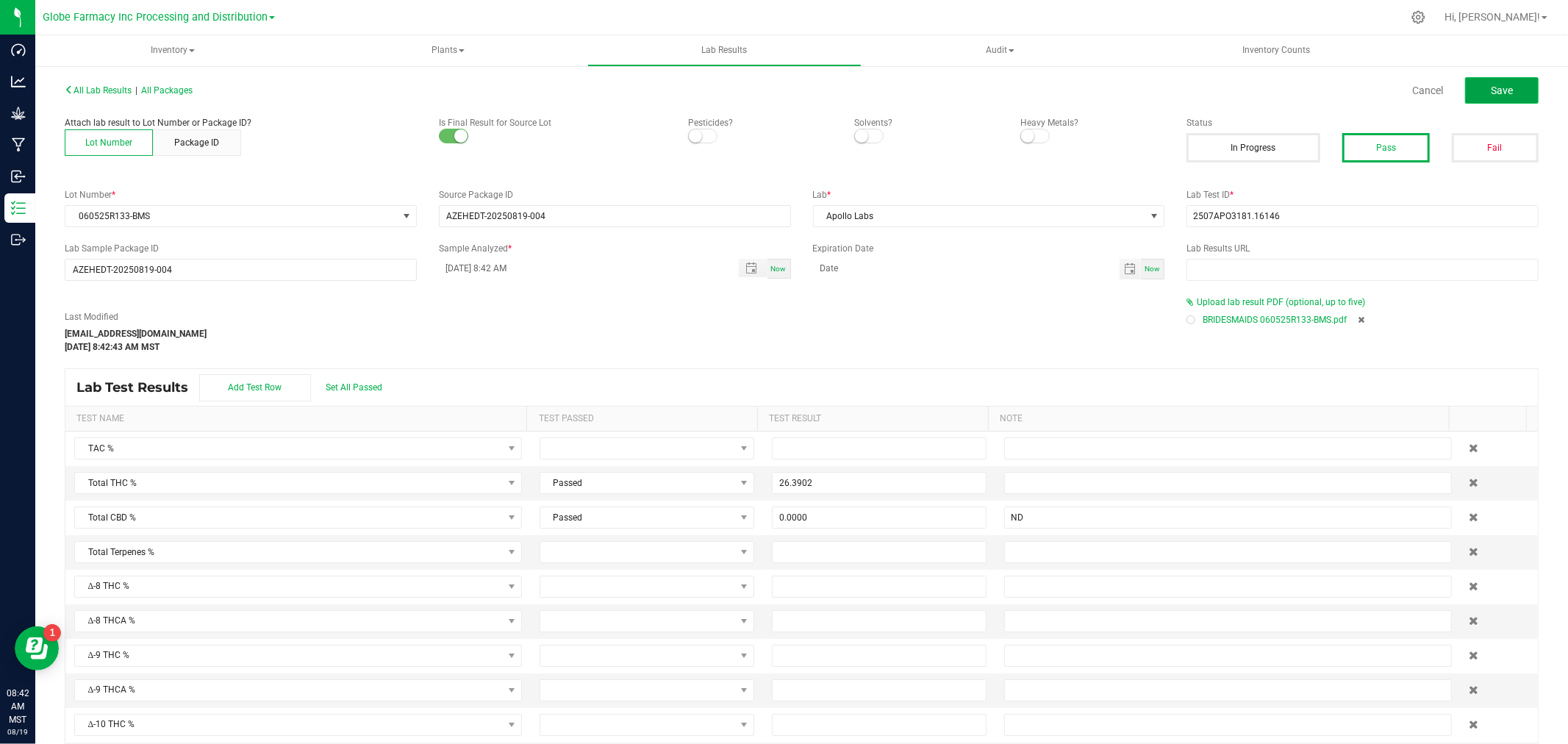
click at [1503, 89] on button "Save" at bounding box center [1502, 90] width 73 height 26
type input "26.3902"
type input "0.0000"
type input "ND"
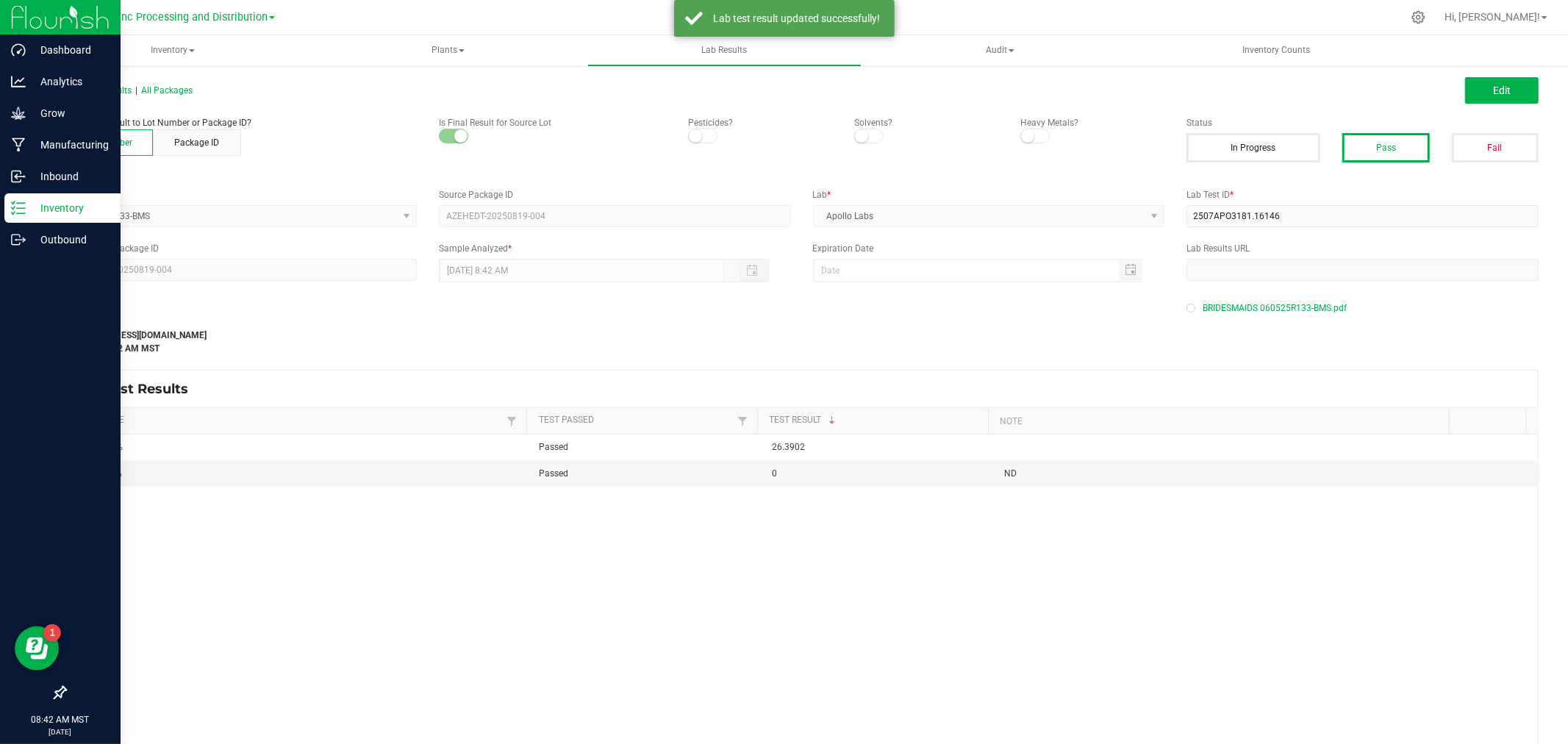
click at [2, 210] on link "Inventory" at bounding box center [60, 209] width 120 height 32
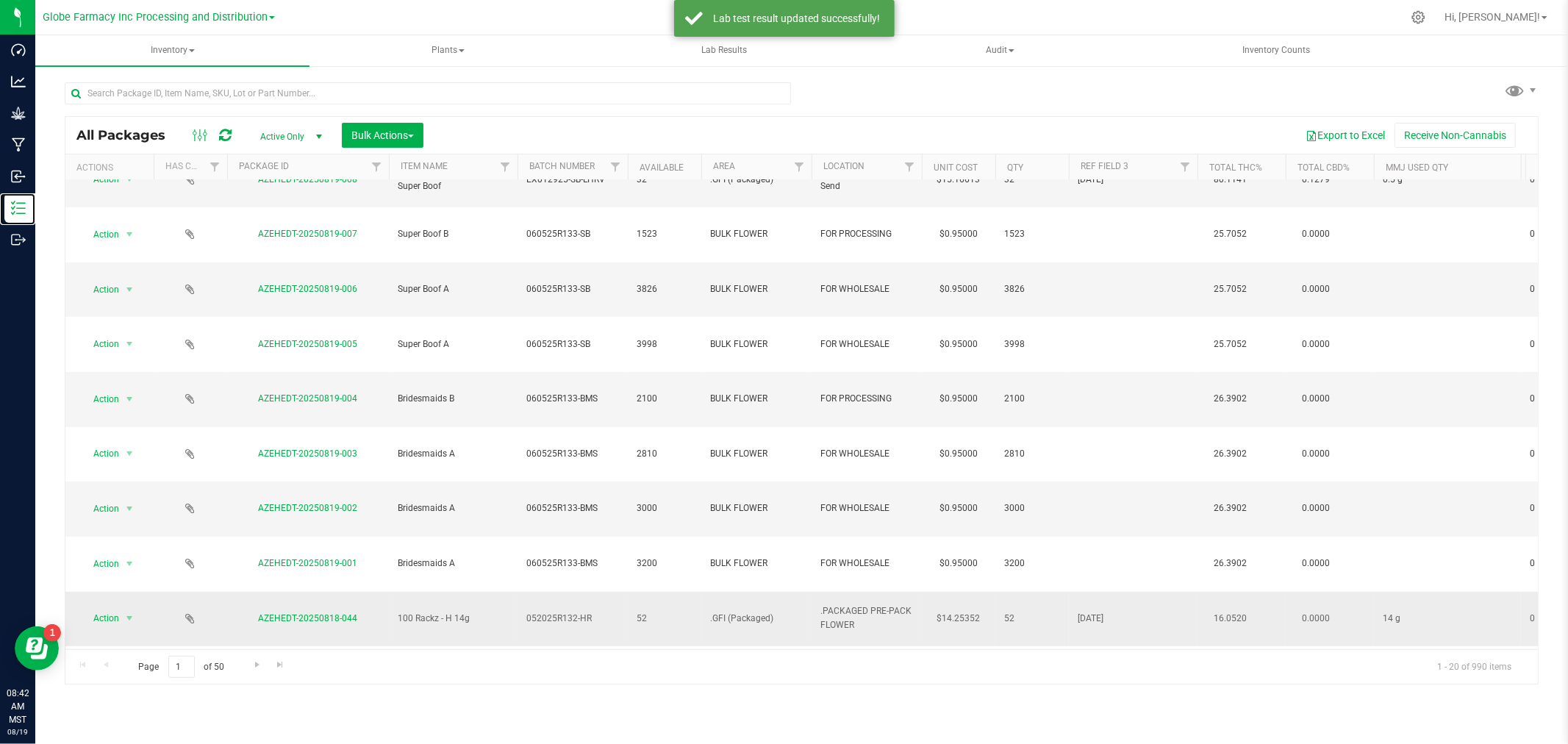
scroll to position [263, 0]
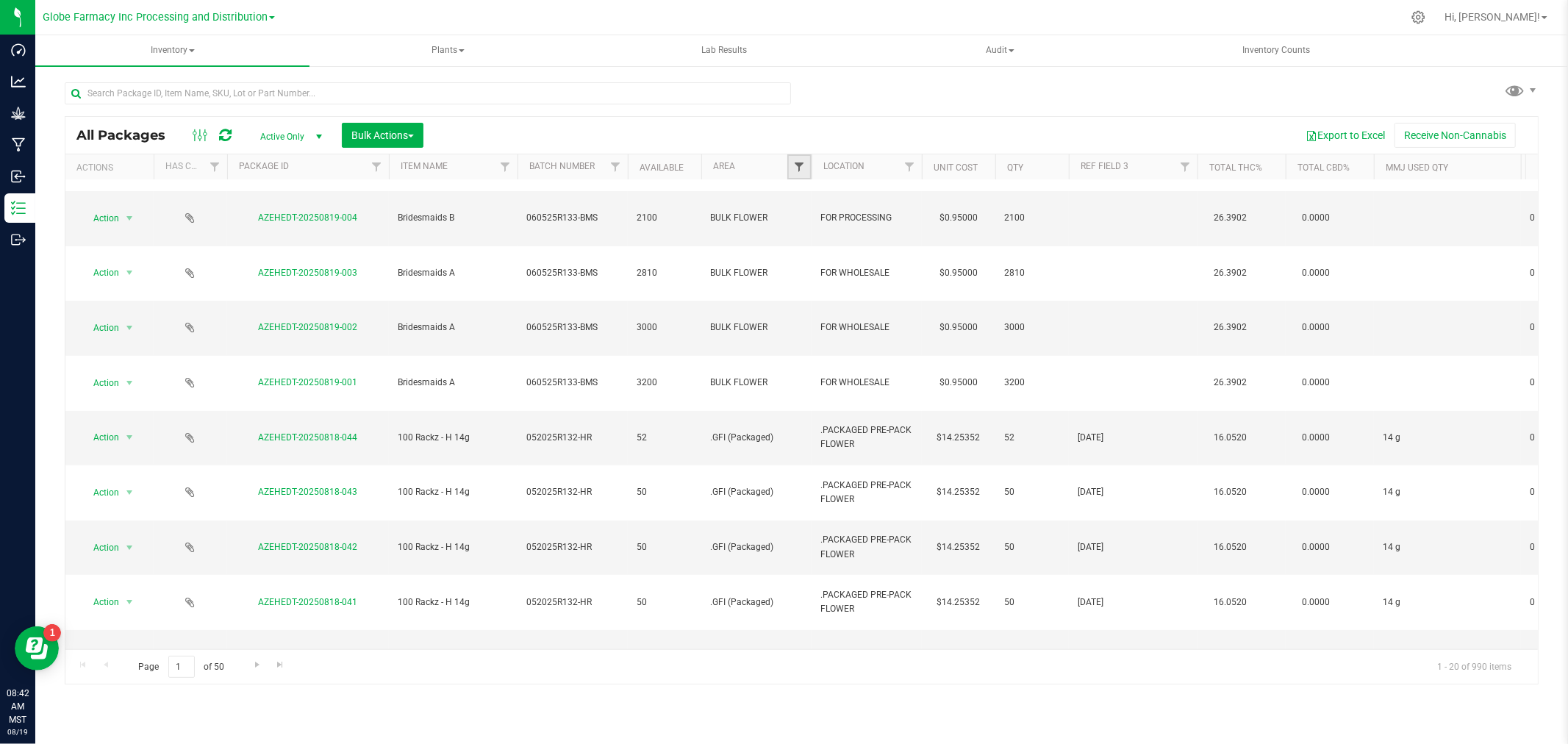
click at [803, 172] on span "Filter" at bounding box center [799, 167] width 12 height 12
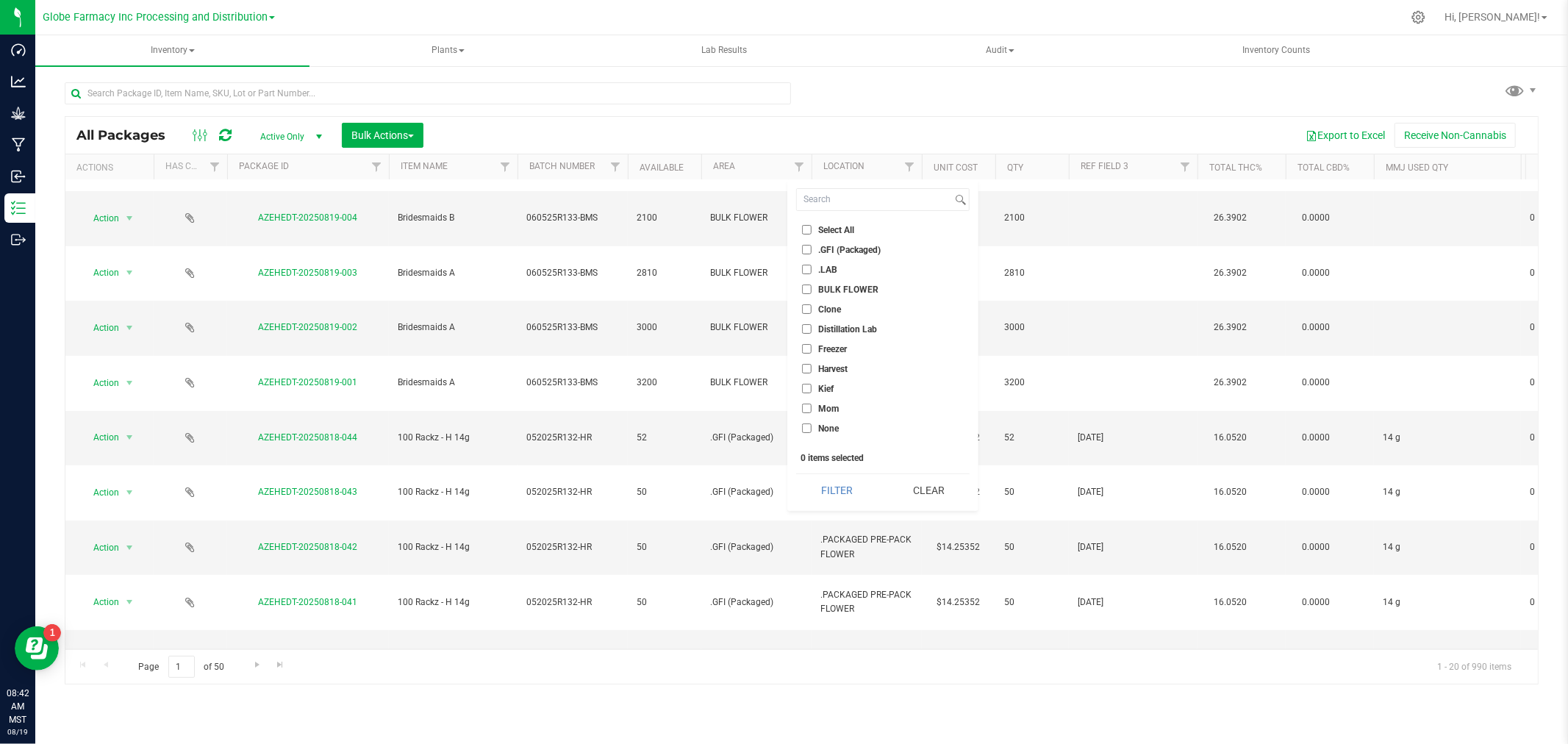
click at [829, 285] on span "BULK FLOWER" at bounding box center [848, 289] width 61 height 9
click at [812, 285] on input "BULK FLOWER" at bounding box center [807, 289] width 10 height 10
checkbox input "true"
click at [815, 476] on button "Filter" at bounding box center [837, 490] width 81 height 33
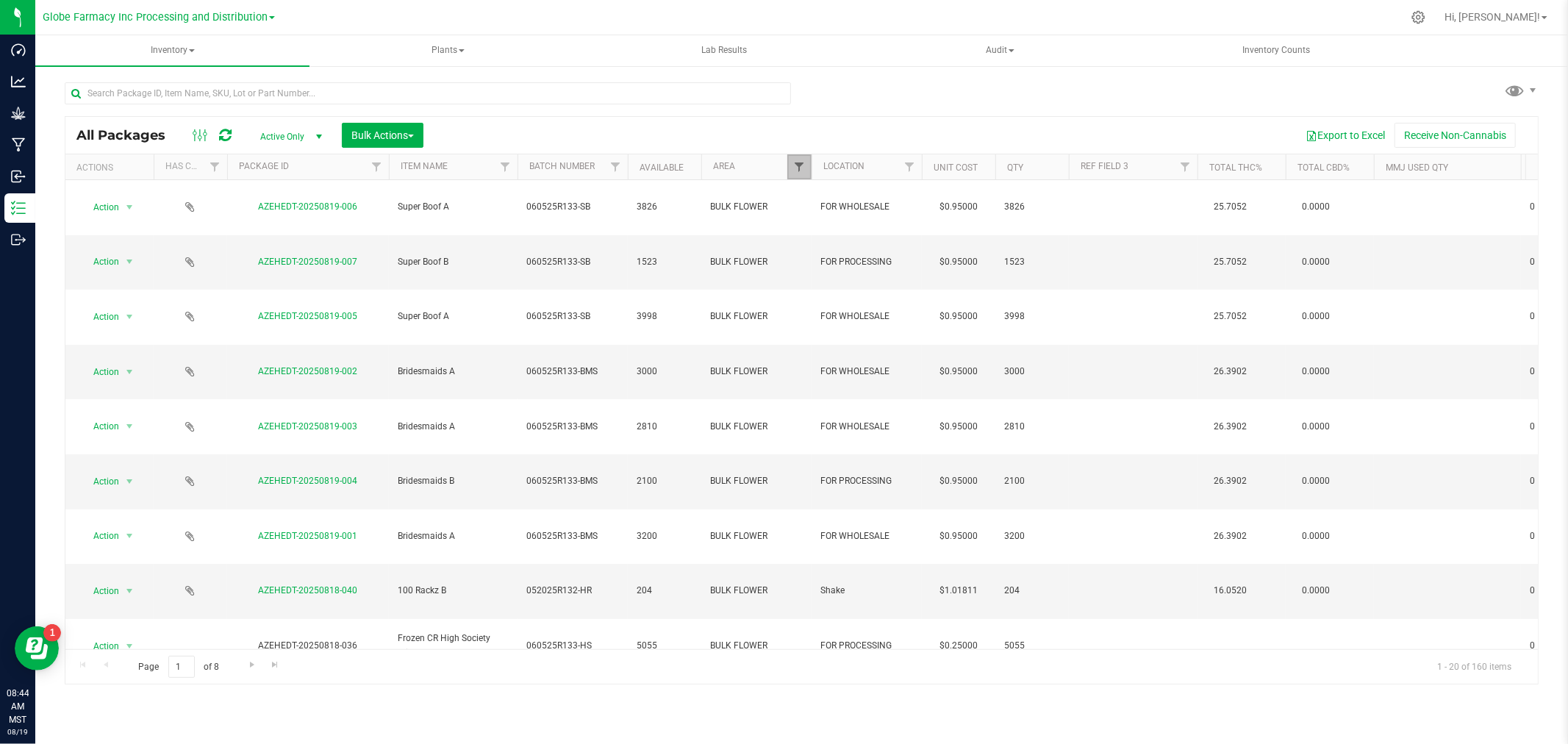
click at [793, 163] on span "Filter" at bounding box center [799, 167] width 12 height 12
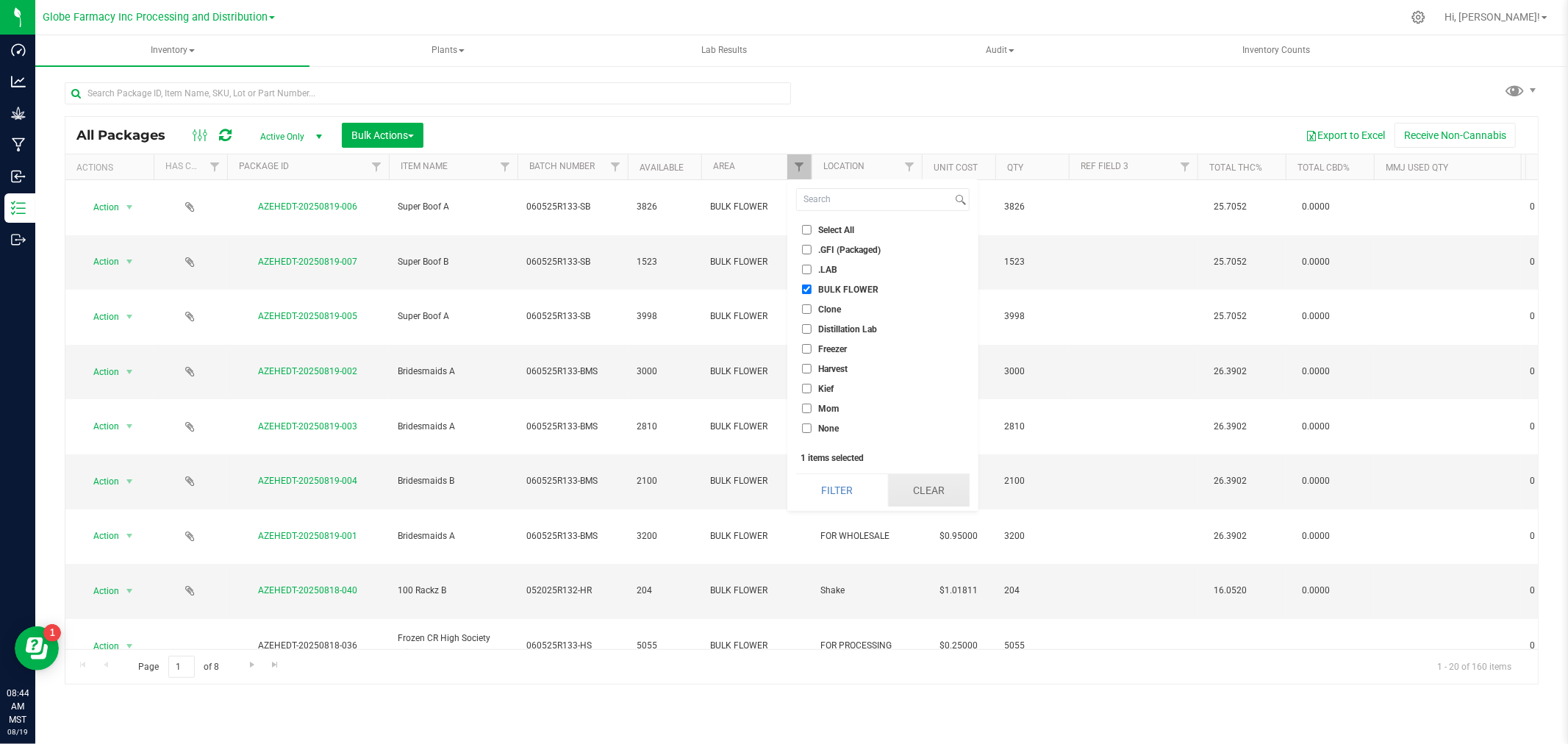
click at [946, 502] on button "Clear" at bounding box center [929, 490] width 81 height 33
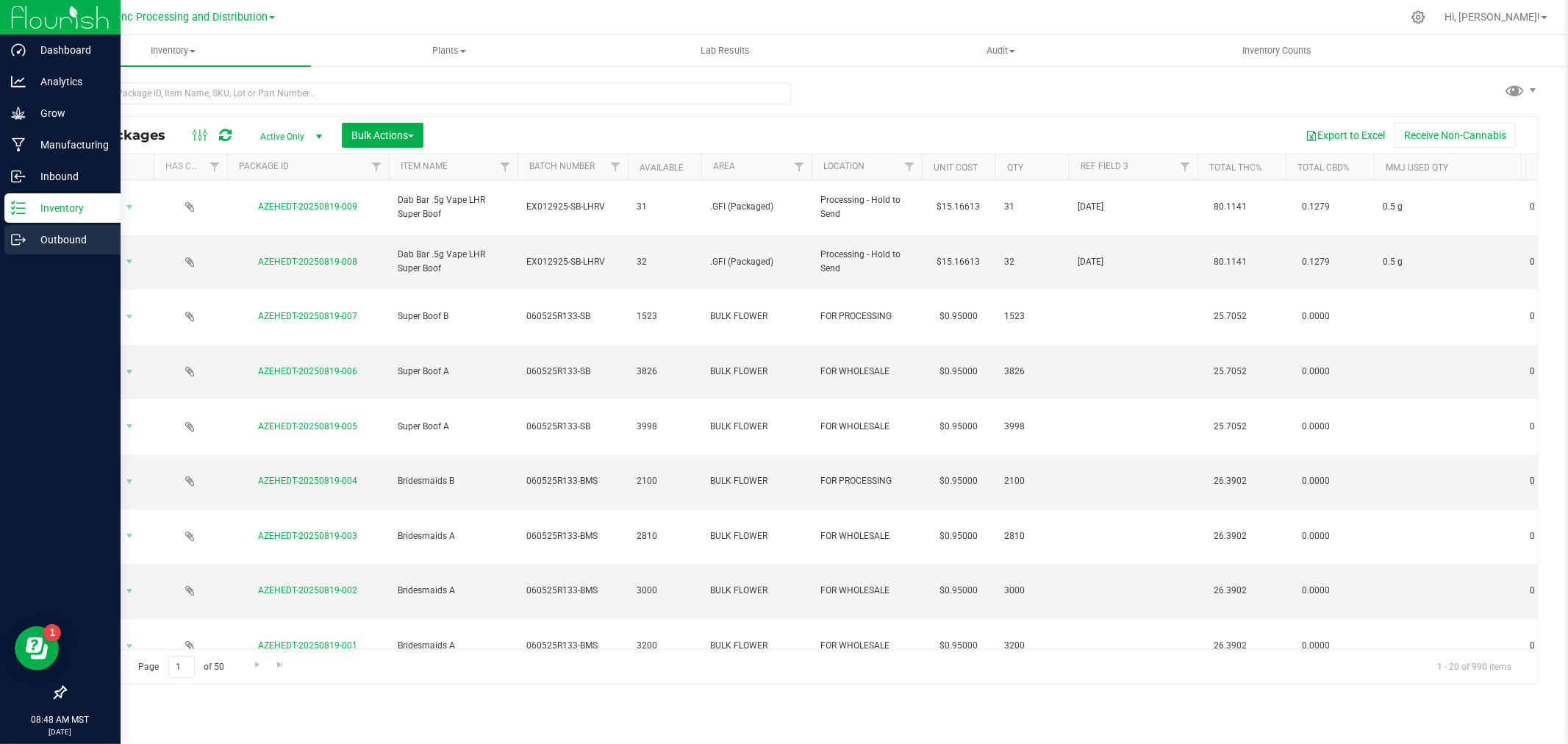
click at [0, 229] on link "Outbound" at bounding box center [60, 241] width 120 height 32
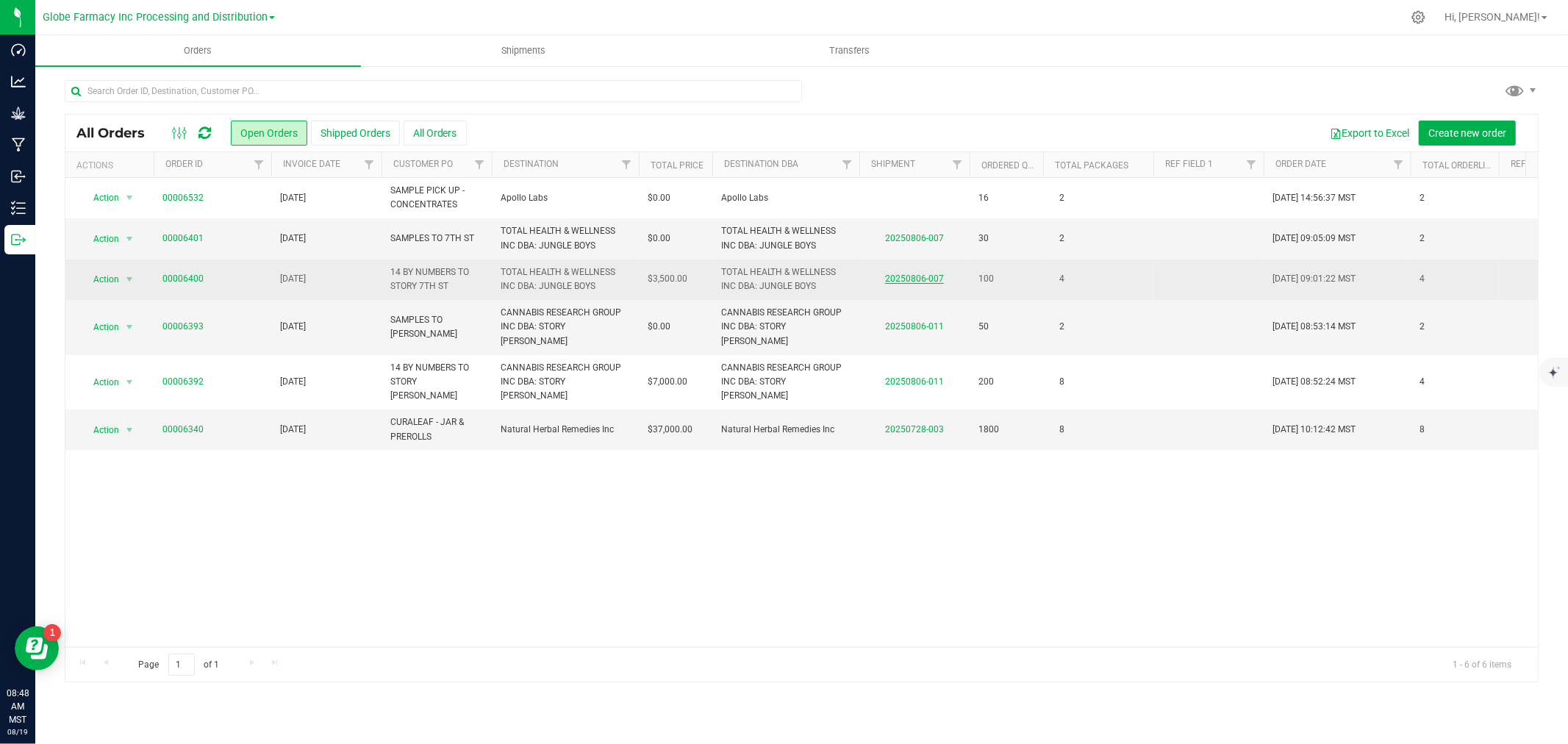
click at [911, 284] on link "20250806-007" at bounding box center [914, 278] width 59 height 10
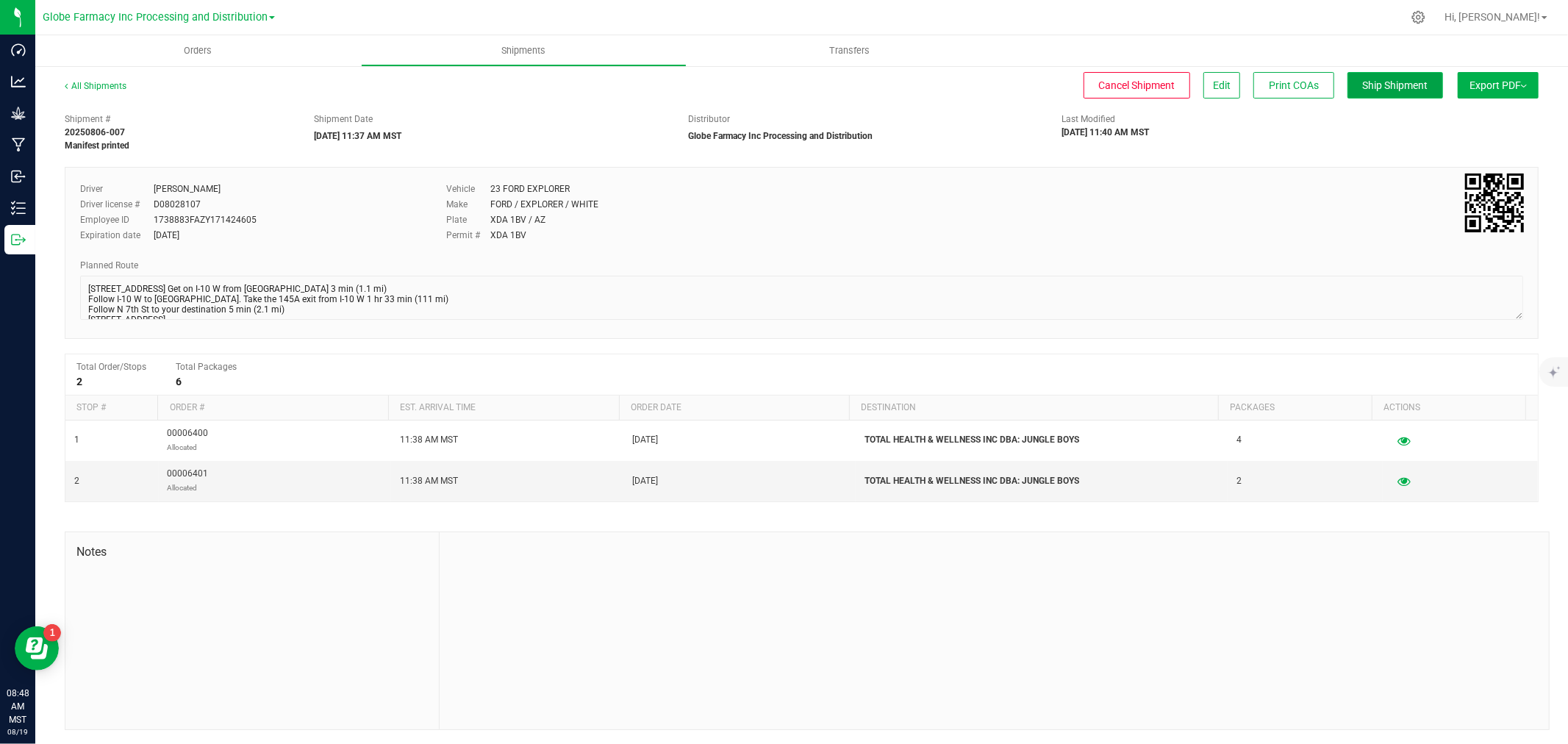
click at [1392, 91] on button "Ship Shipment" at bounding box center [1395, 85] width 96 height 26
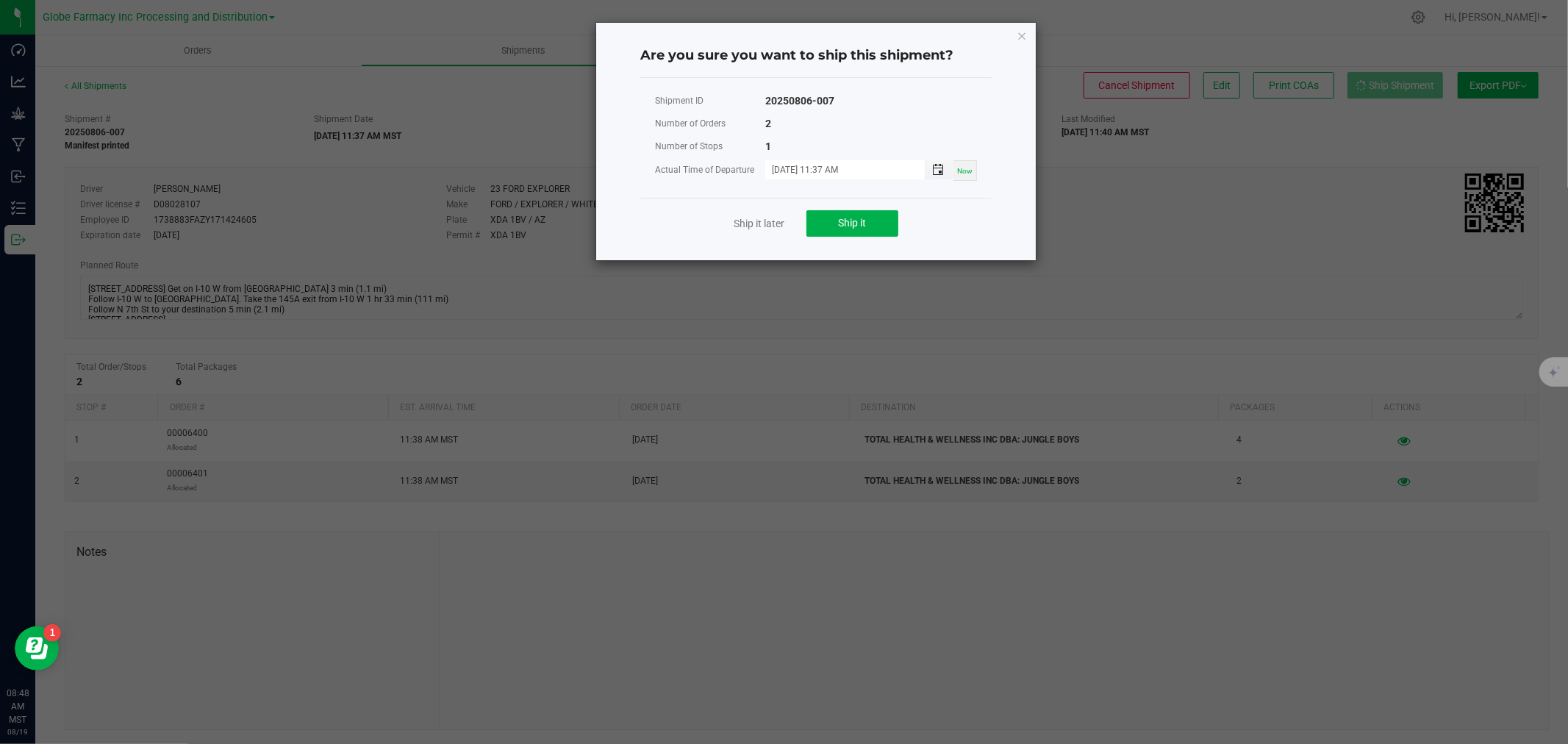
click at [935, 170] on span "Toggle popup" at bounding box center [937, 170] width 12 height 12
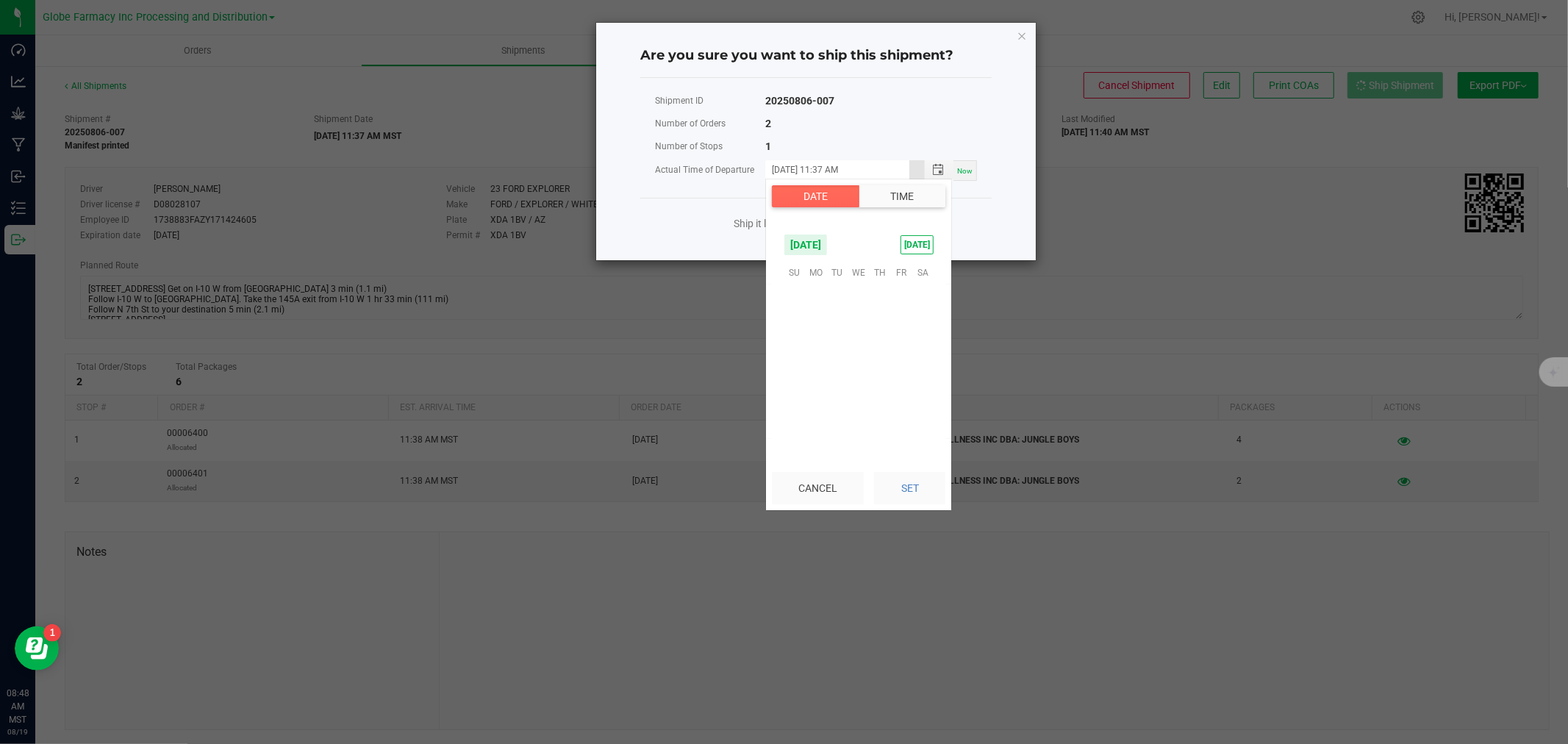
scroll to position [738, 0]
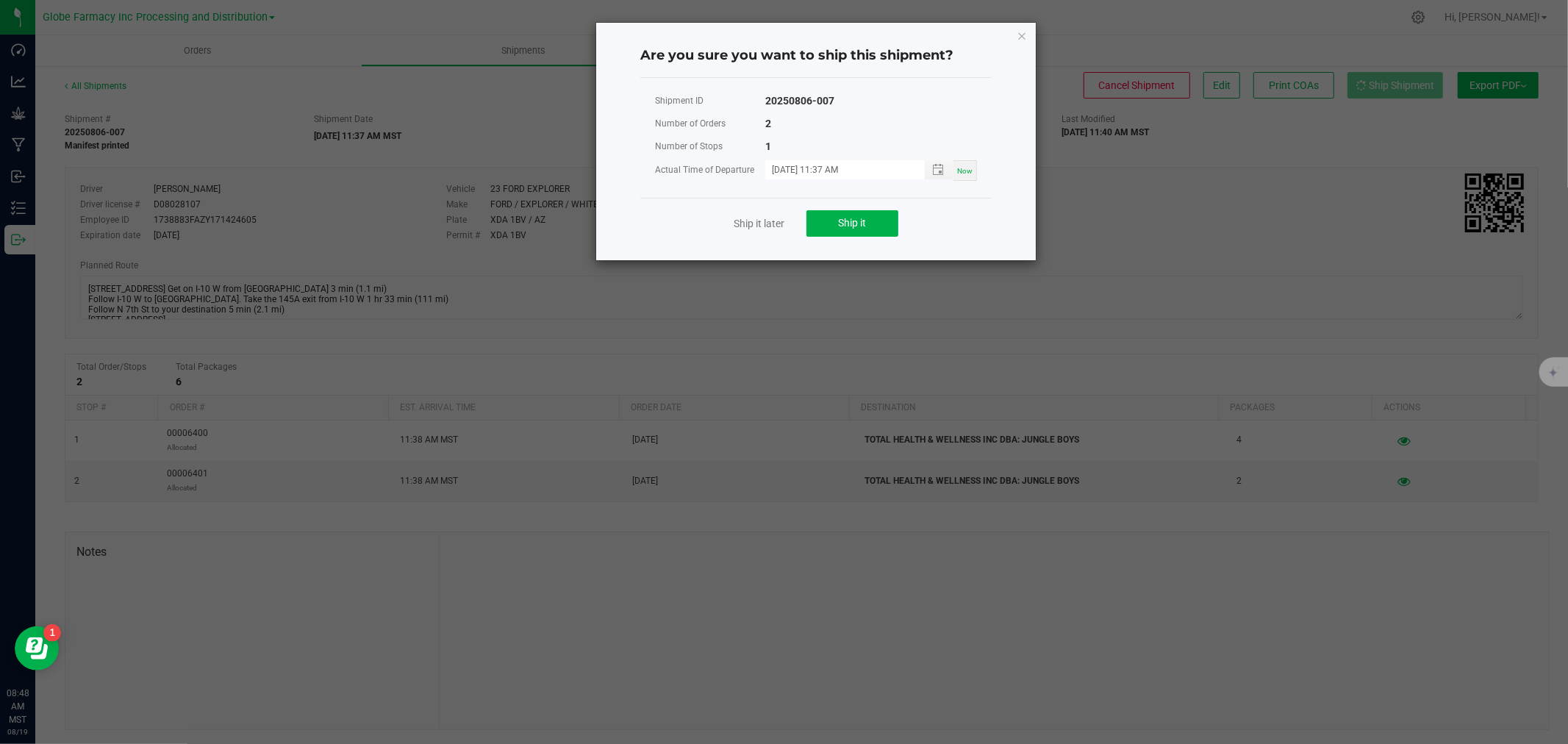
click at [1019, 239] on div "Are you sure you want to ship this shipment? Shipment ID 20250806-007 Number of…" at bounding box center [815, 142] width 439 height 238
click at [846, 232] on button "Ship it" at bounding box center [851, 223] width 92 height 26
